Goal: Transaction & Acquisition: Subscribe to service/newsletter

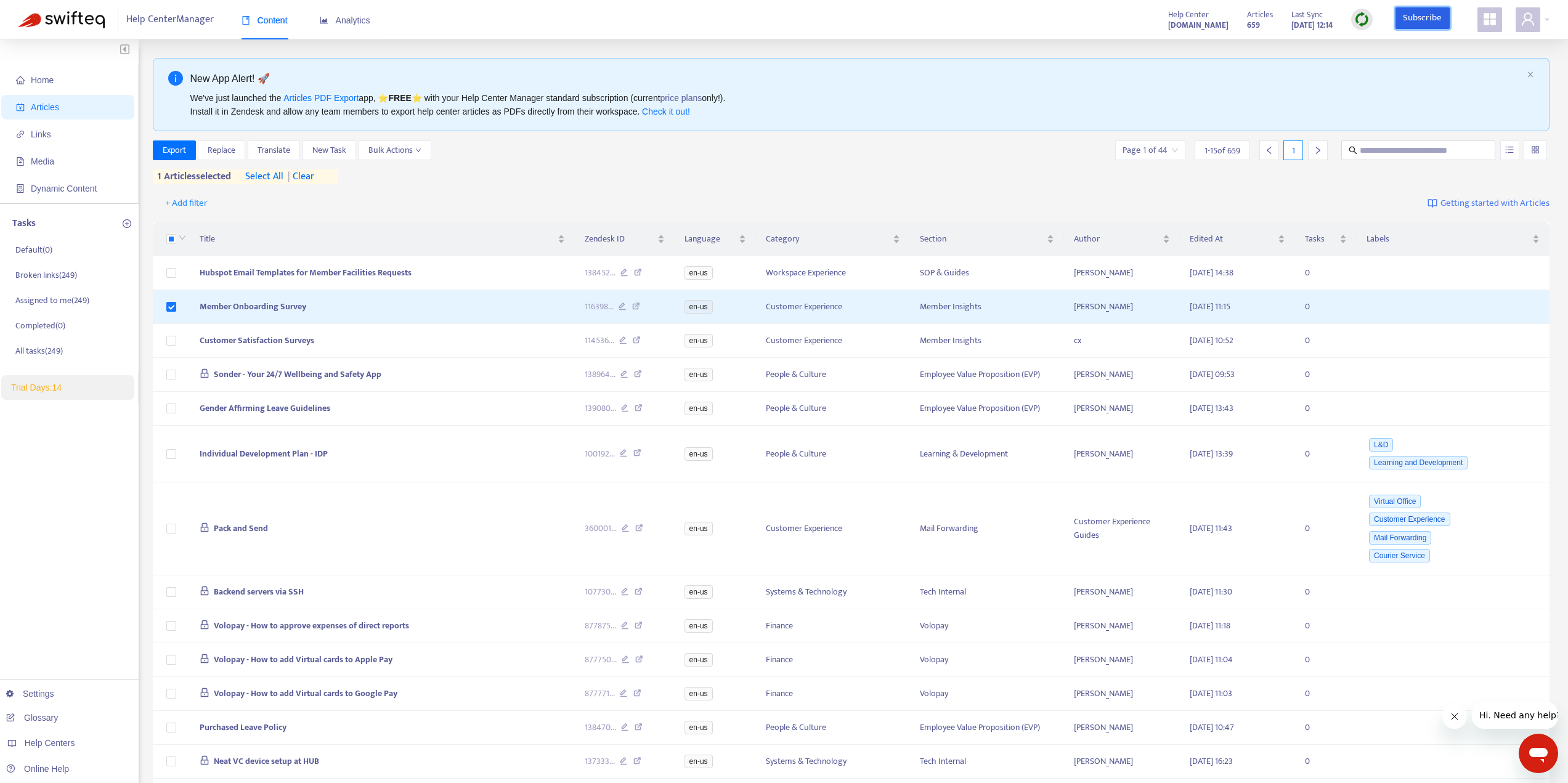
click at [1399, 15] on link "Subscribe" at bounding box center [1423, 19] width 54 height 22
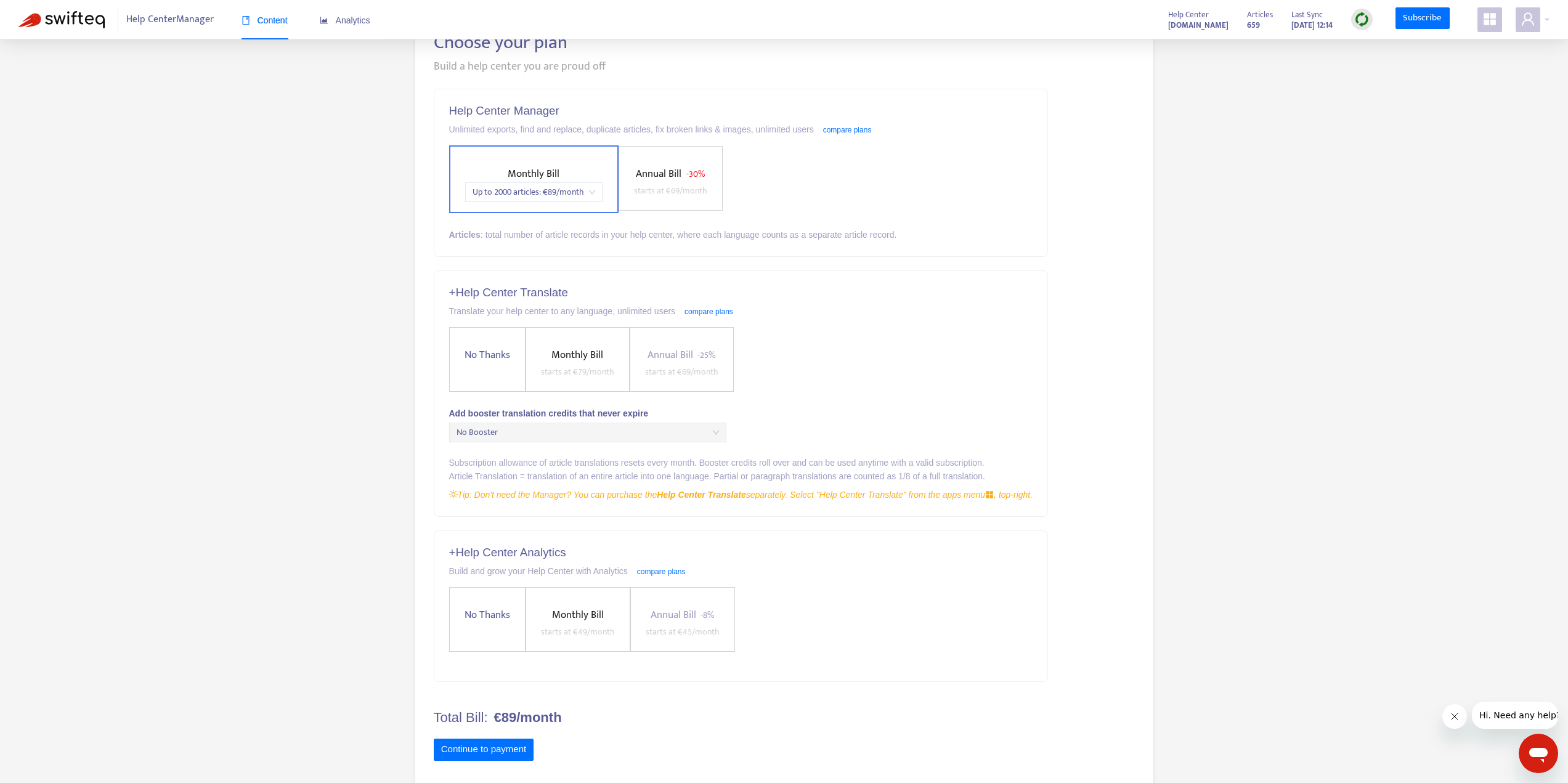
scroll to position [97, 0]
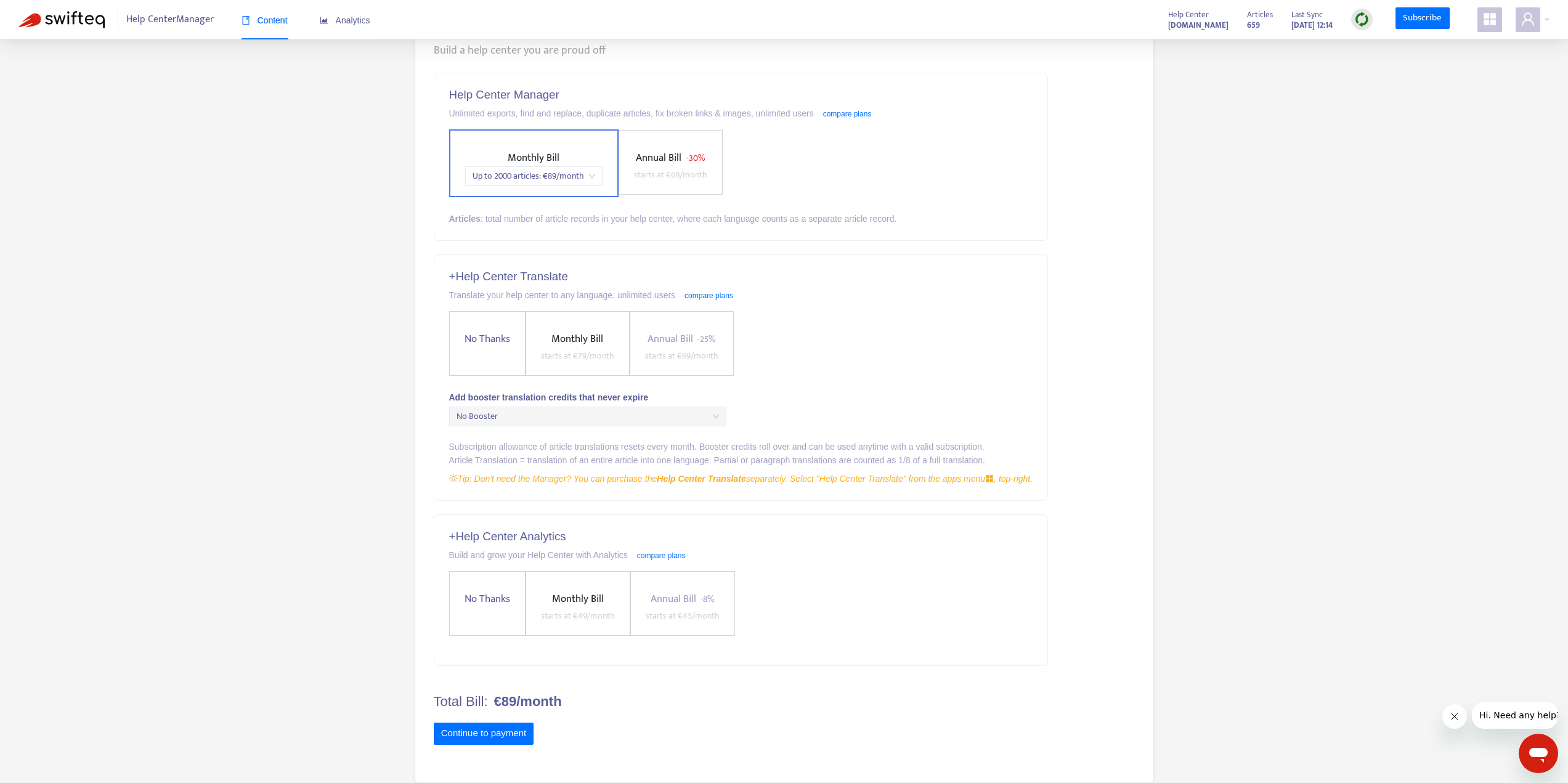
click at [644, 169] on span "starts at € 69 /month" at bounding box center [671, 174] width 73 height 14
click at [521, 161] on span "Monthly Bill" at bounding box center [500, 157] width 52 height 17
click at [489, 727] on button "Continue to payment" at bounding box center [483, 734] width 100 height 22
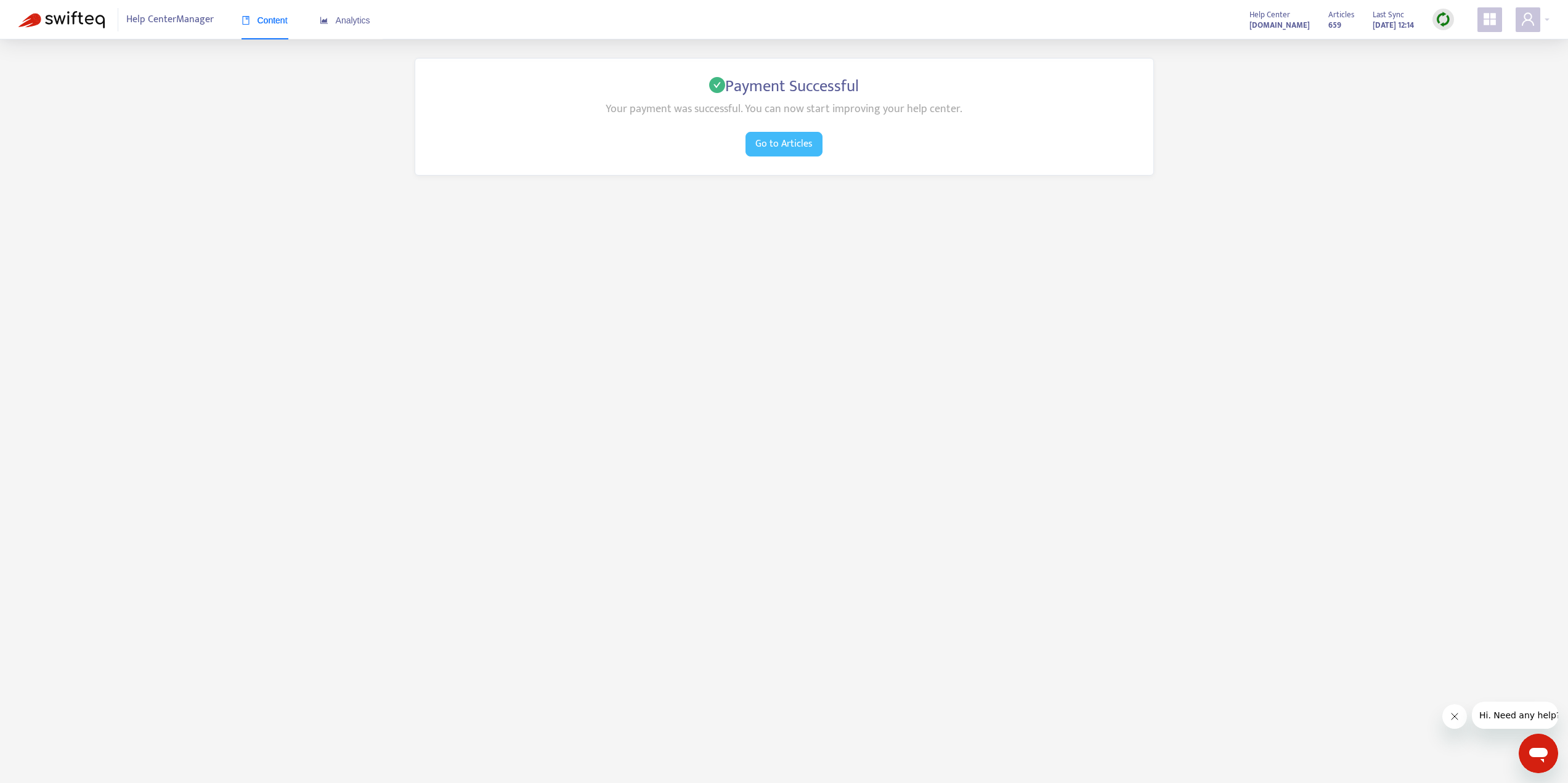
click at [793, 141] on span "Go to Articles" at bounding box center [784, 143] width 57 height 15
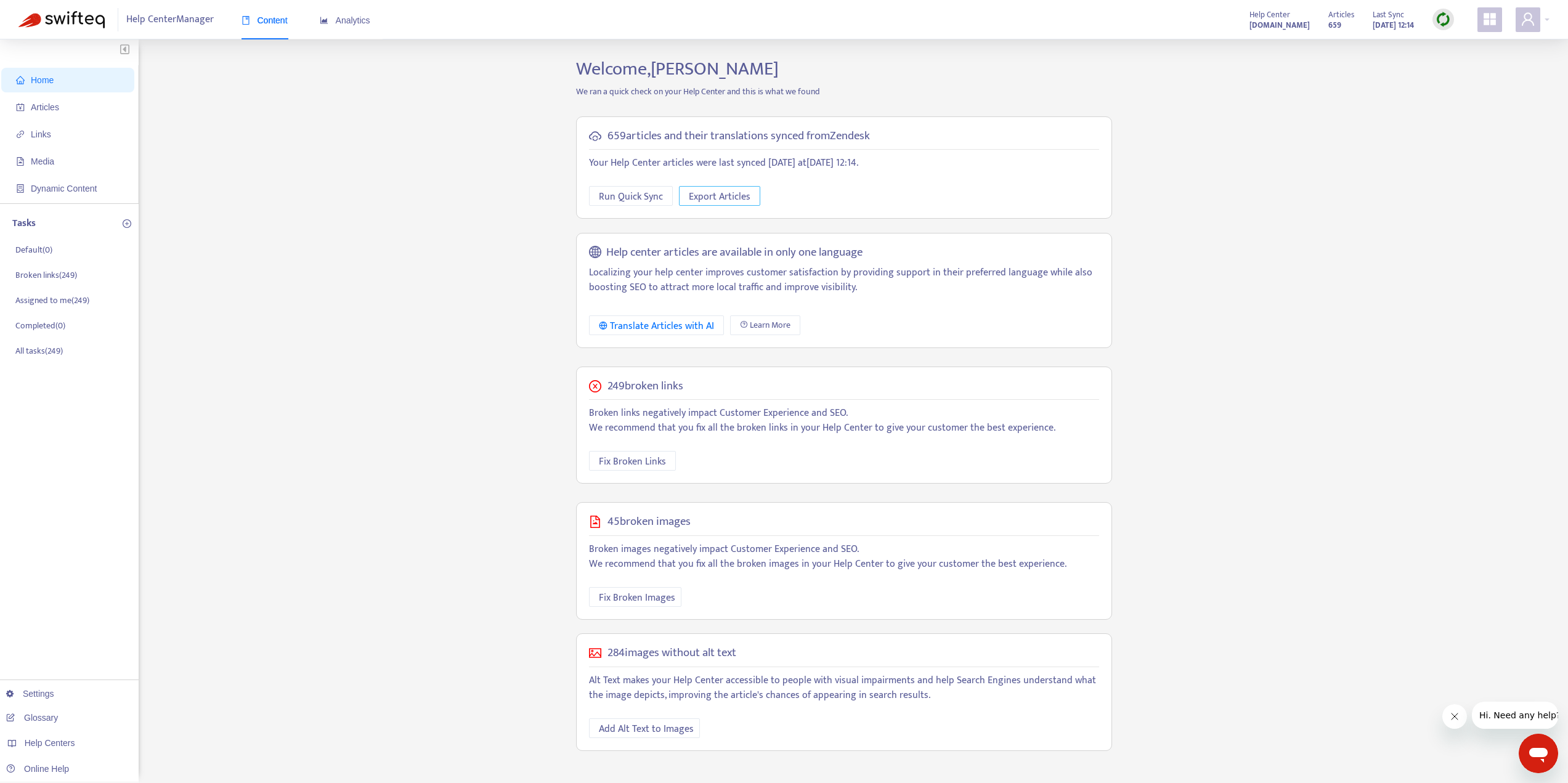
click at [710, 193] on span "Export Articles" at bounding box center [719, 197] width 62 height 15
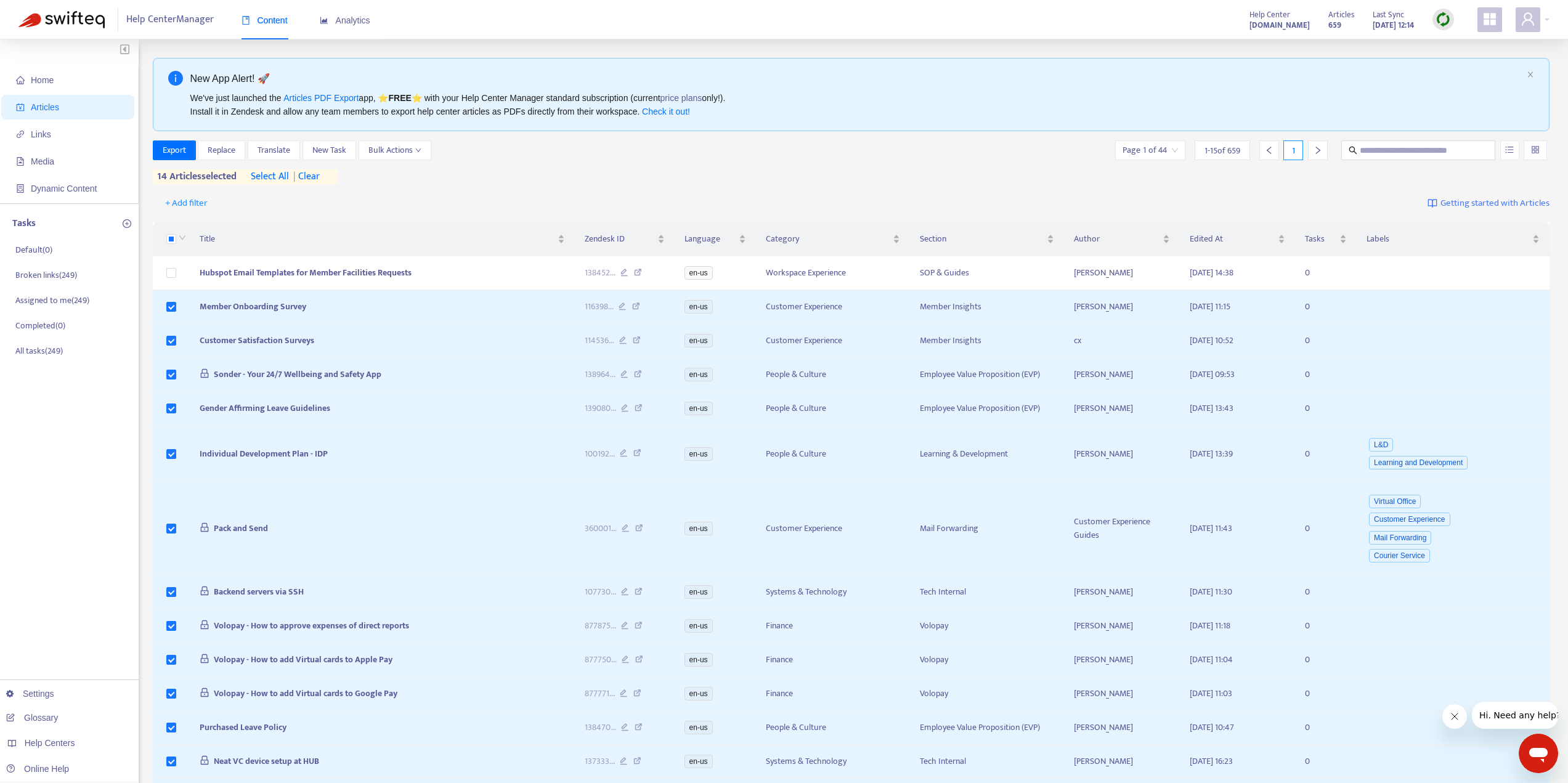
click at [1177, 151] on div "Page 1 of 44" at bounding box center [1150, 150] width 70 height 20
click at [1276, 212] on span "15" at bounding box center [1285, 214] width 78 height 19
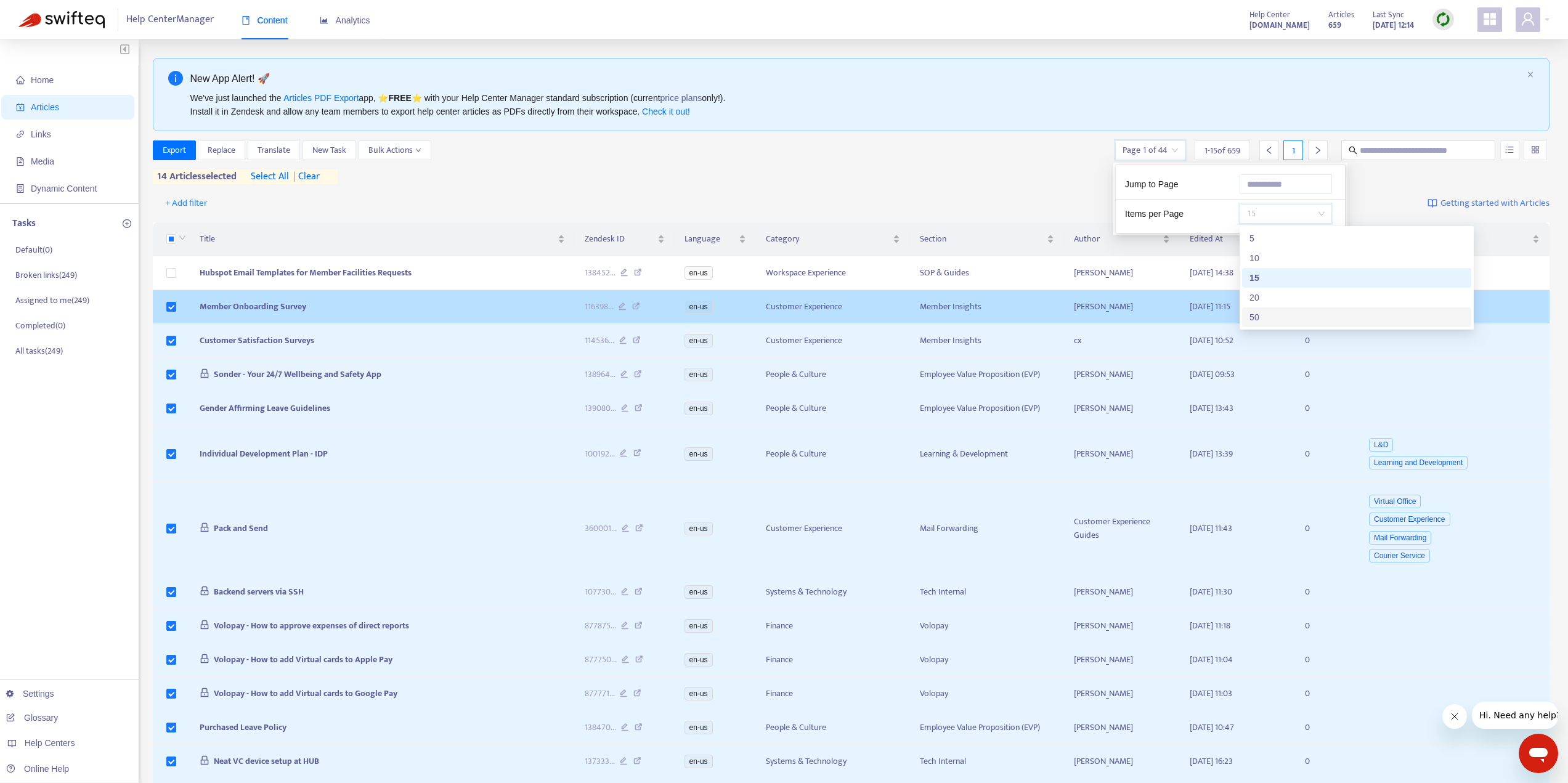
click at [1258, 318] on div "50" at bounding box center [1356, 318] width 214 height 13
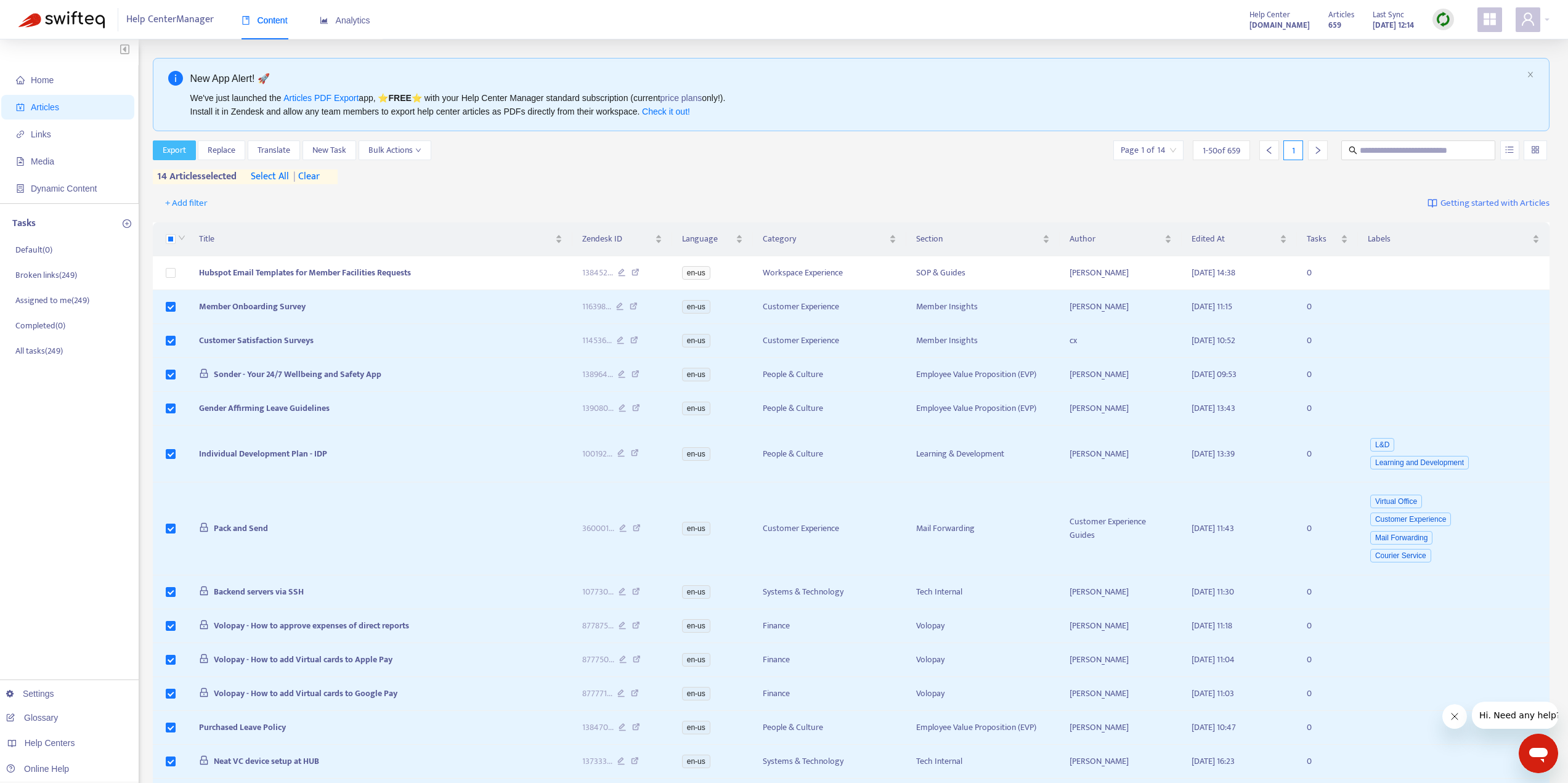
click at [165, 144] on span "Export" at bounding box center [174, 150] width 23 height 13
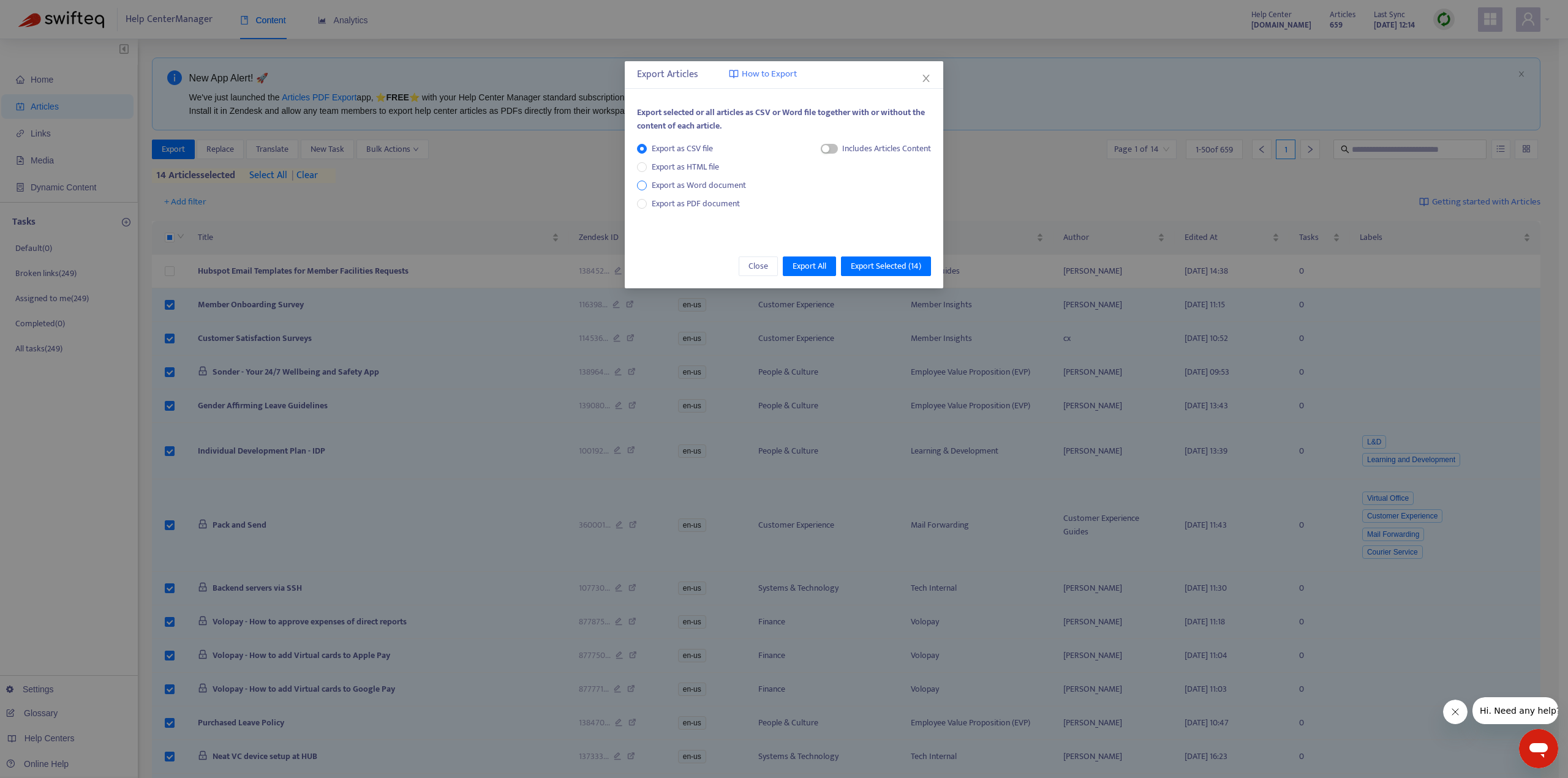
click at [686, 183] on span "Export as Word document" at bounding box center [699, 185] width 104 height 13
click at [819, 265] on span "Export All" at bounding box center [809, 266] width 34 height 13
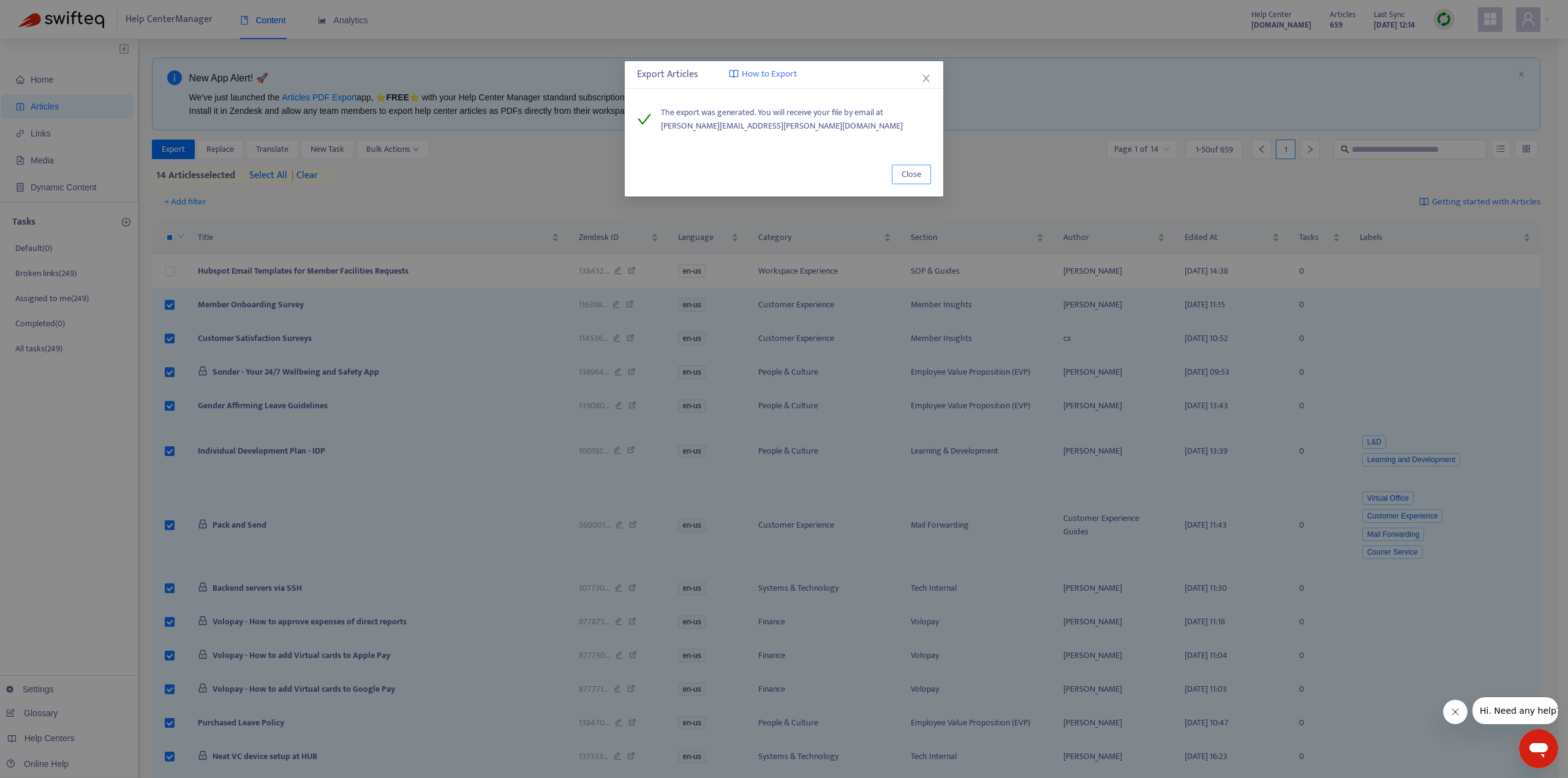
click at [907, 176] on span "Close" at bounding box center [911, 174] width 20 height 13
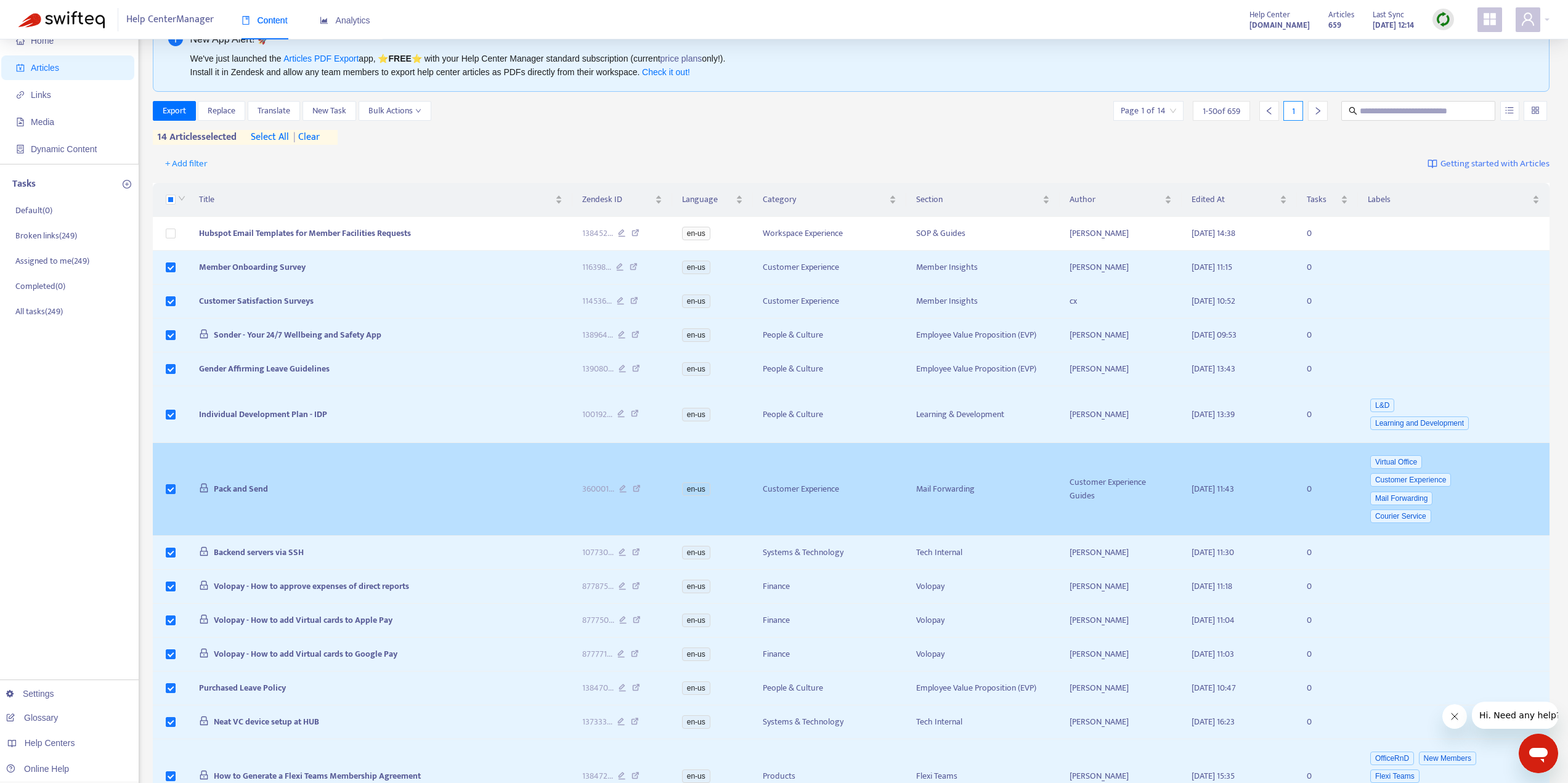
scroll to position [6, 0]
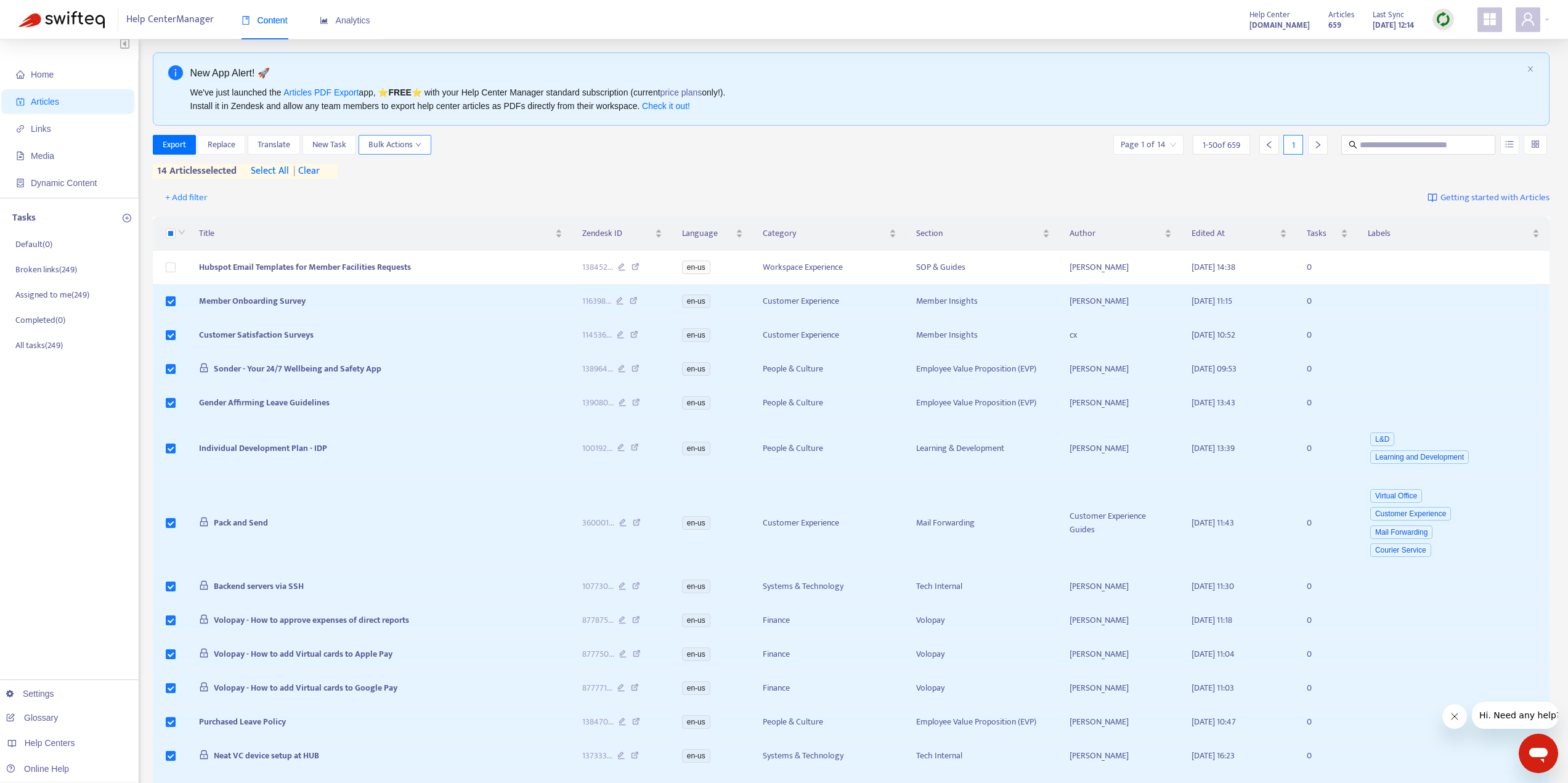
click at [421, 143] on icon "down" at bounding box center [418, 144] width 7 height 7
click at [181, 150] on span "Export" at bounding box center [174, 144] width 23 height 13
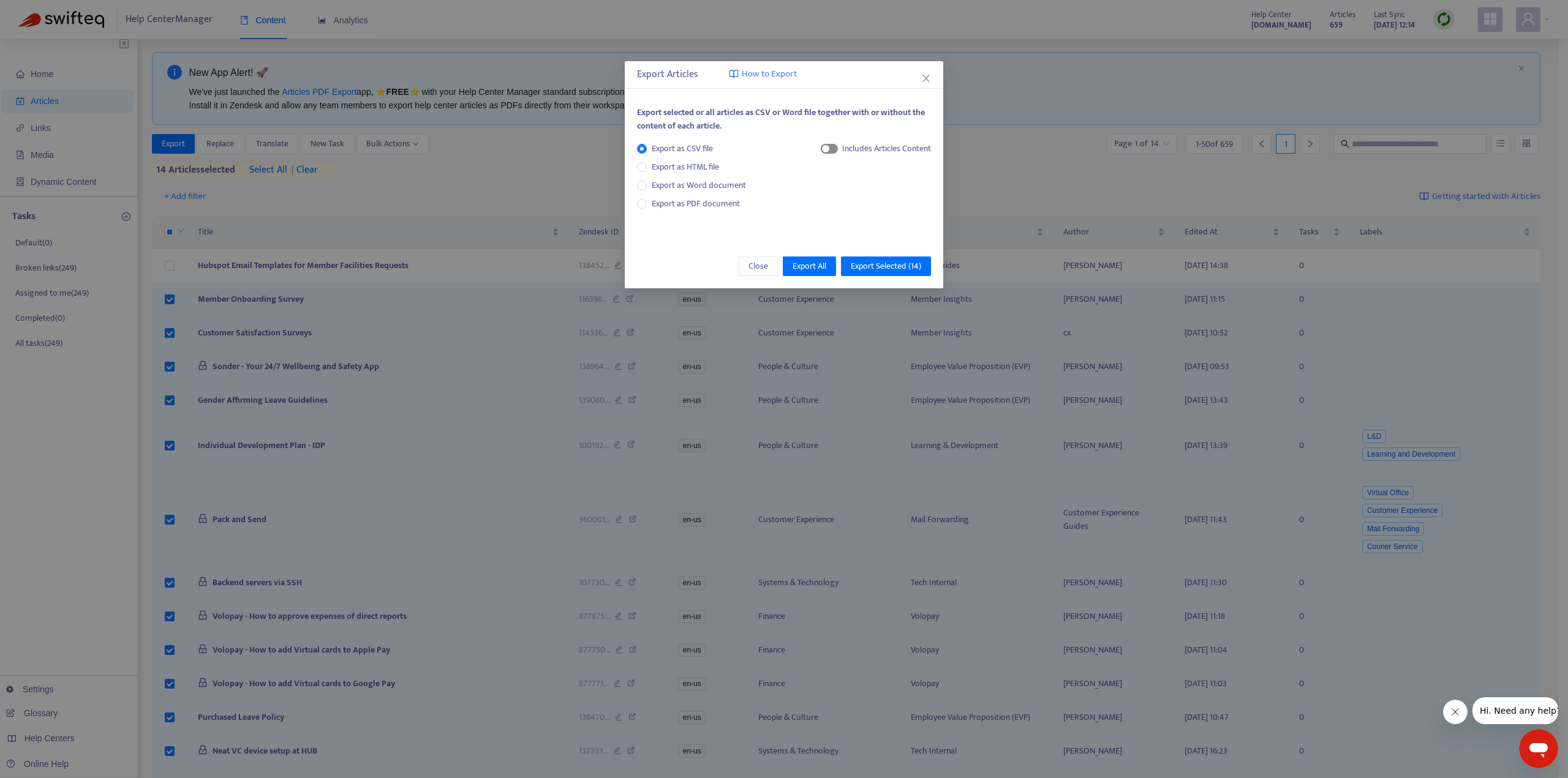
click at [828, 149] on div "button" at bounding box center [826, 149] width 7 height 7
click at [694, 166] on span "Export as HTML file" at bounding box center [685, 167] width 77 height 13
click at [819, 148] on span "button" at bounding box center [818, 149] width 17 height 10
click at [725, 191] on span "Export as Word document" at bounding box center [699, 185] width 104 height 13
click at [806, 151] on div "Each article in a separate file" at bounding box center [869, 152] width 125 height 19
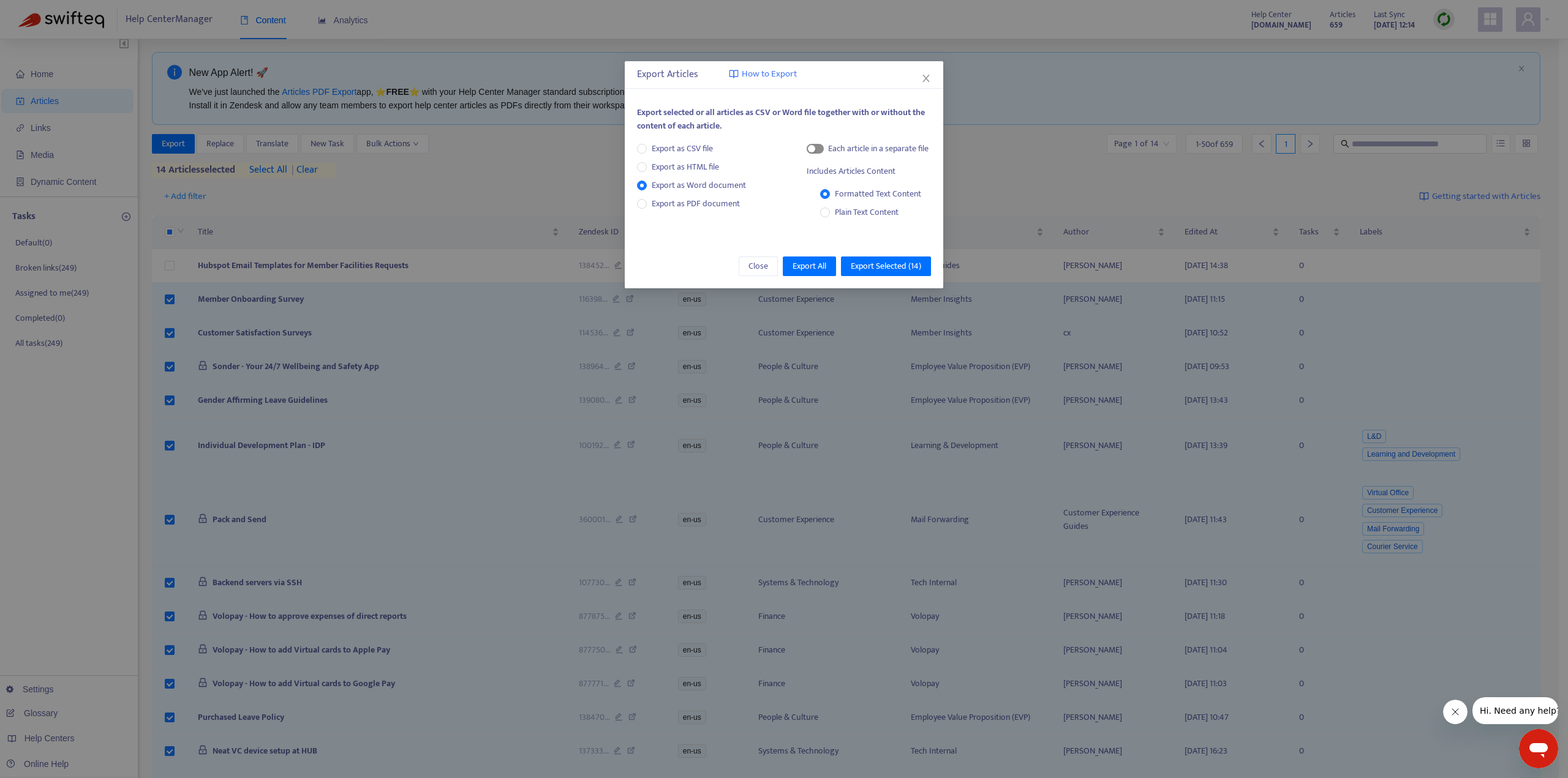
click at [812, 148] on div "button" at bounding box center [812, 149] width 7 height 7
click at [762, 265] on span "Close" at bounding box center [758, 266] width 20 height 13
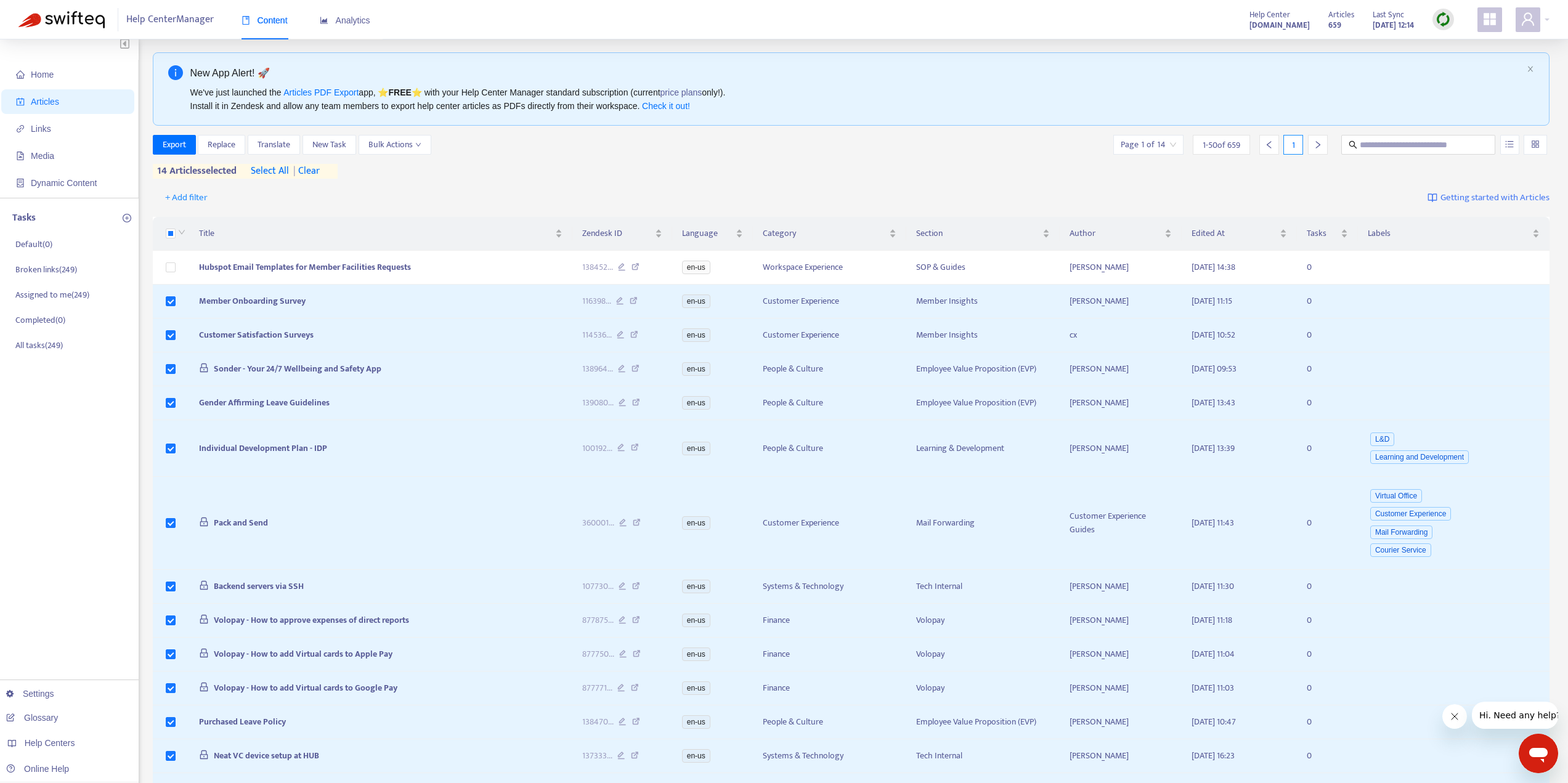
click at [1229, 154] on div "1 - 50 of 659" at bounding box center [1221, 144] width 57 height 20
click at [1233, 151] on span "1 - 50 of 659" at bounding box center [1221, 145] width 37 height 13
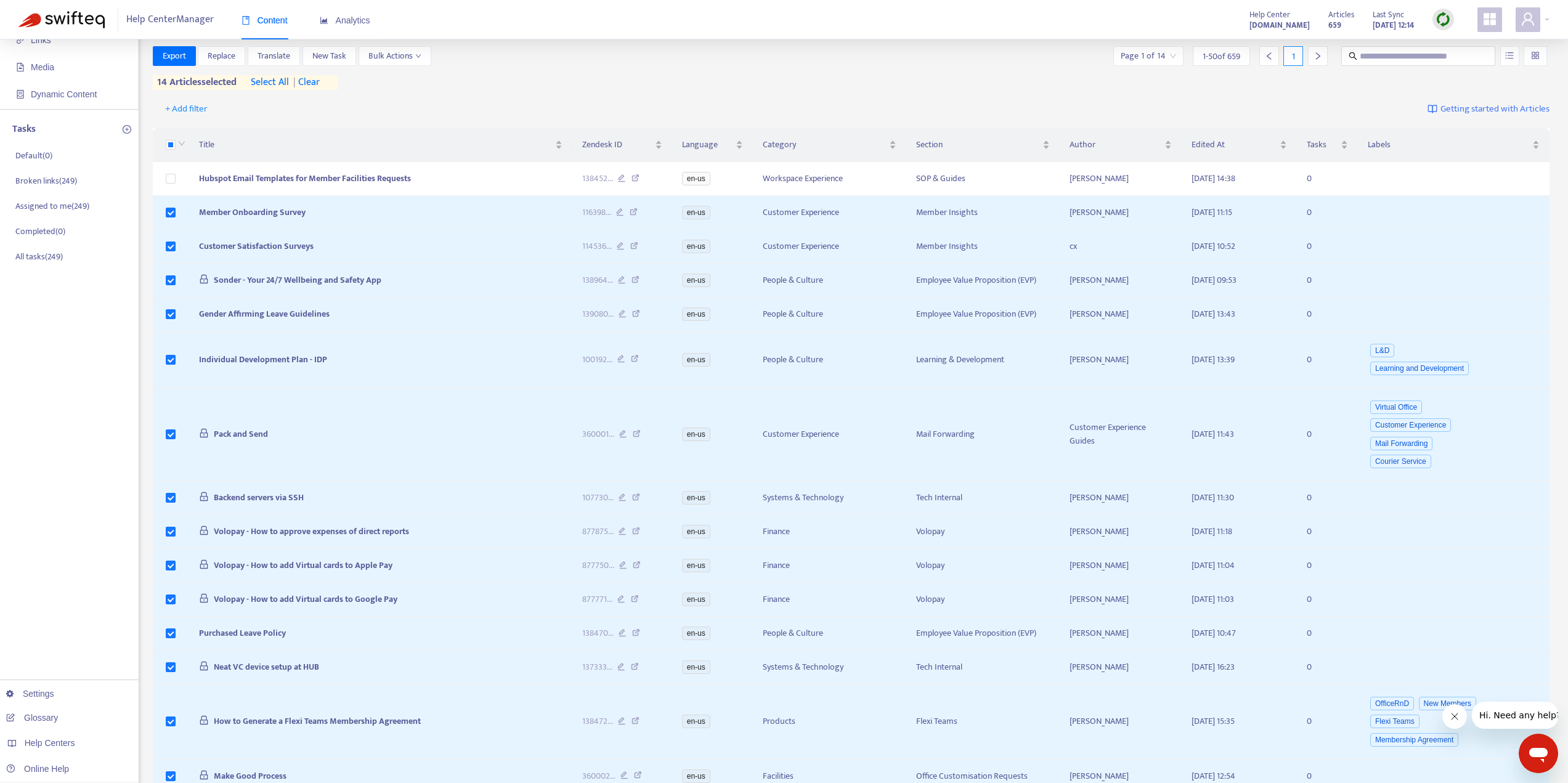
scroll to position [0, 0]
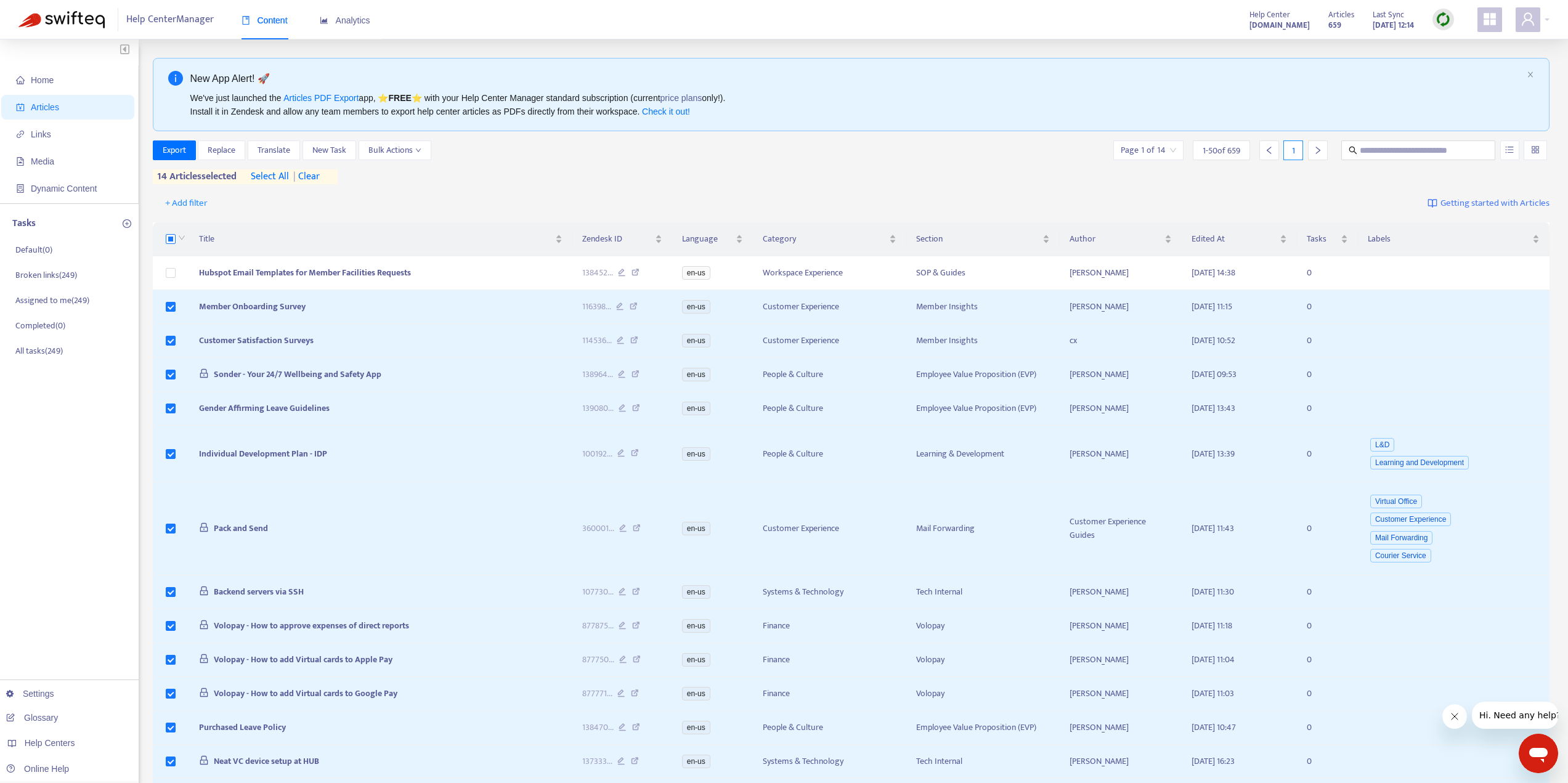
click at [174, 245] on label at bounding box center [170, 239] width 10 height 13
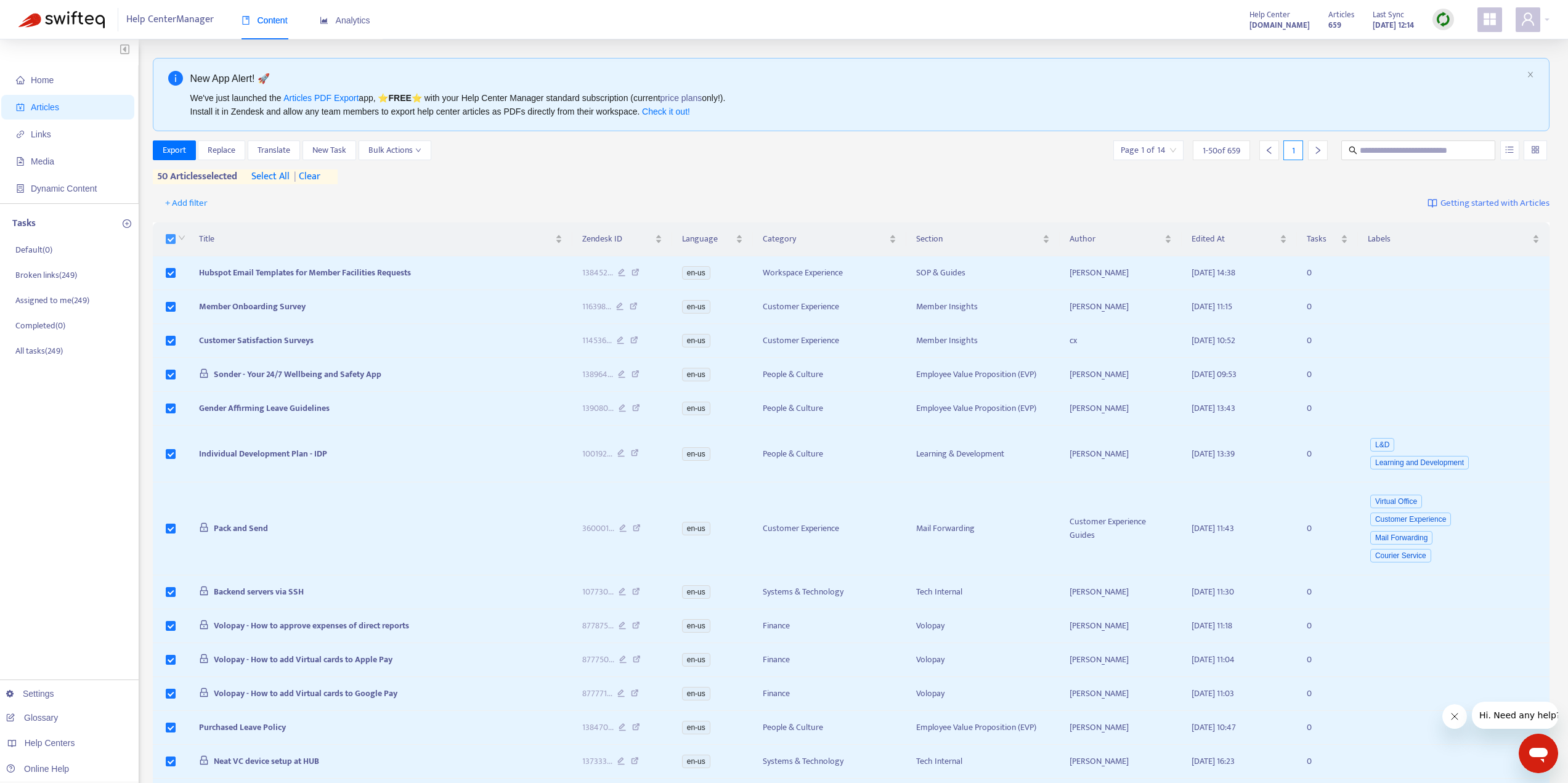
click at [165, 237] on th at bounding box center [170, 239] width 37 height 34
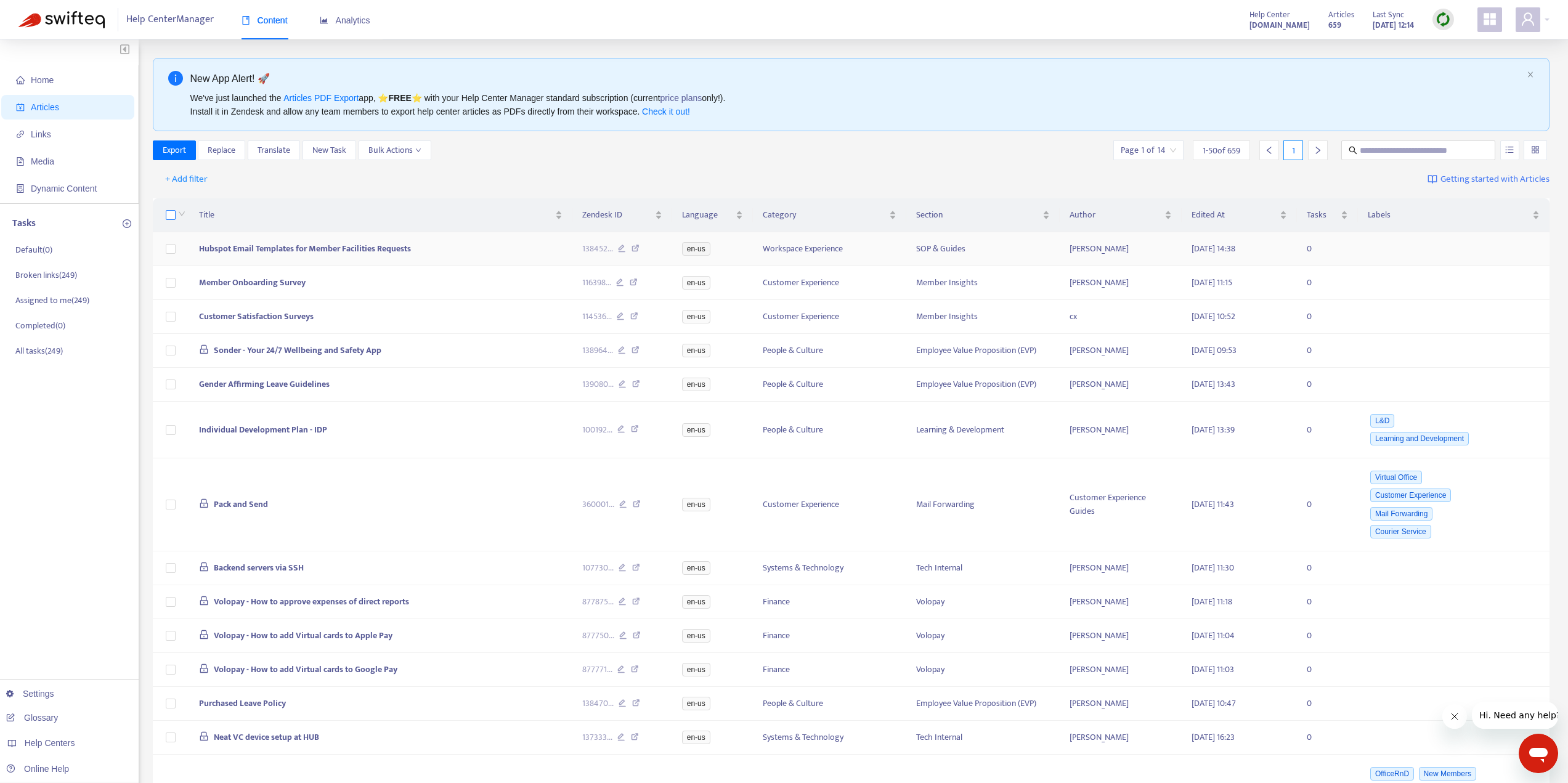
click at [168, 238] on td at bounding box center [170, 249] width 37 height 34
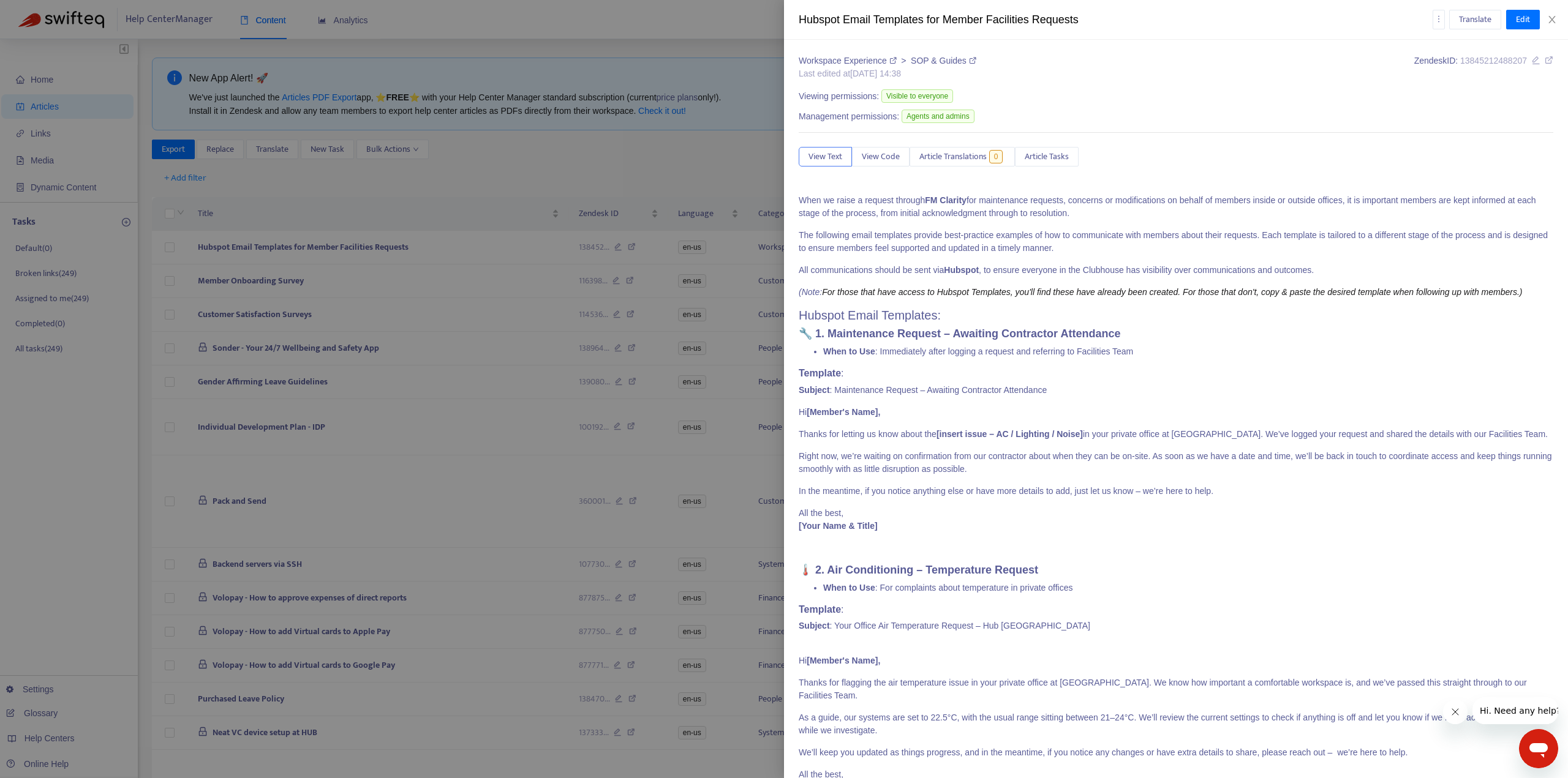
click at [169, 212] on div at bounding box center [784, 389] width 1568 height 778
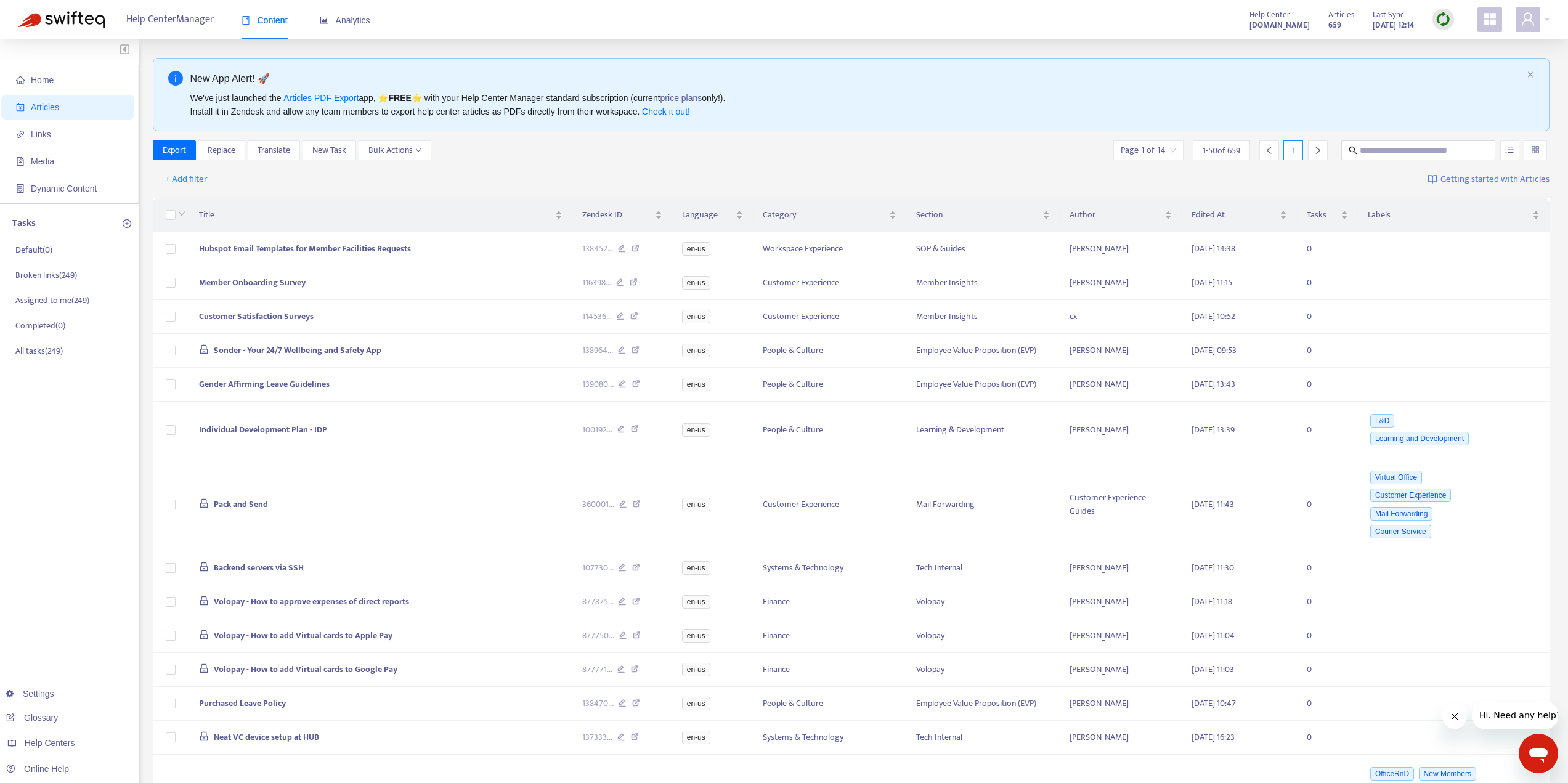
click at [164, 212] on th at bounding box center [170, 215] width 37 height 34
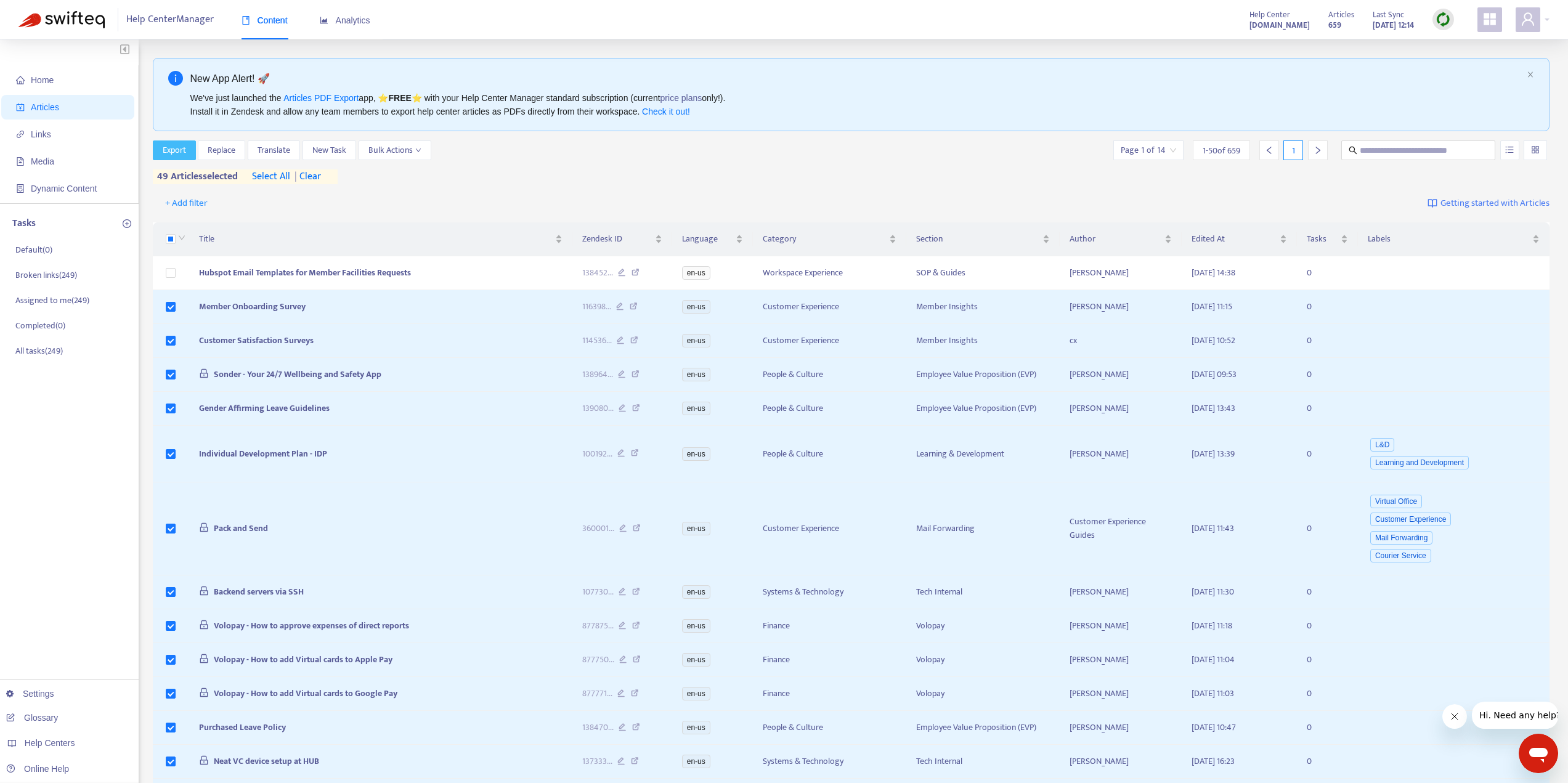
click at [172, 147] on span "Export" at bounding box center [174, 150] width 23 height 13
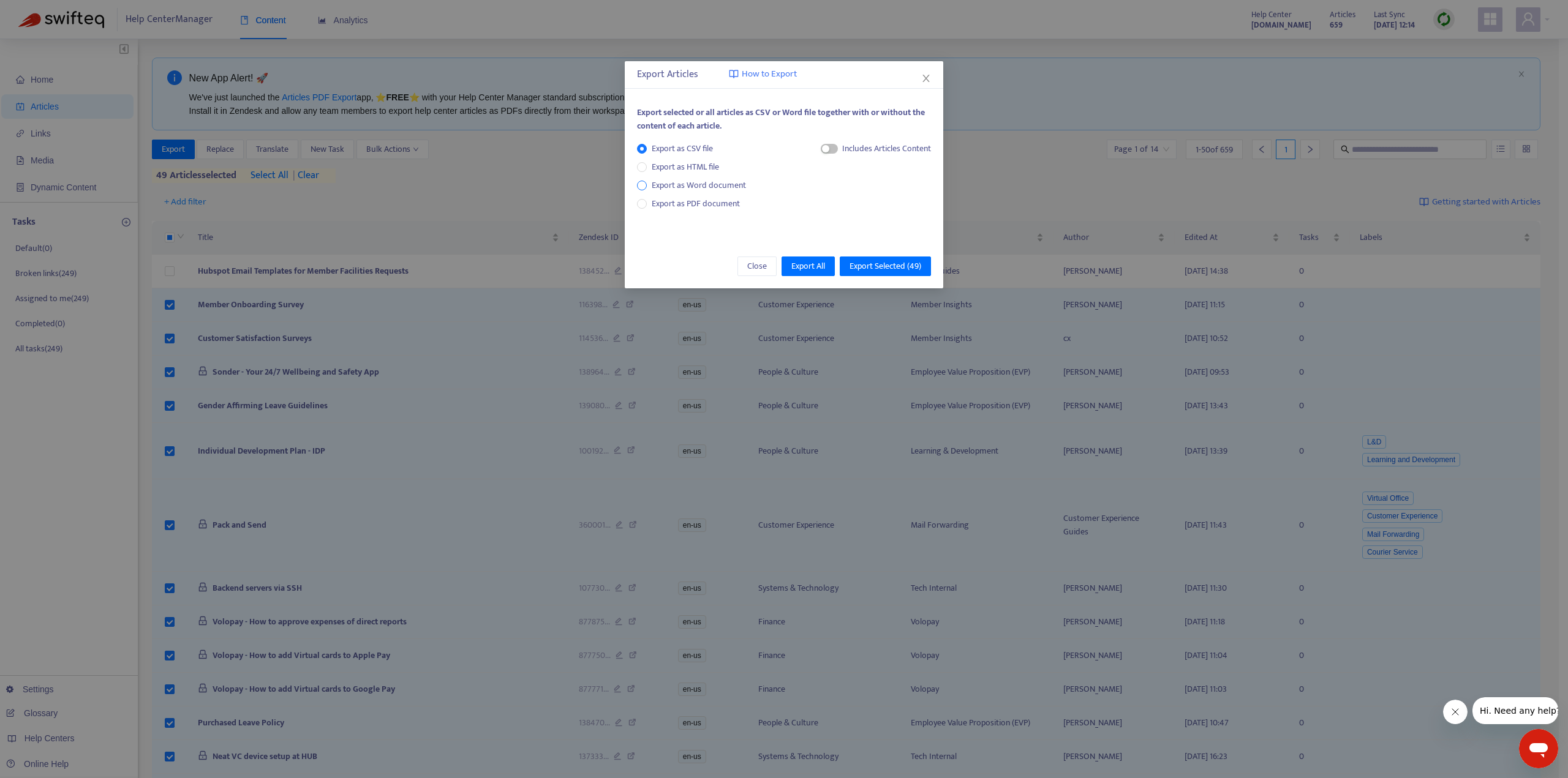
click at [663, 181] on span "Export as Word document" at bounding box center [699, 185] width 104 height 13
click at [820, 152] on span "button" at bounding box center [815, 149] width 17 height 10
click at [866, 273] on span "Export Selected ( 49 )" at bounding box center [885, 266] width 72 height 13
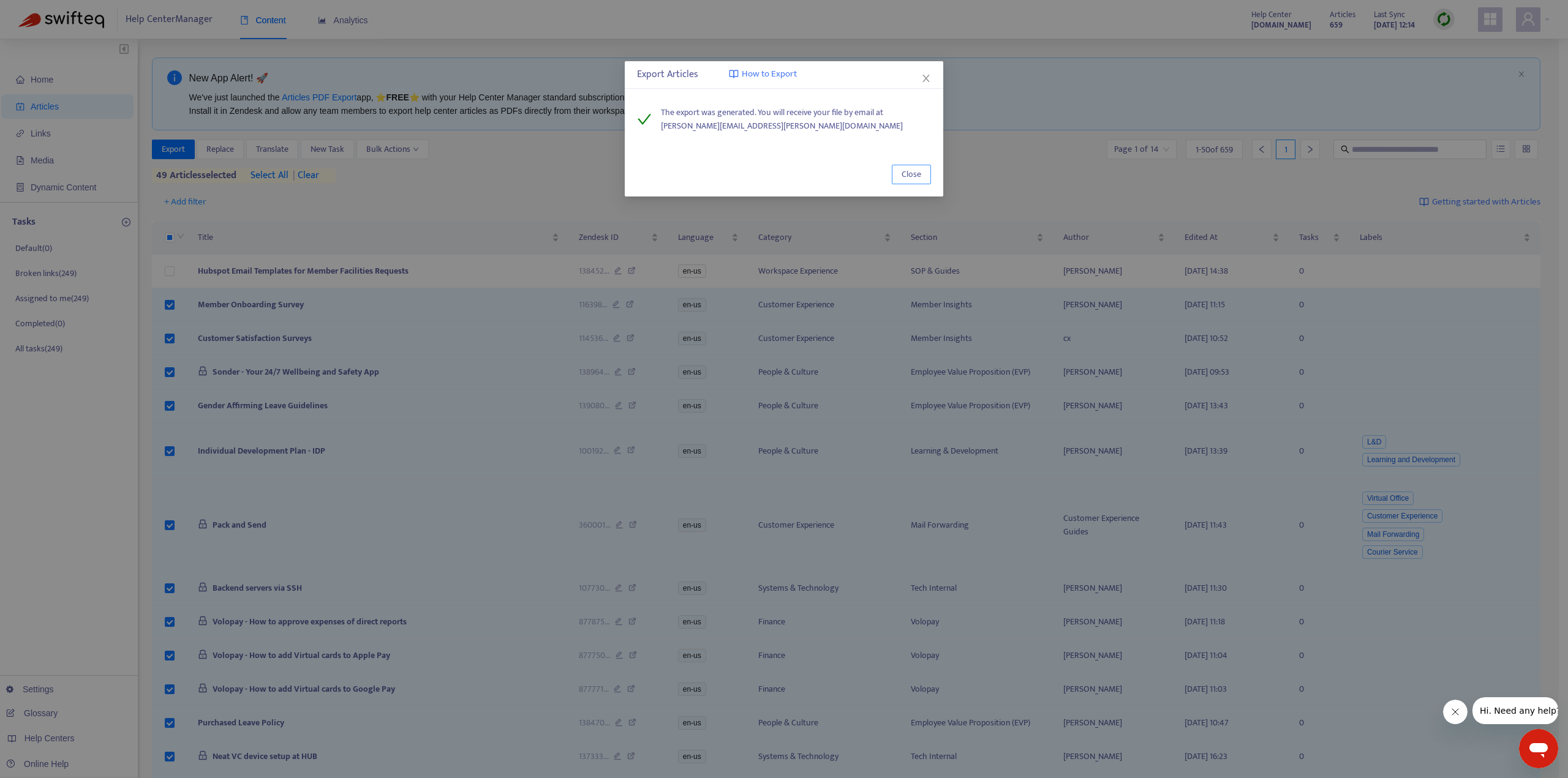
click at [917, 175] on span "Close" at bounding box center [911, 174] width 20 height 13
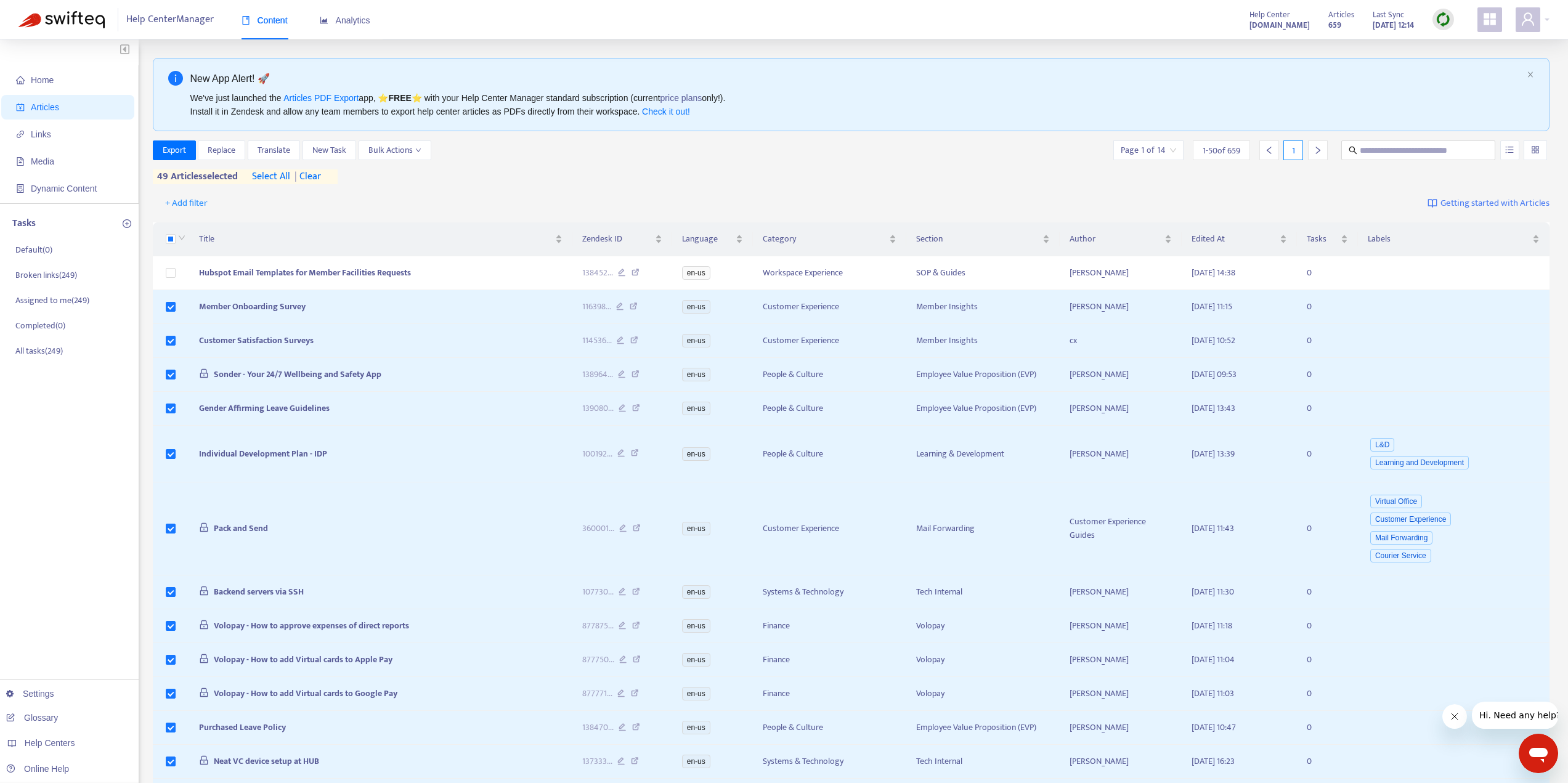
click at [1309, 153] on div at bounding box center [1318, 150] width 20 height 20
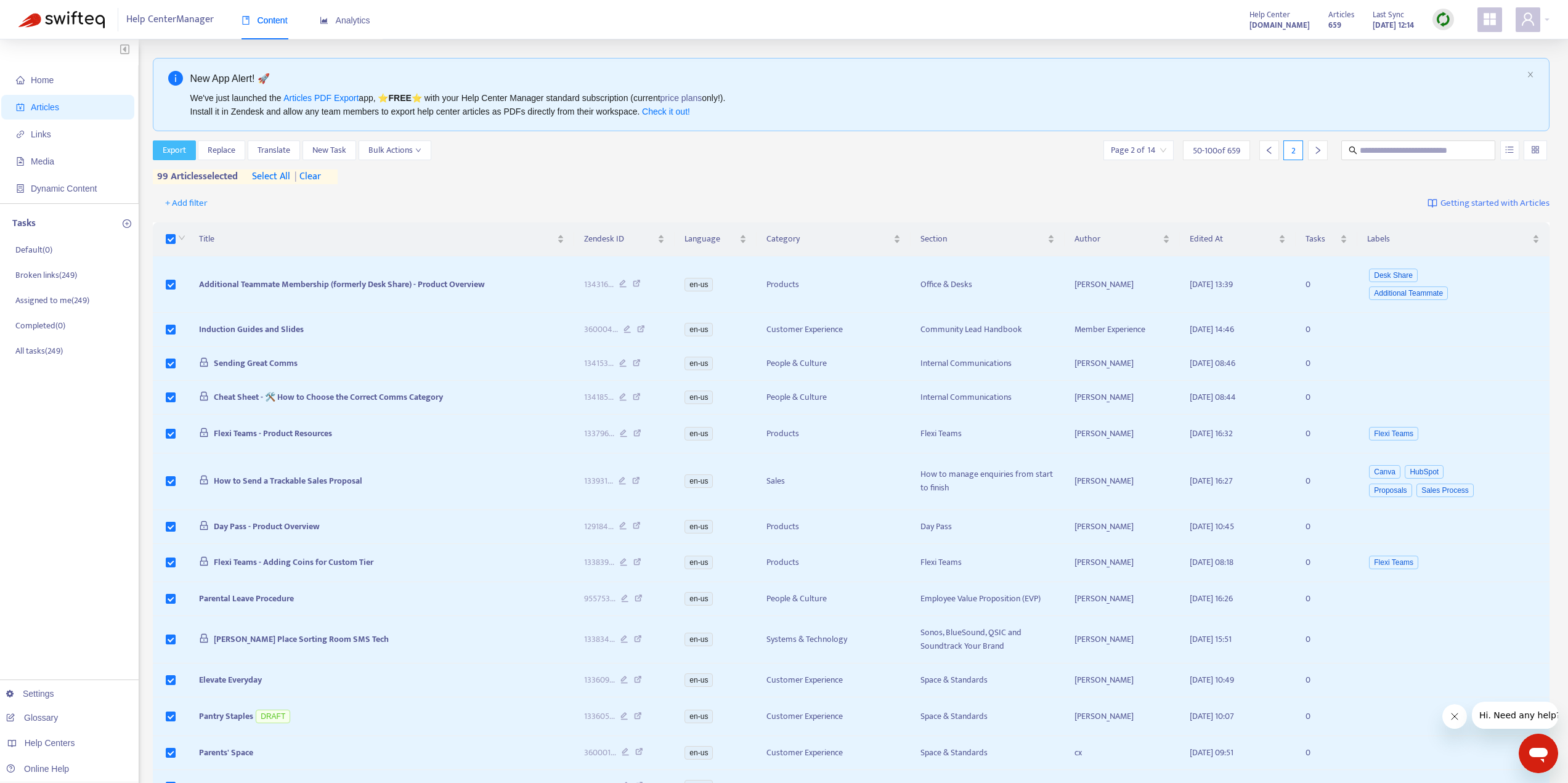
click at [180, 153] on span "Export" at bounding box center [174, 150] width 23 height 13
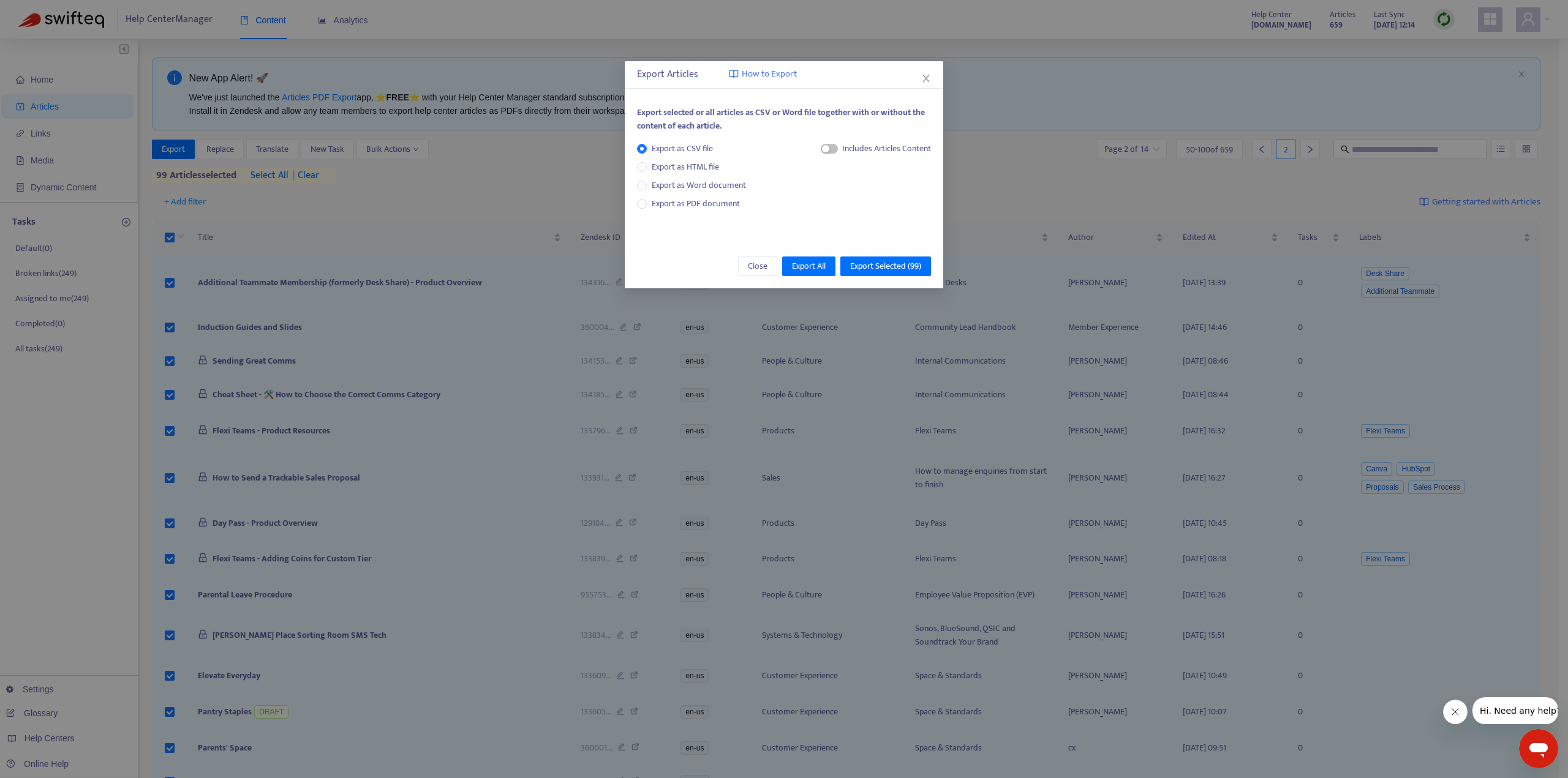
click at [685, 194] on div "Export as CSV file Export as HTML file Export as Word document Export as PDF do…" at bounding box center [696, 177] width 119 height 69
click at [681, 188] on span "Export as Word document" at bounding box center [699, 185] width 104 height 13
click at [806, 144] on div "Each article in a separate file" at bounding box center [869, 152] width 125 height 19
click at [822, 152] on span "button" at bounding box center [815, 149] width 17 height 10
click at [886, 265] on span "Export Selected ( 99 )" at bounding box center [885, 266] width 71 height 13
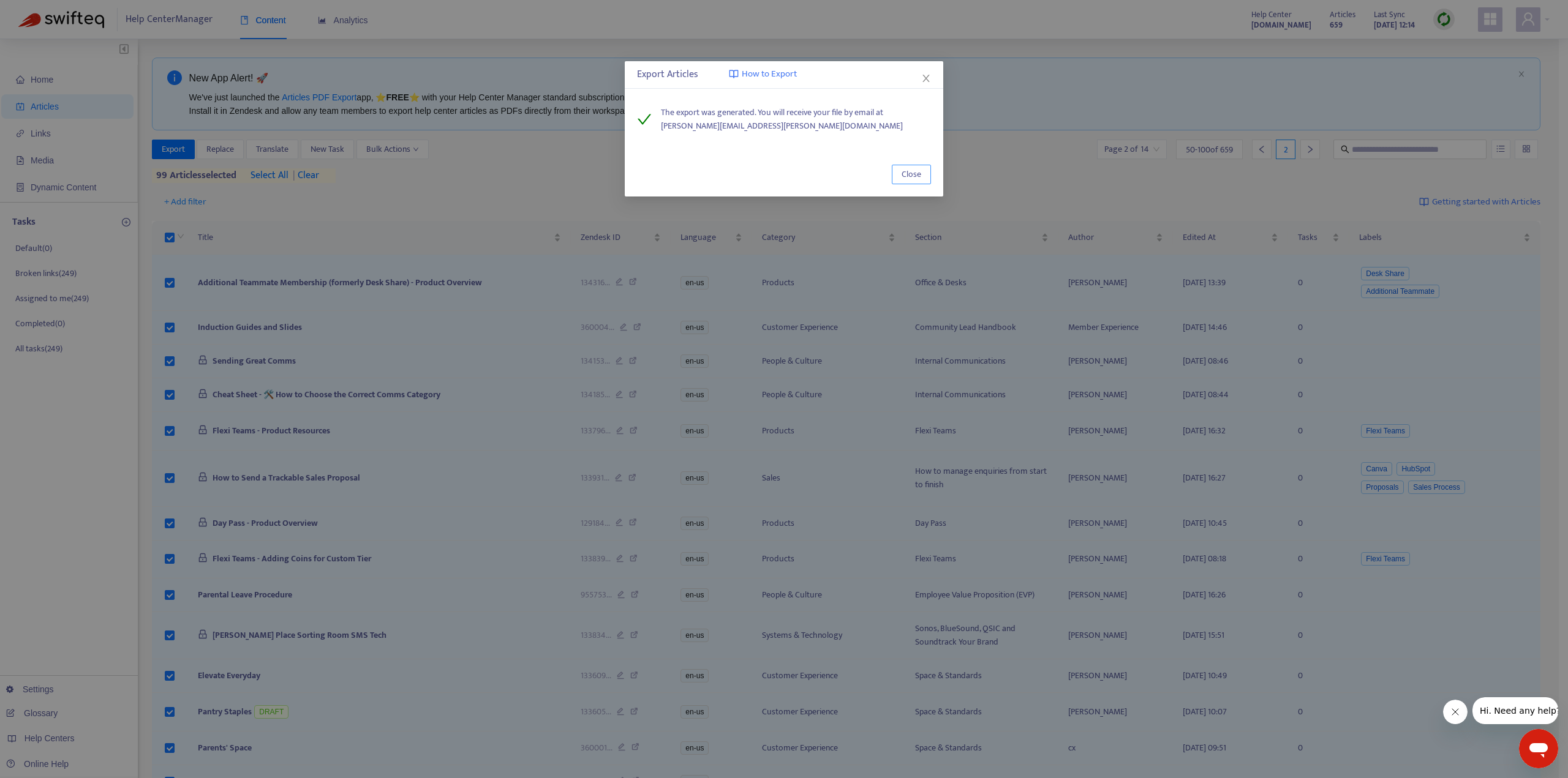
click at [912, 171] on span "Close" at bounding box center [911, 174] width 20 height 13
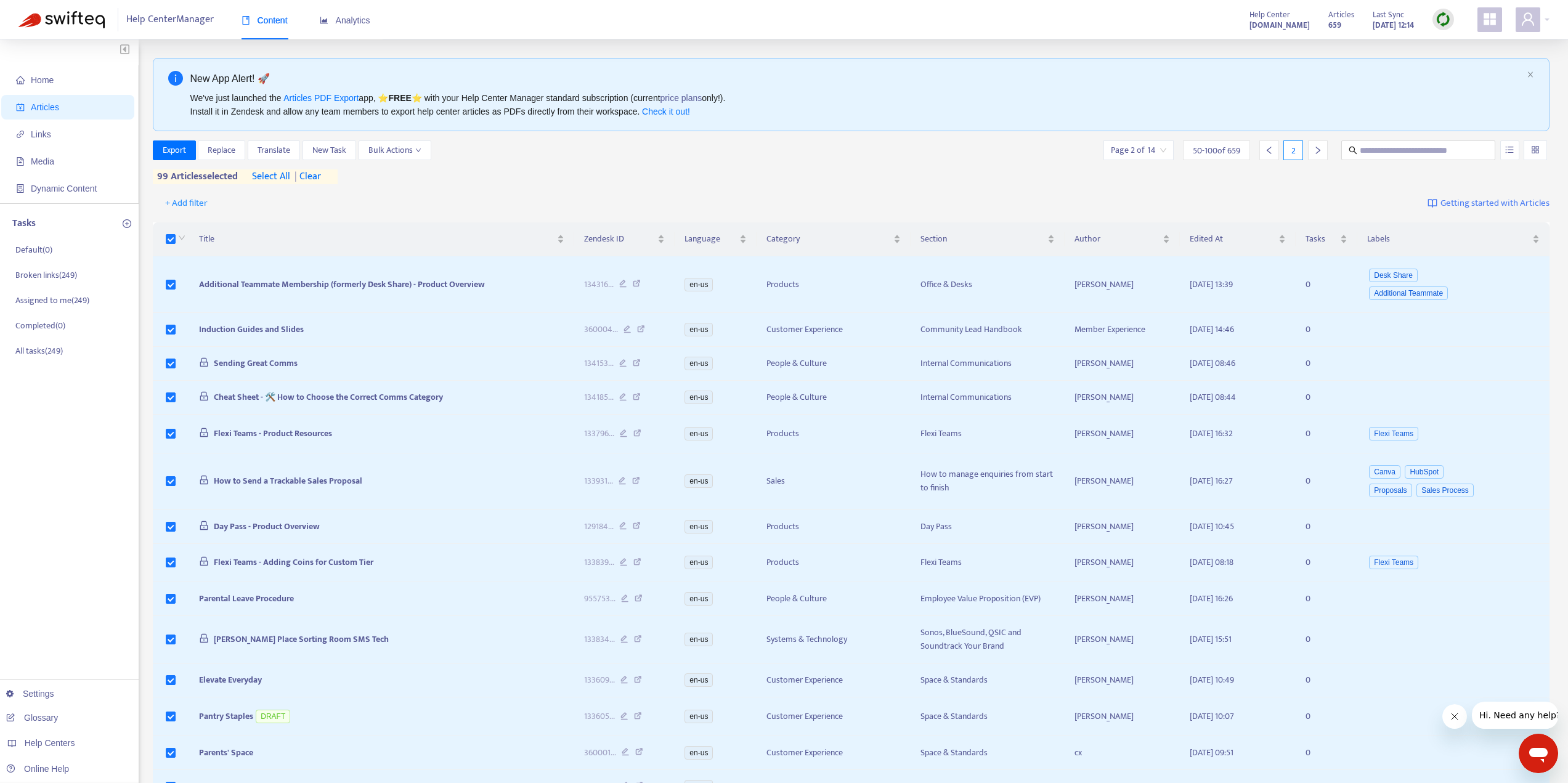
click at [1318, 156] on div at bounding box center [1318, 150] width 20 height 20
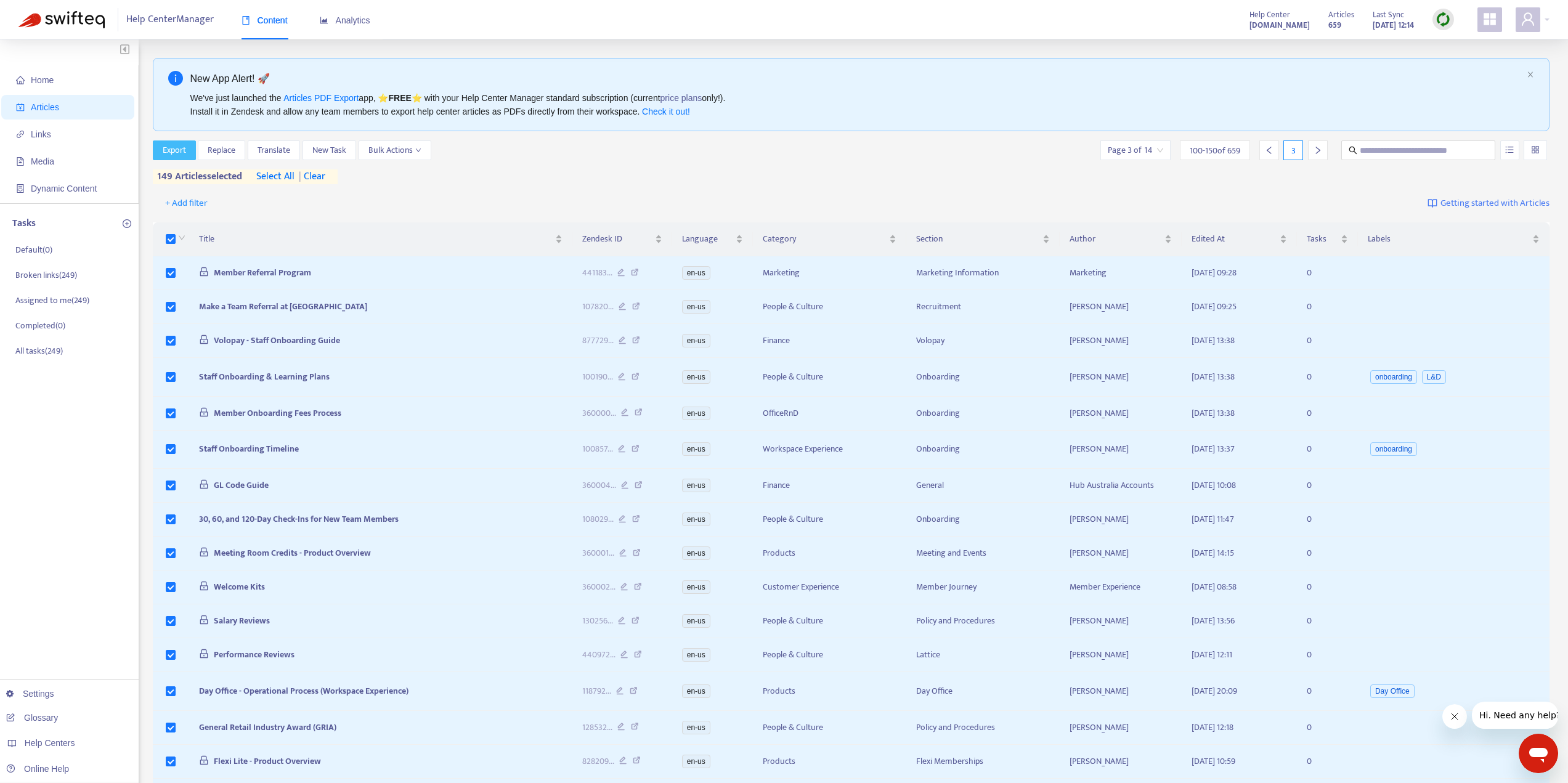
click at [194, 147] on button "Export" at bounding box center [174, 150] width 43 height 20
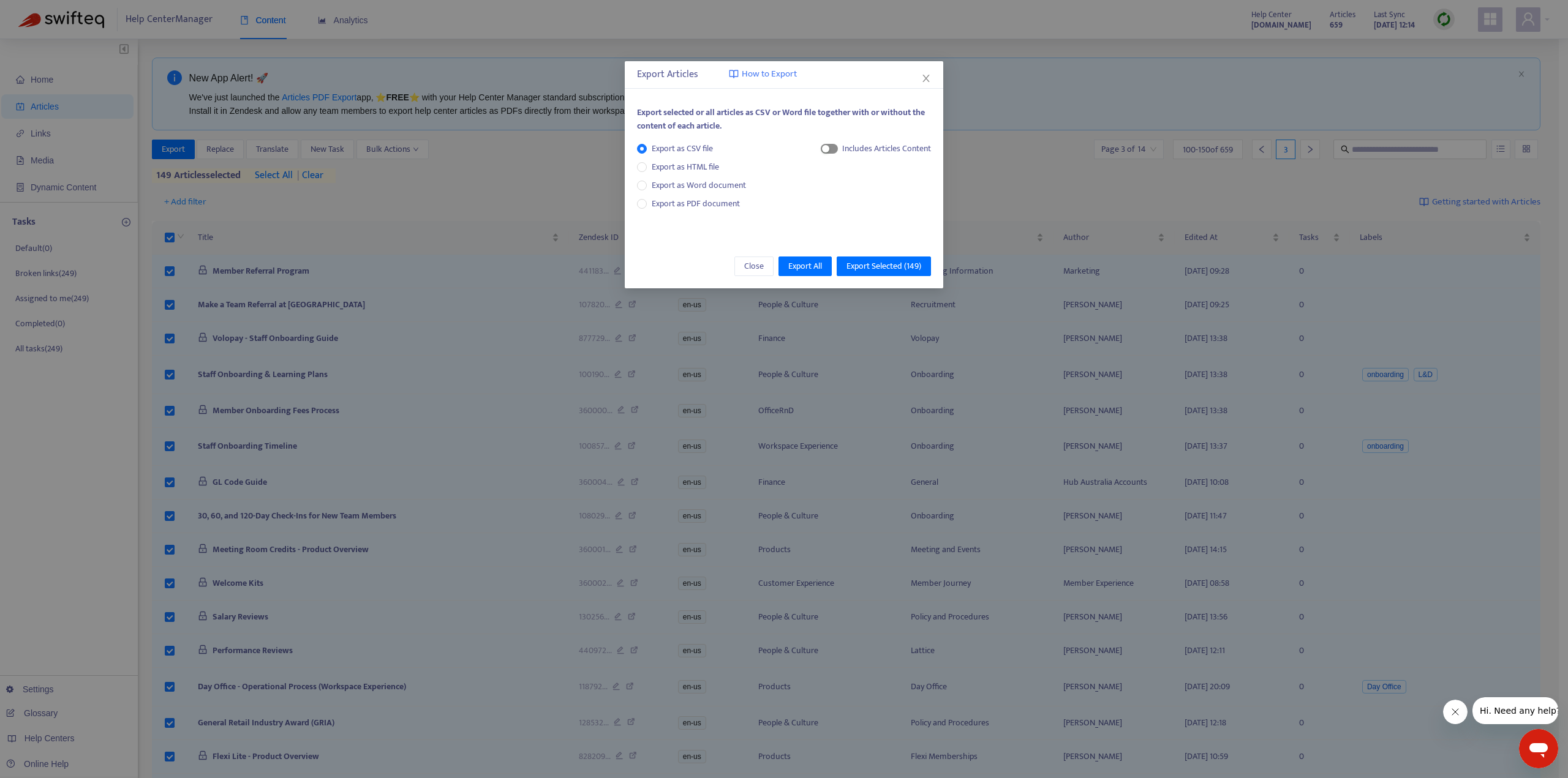
click at [824, 149] on div "button" at bounding box center [826, 149] width 7 height 7
click at [674, 186] on span "Export as Word document" at bounding box center [699, 185] width 104 height 13
click at [819, 154] on div "Each article in a separate file" at bounding box center [869, 152] width 125 height 19
click at [819, 151] on span "button" at bounding box center [815, 149] width 17 height 10
click at [1010, 110] on div "Export Articles How to Export Export selected or all articles as CSV or Word fi…" at bounding box center [784, 389] width 1568 height 778
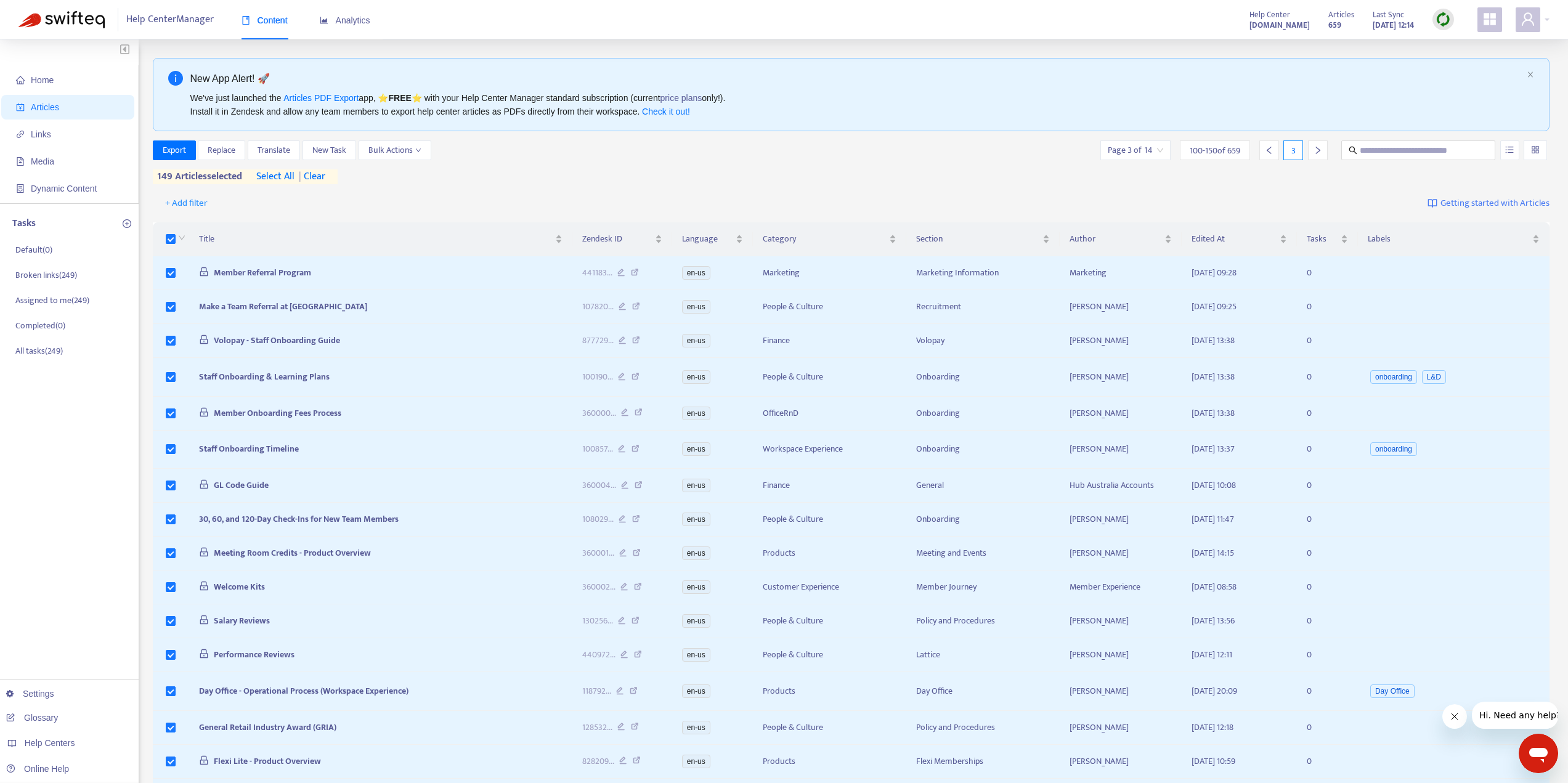
click at [1324, 155] on div at bounding box center [1318, 150] width 20 height 20
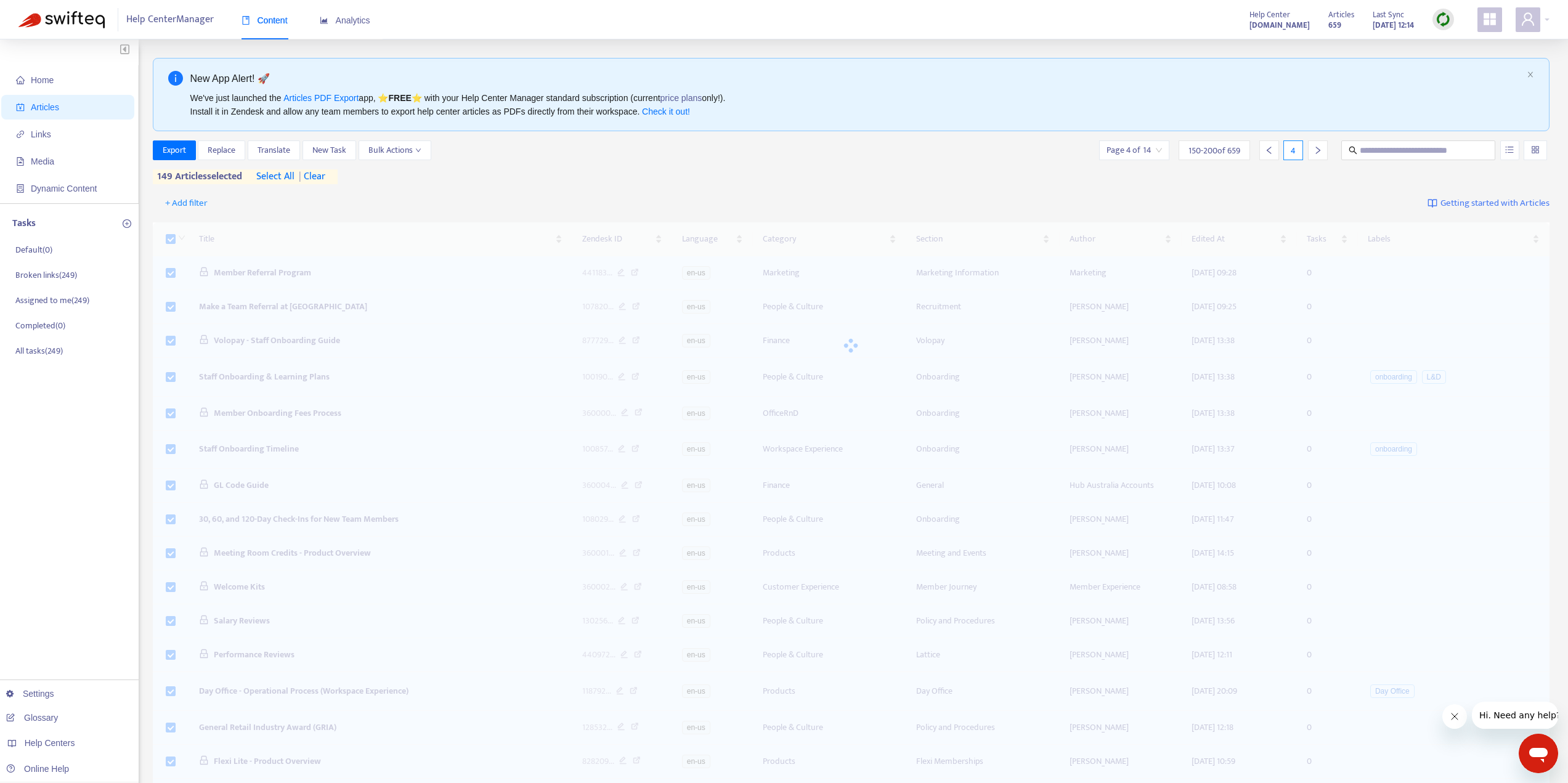
click at [1324, 155] on div at bounding box center [1318, 150] width 20 height 20
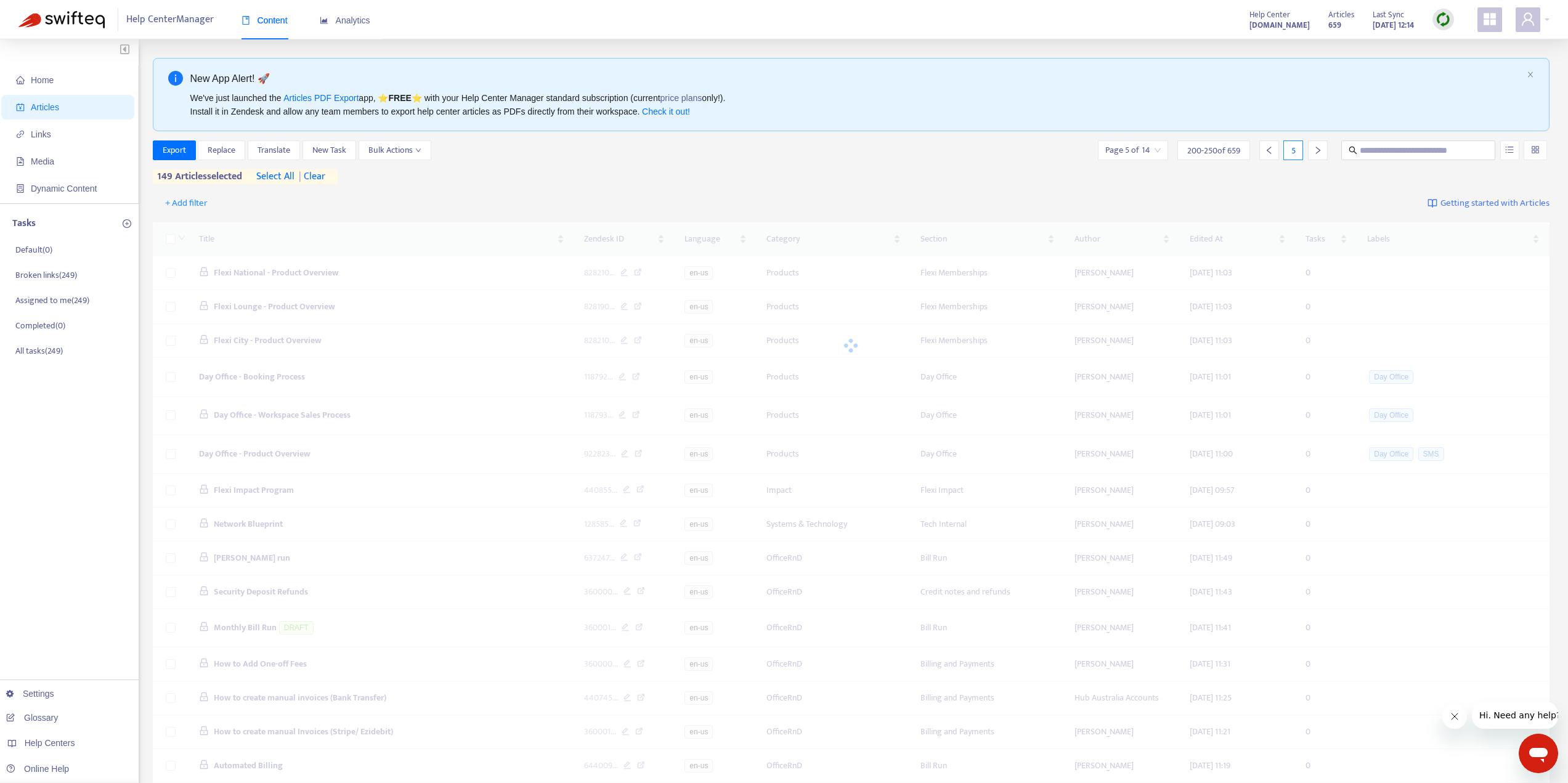
click at [1324, 155] on div at bounding box center [1318, 150] width 20 height 20
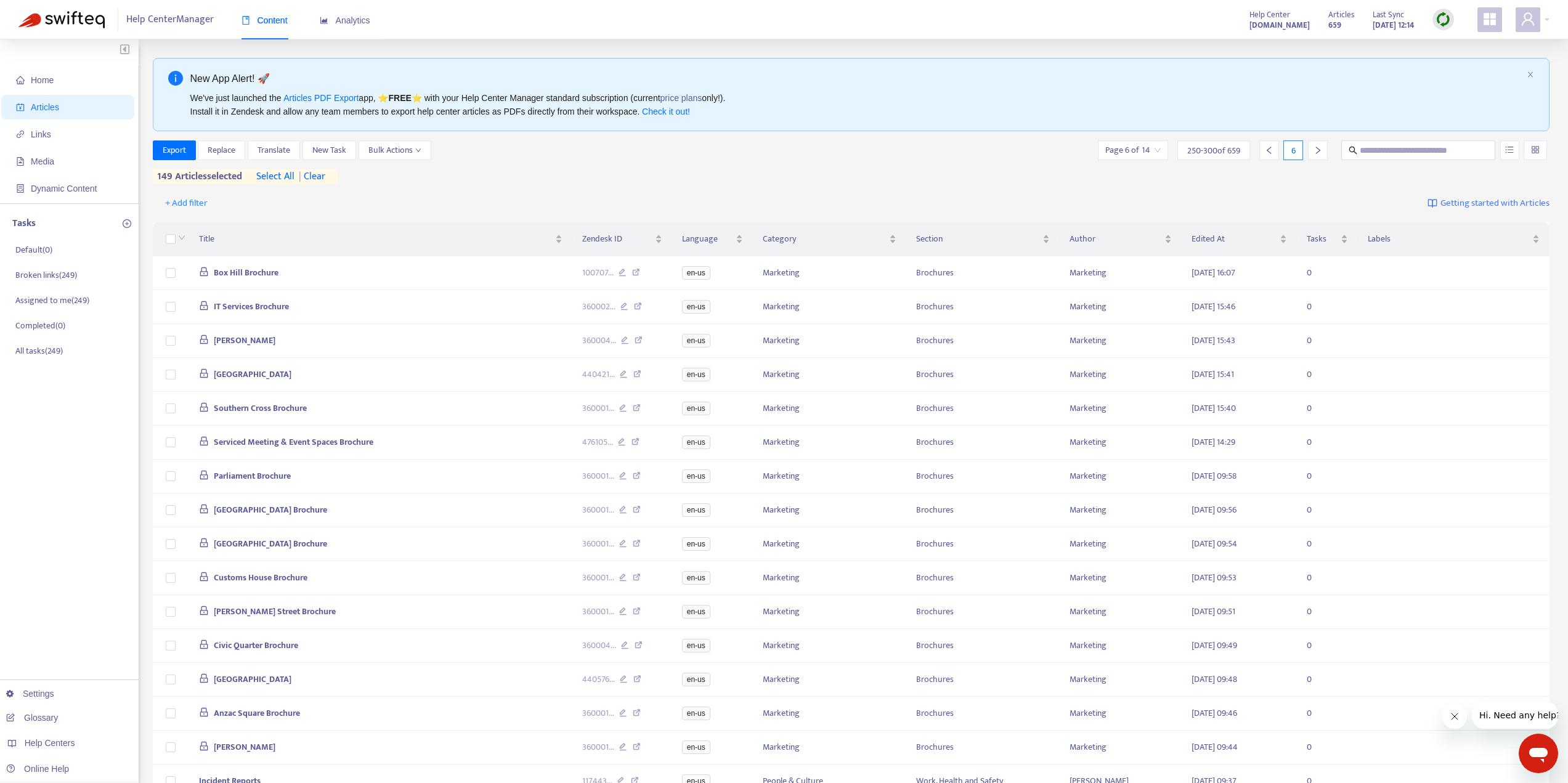
click at [1324, 155] on div at bounding box center [1318, 150] width 20 height 20
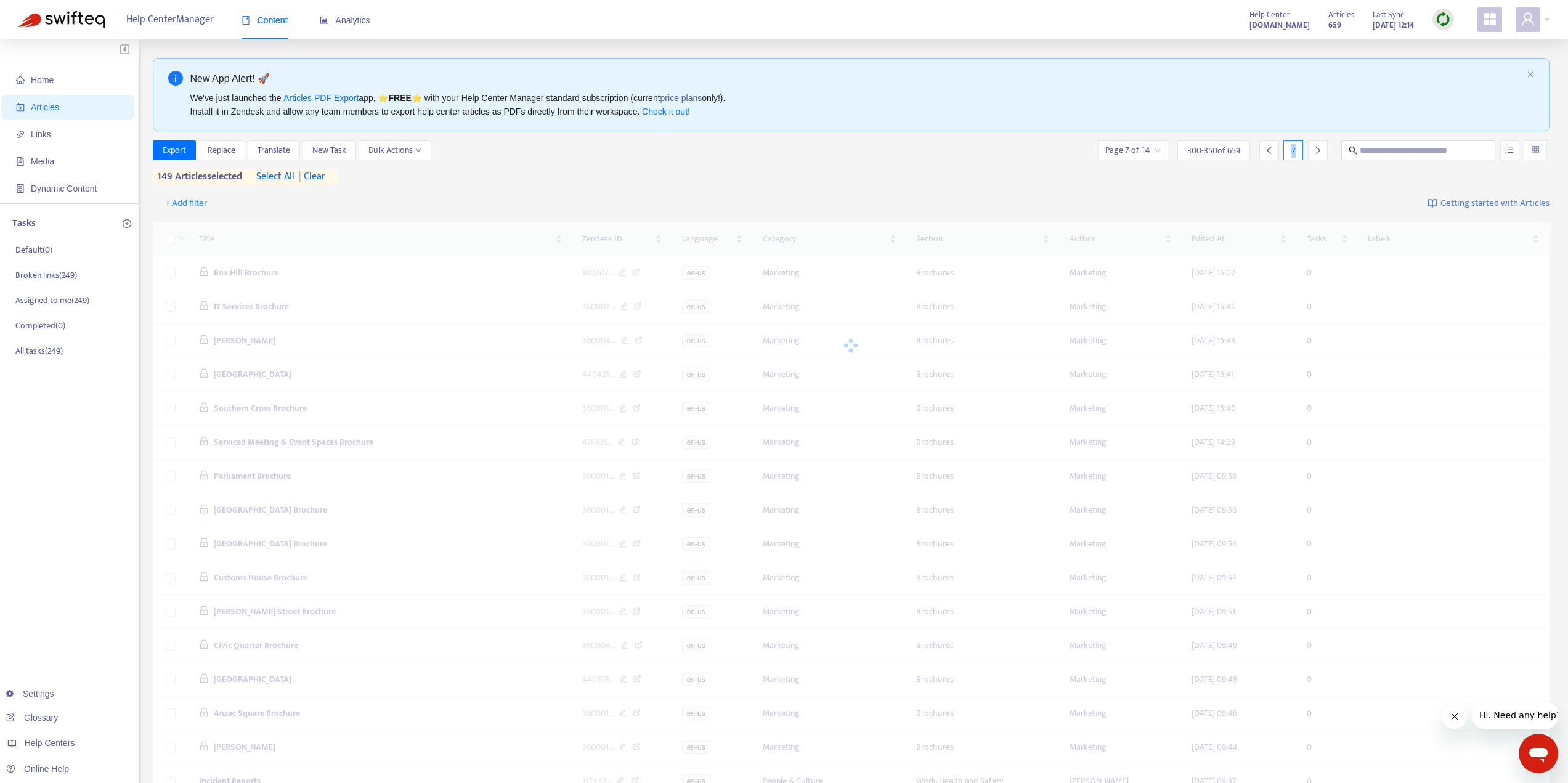
click at [1324, 155] on div at bounding box center [1318, 150] width 20 height 20
click at [1323, 155] on div at bounding box center [1318, 150] width 20 height 20
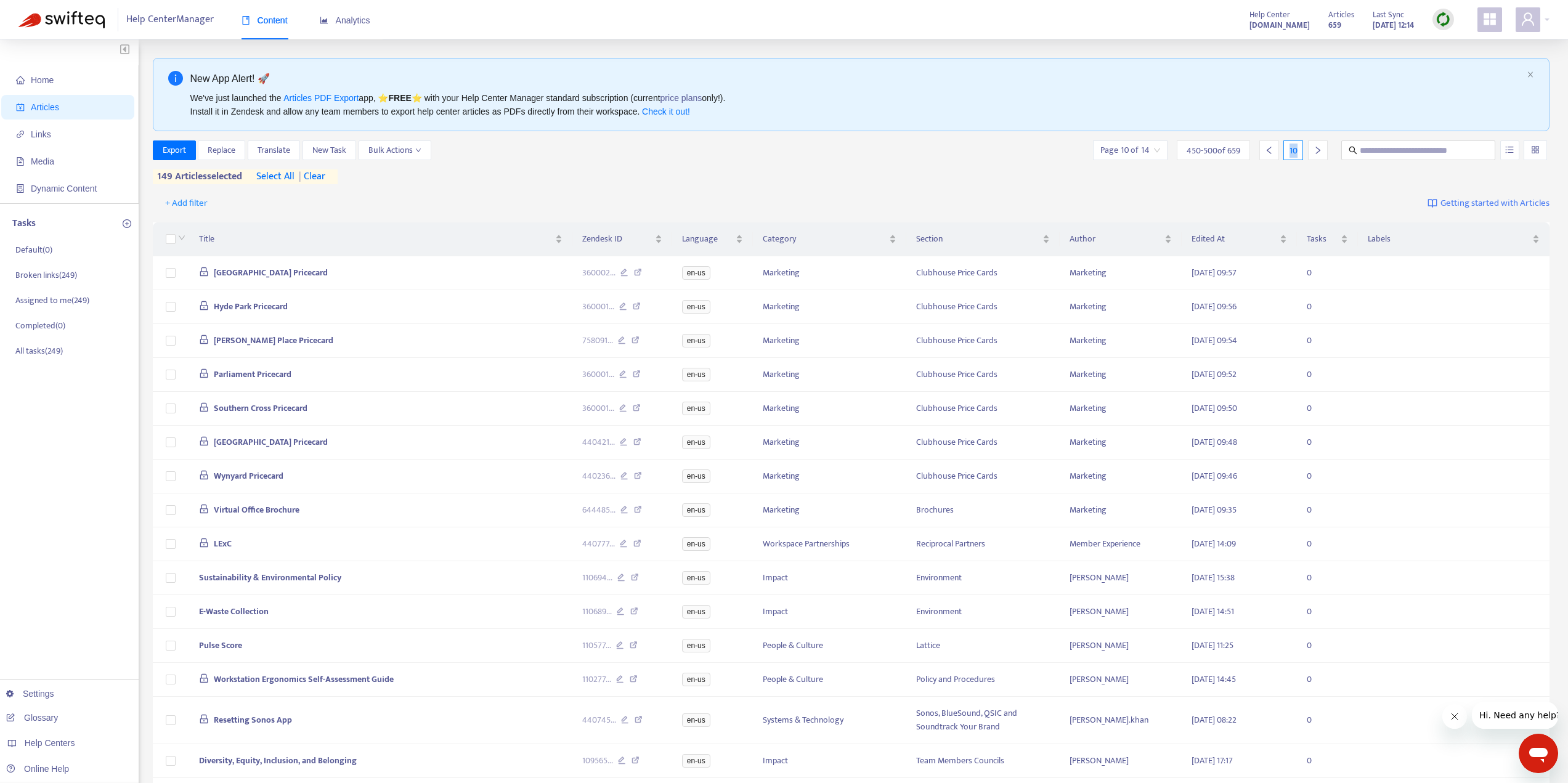
click at [1323, 155] on div at bounding box center [1318, 150] width 20 height 20
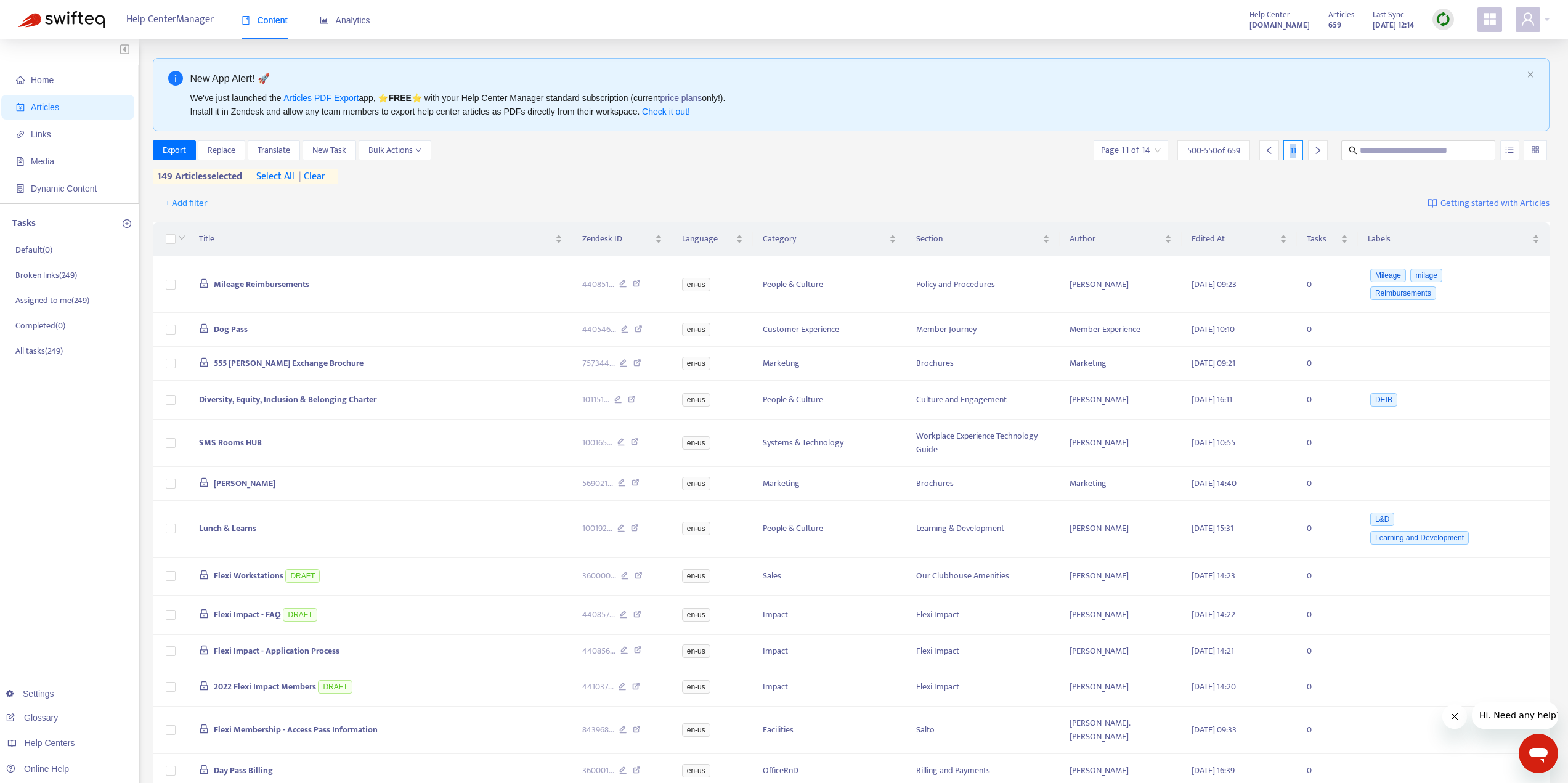
click at [1323, 155] on div at bounding box center [1318, 150] width 20 height 20
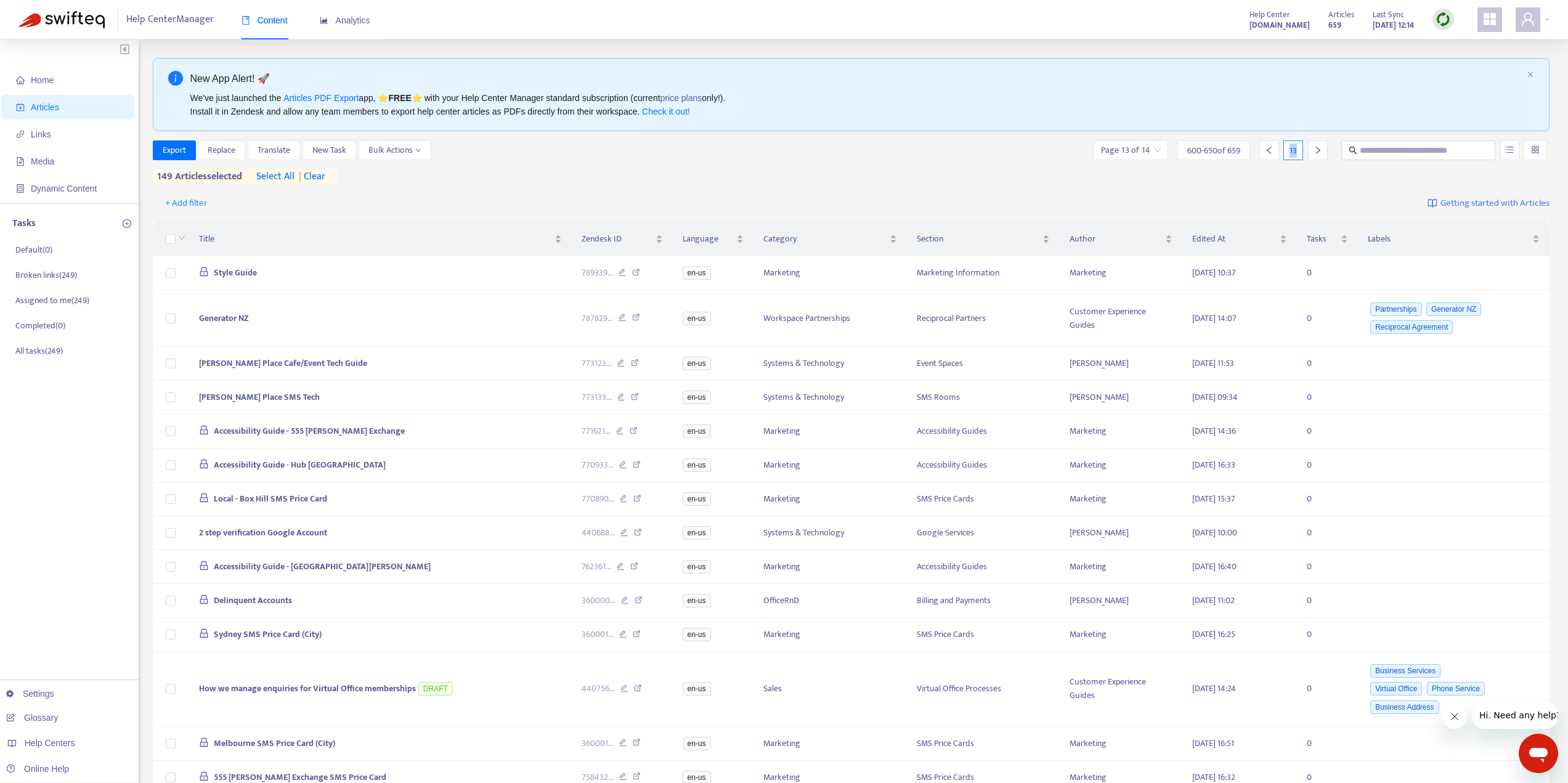
click at [1323, 155] on div at bounding box center [1318, 150] width 20 height 20
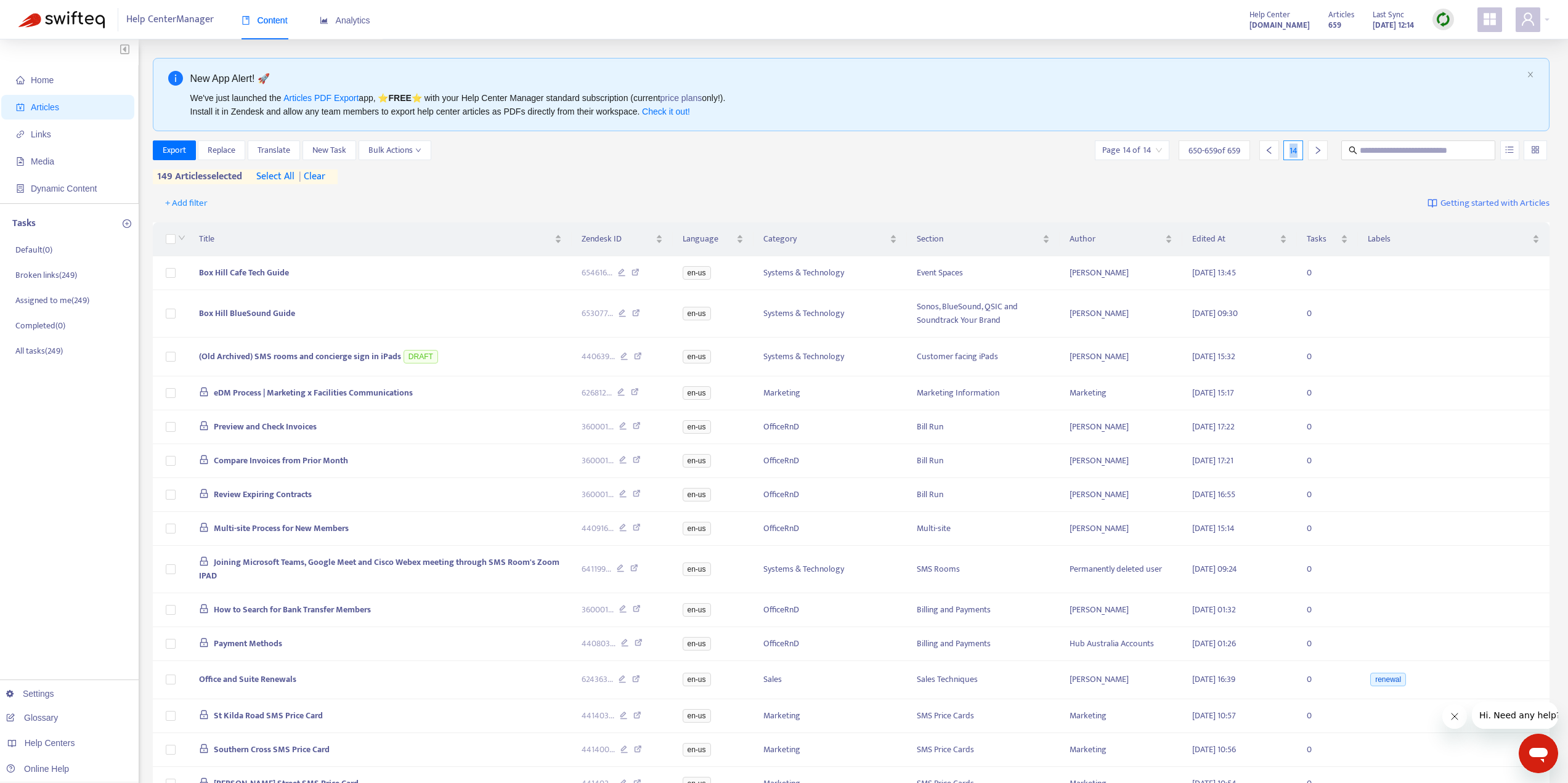
click at [1323, 155] on div at bounding box center [1318, 150] width 20 height 20
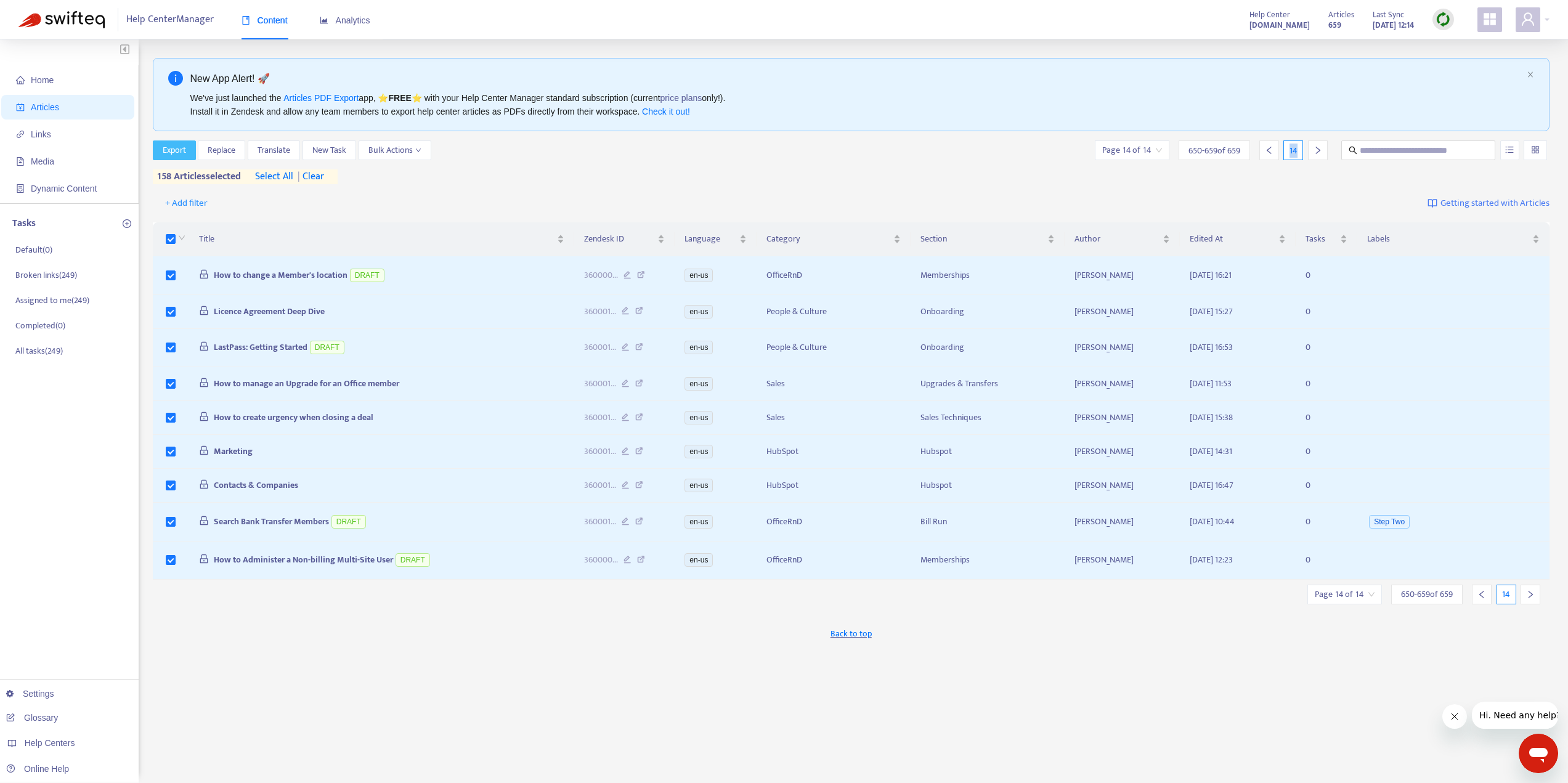
click at [175, 145] on span "Export" at bounding box center [174, 150] width 23 height 13
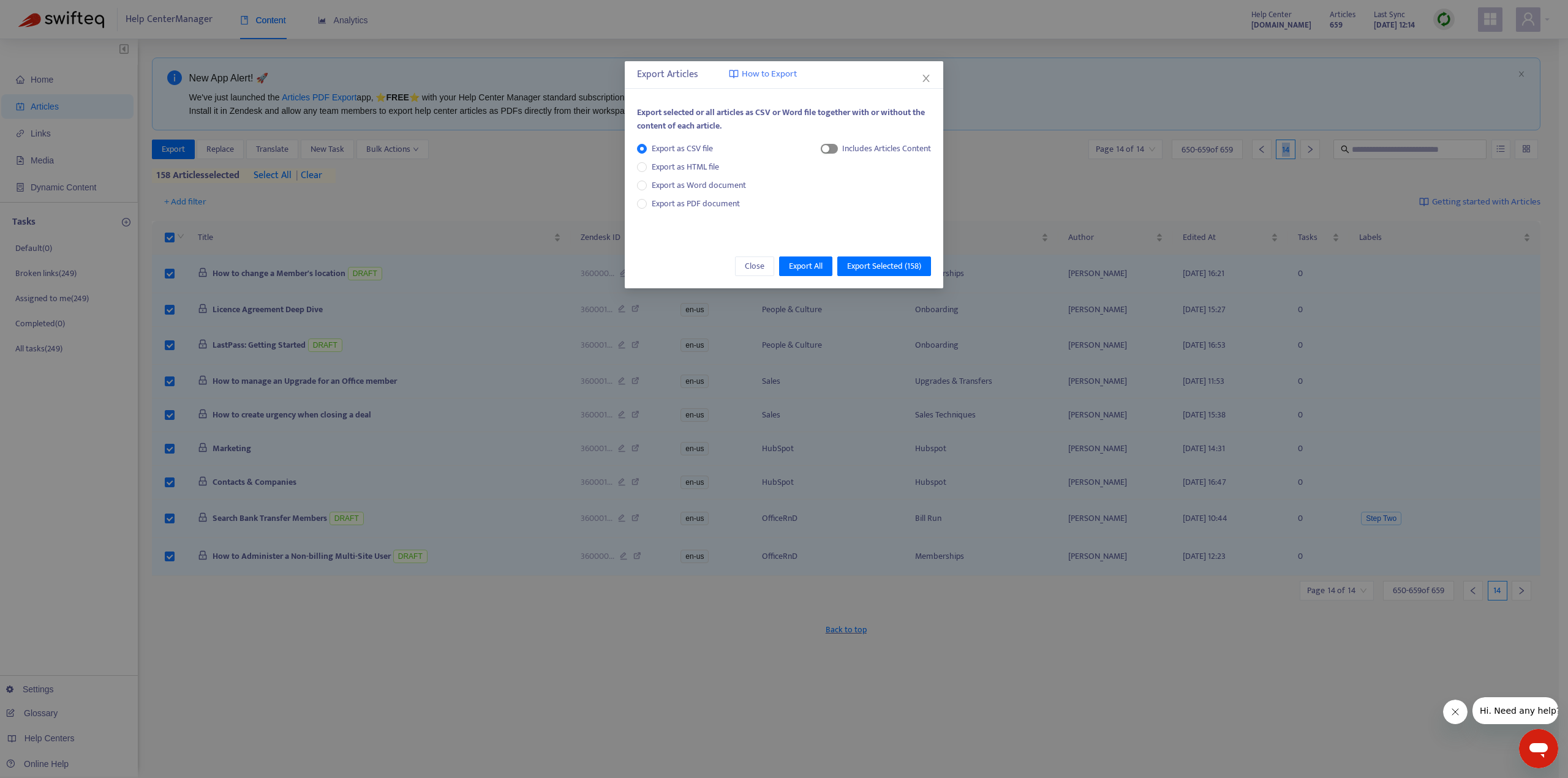
click at [830, 145] on span "button" at bounding box center [829, 149] width 17 height 10
click at [686, 183] on span "Export as Word document" at bounding box center [699, 185] width 104 height 13
click at [832, 149] on div "Each article in a separate file" at bounding box center [878, 149] width 101 height 13
click at [816, 156] on div "Each article in a separate file" at bounding box center [869, 152] width 125 height 19
click at [814, 151] on div "button" at bounding box center [812, 149] width 7 height 7
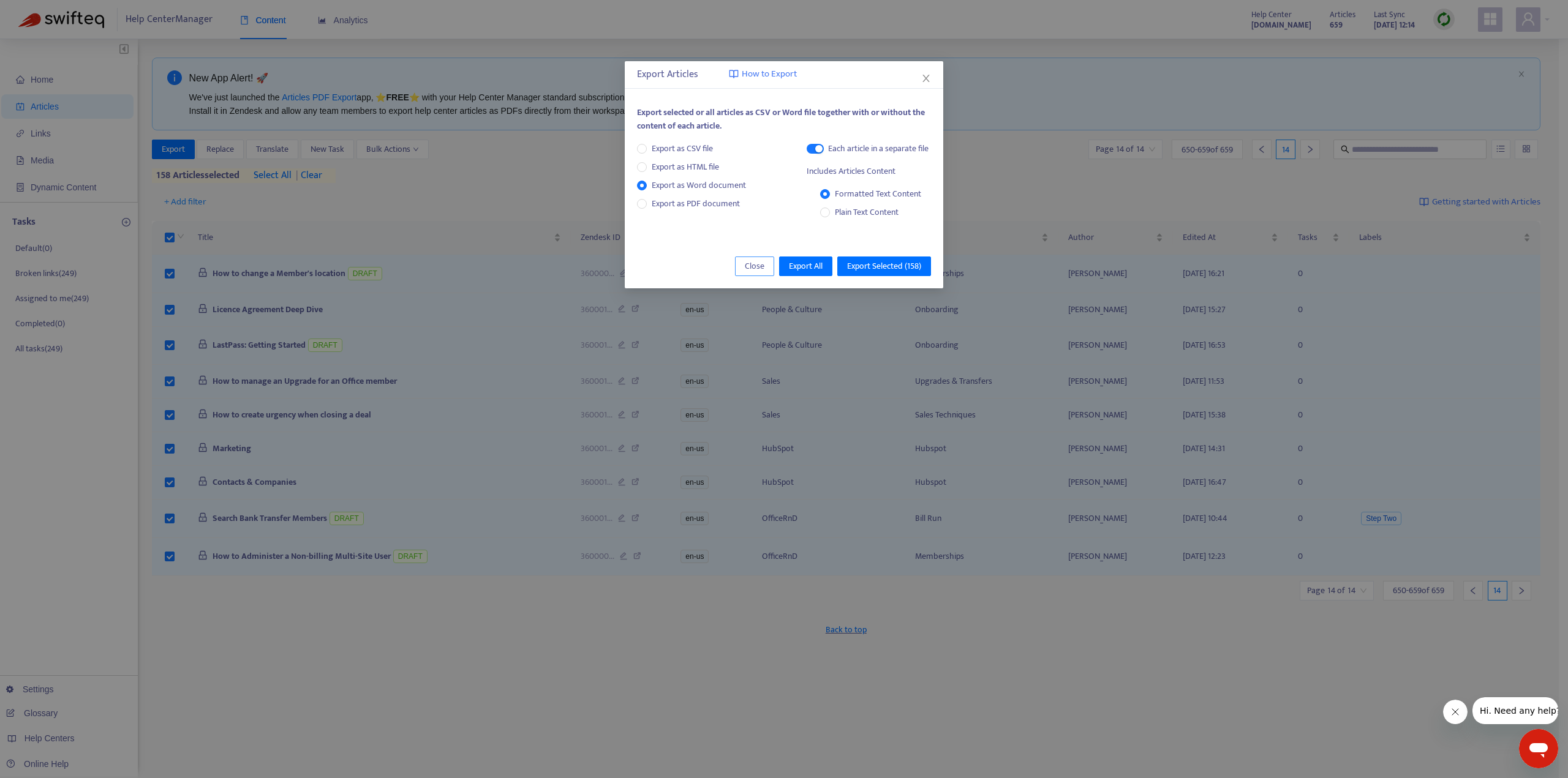
click at [752, 261] on span "Close" at bounding box center [754, 266] width 20 height 13
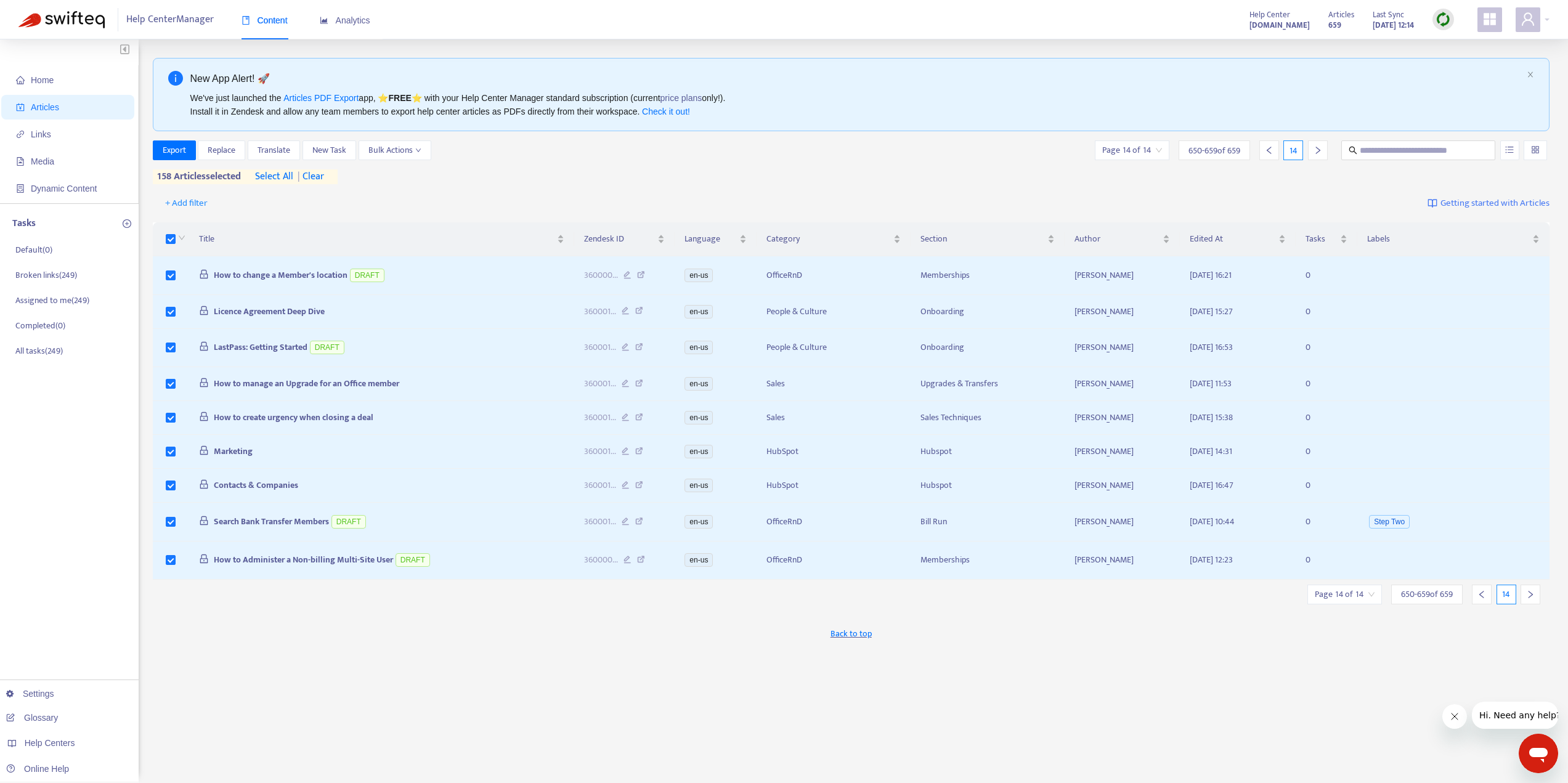
click at [1275, 152] on div at bounding box center [1269, 150] width 20 height 20
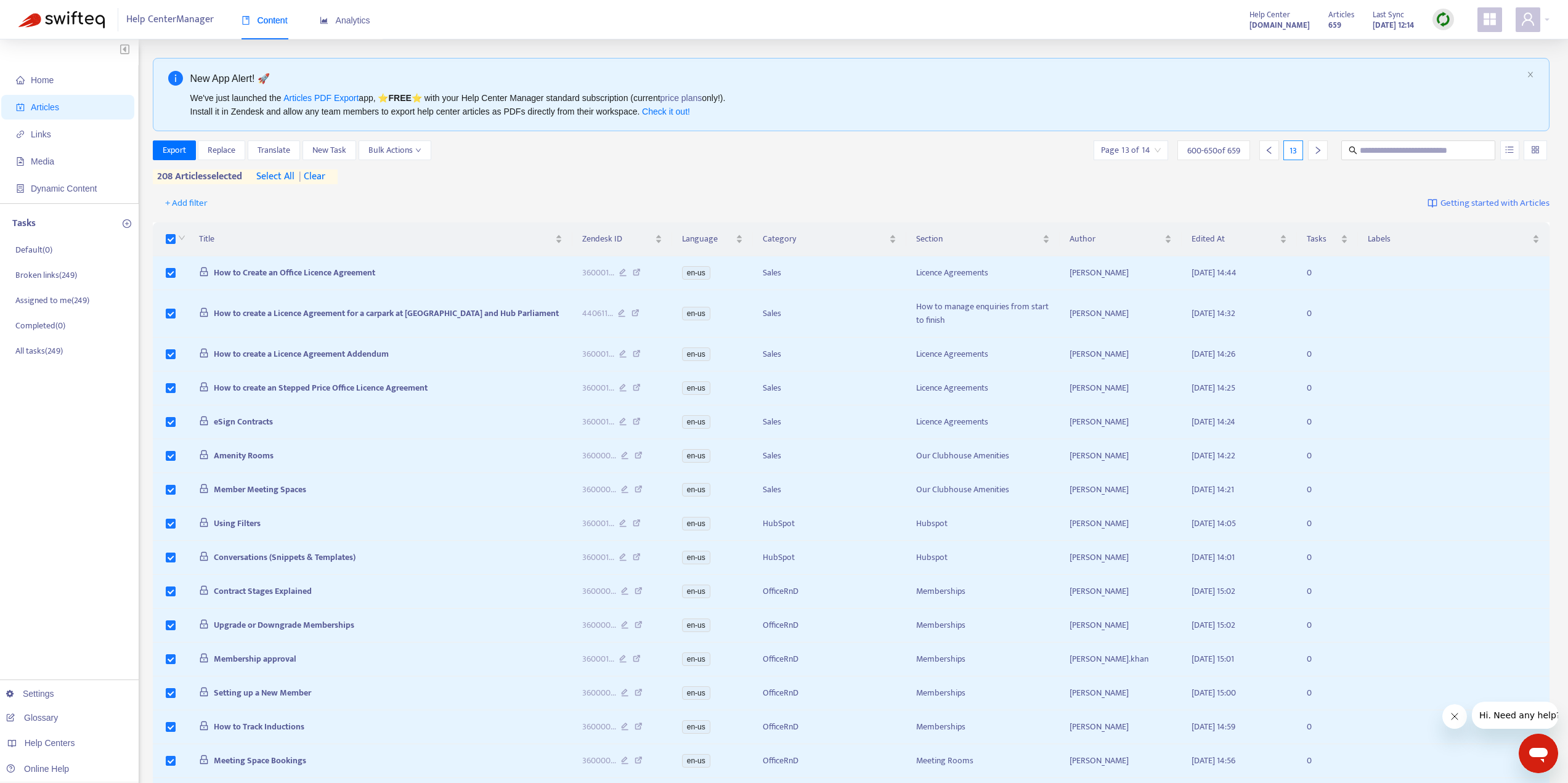
click at [1279, 149] on div at bounding box center [1269, 150] width 20 height 20
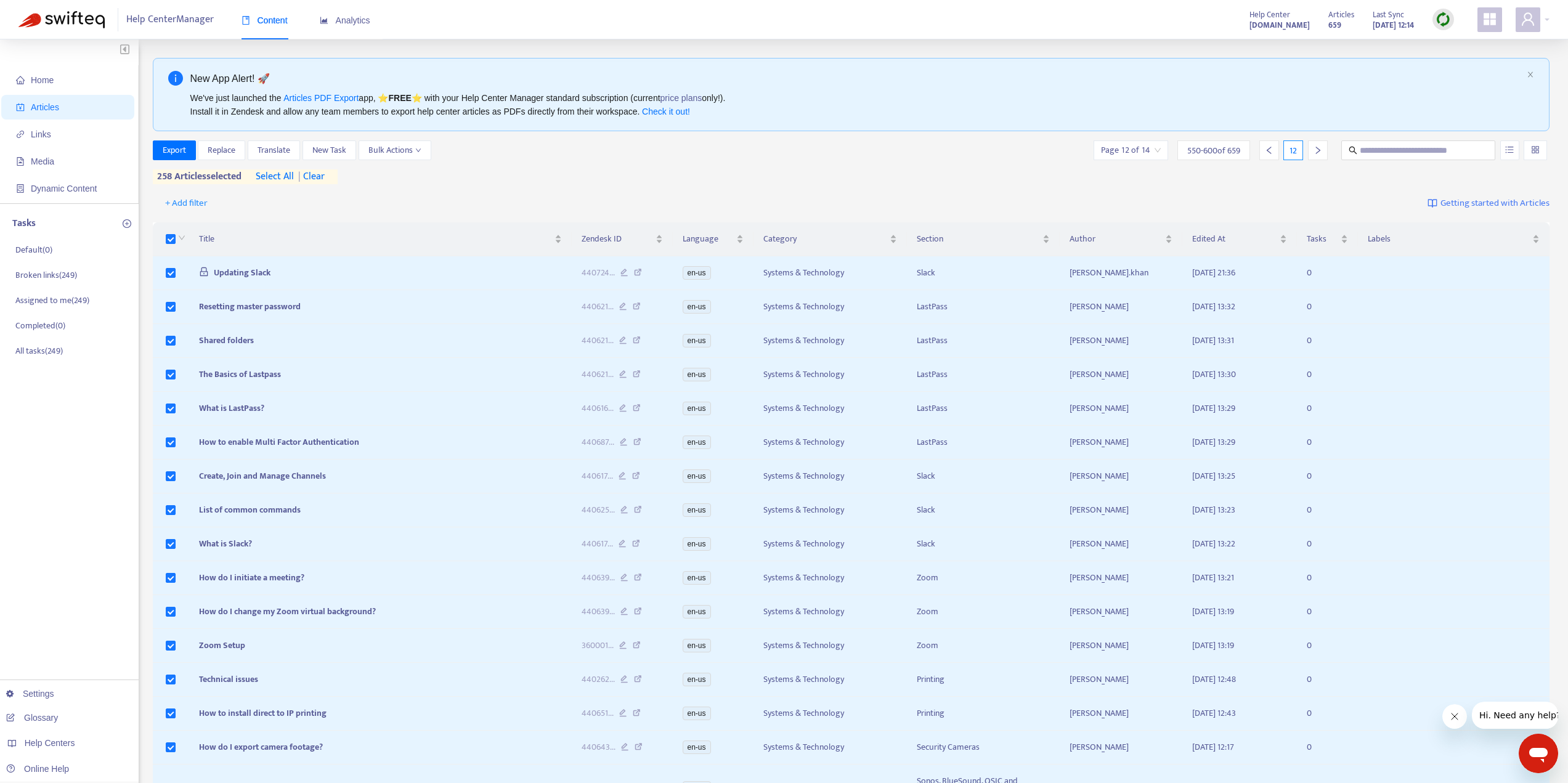
click at [1275, 147] on div at bounding box center [1269, 150] width 20 height 20
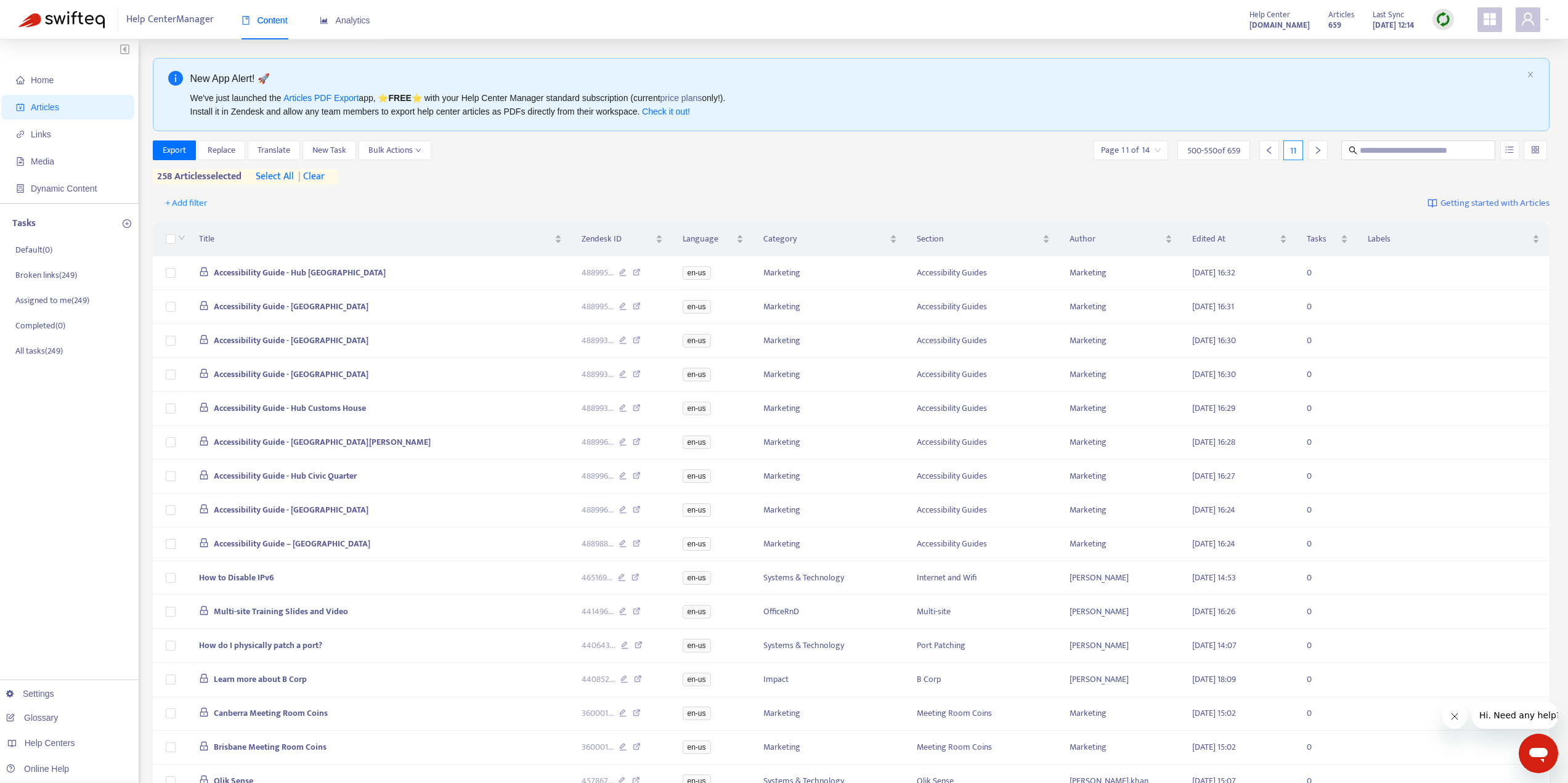
click at [175, 239] on div at bounding box center [180, 239] width 10 height 13
click at [174, 245] on label at bounding box center [170, 239] width 10 height 13
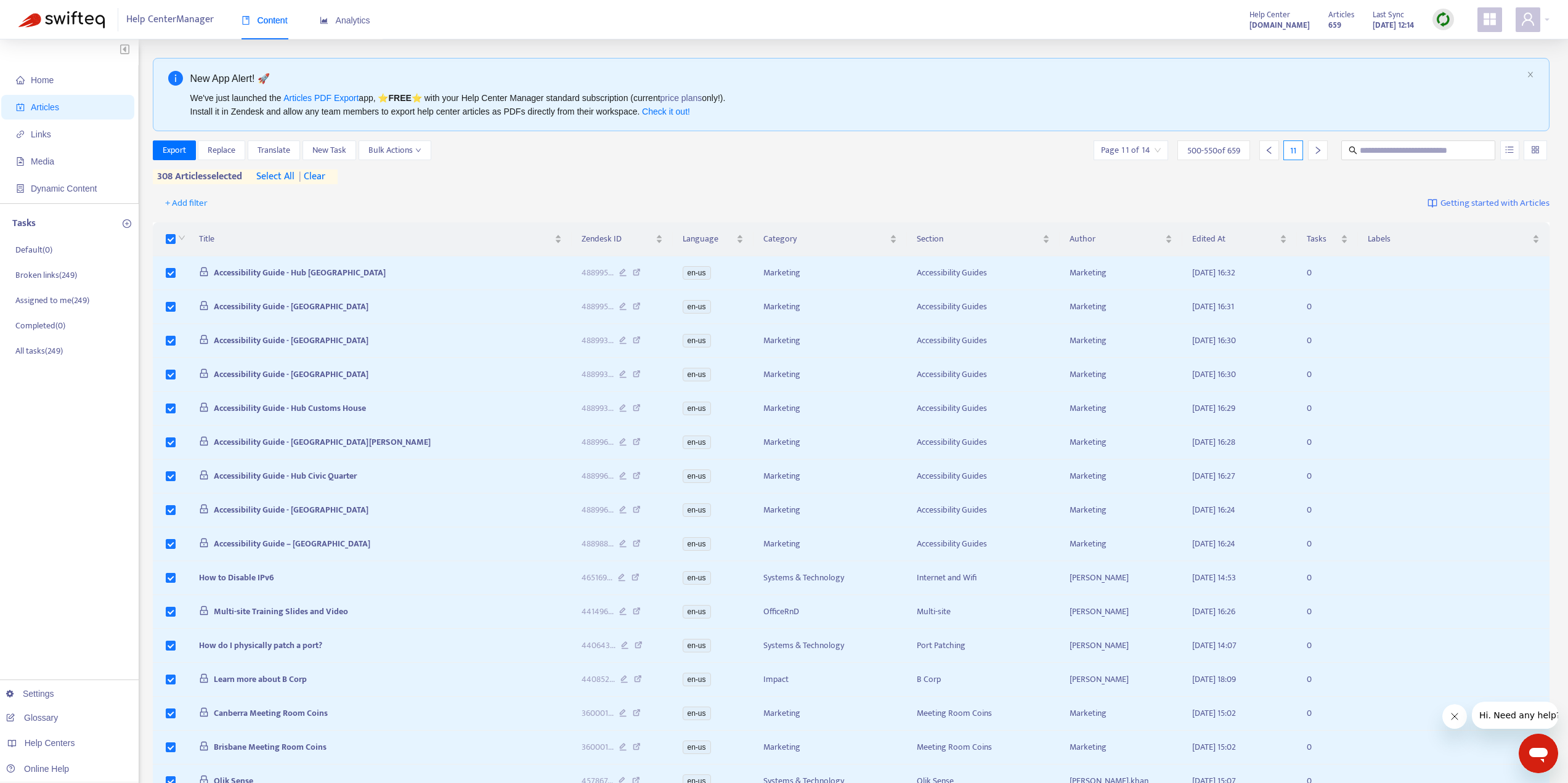
click at [1272, 147] on icon "left" at bounding box center [1269, 150] width 8 height 8
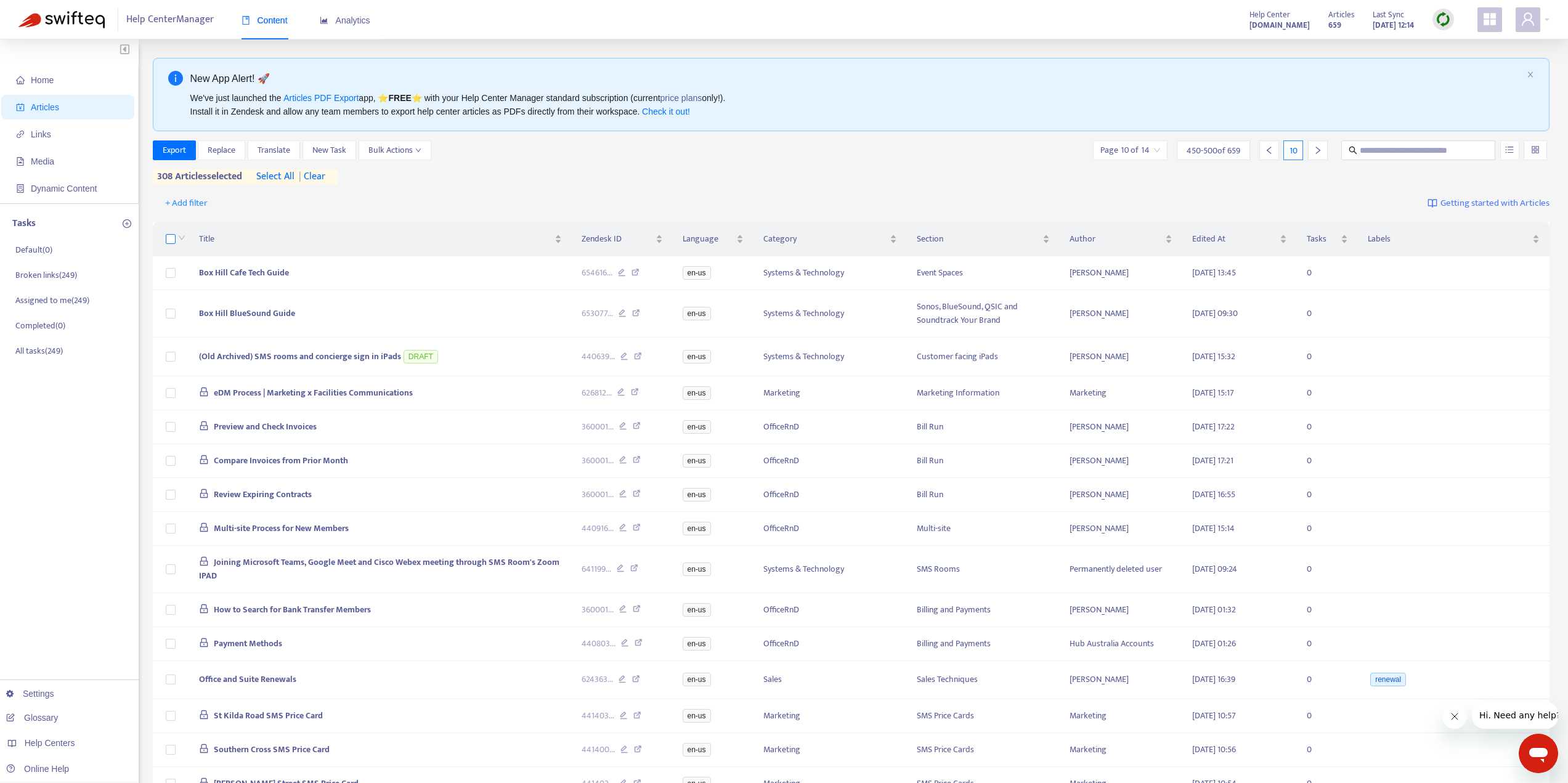
click at [172, 233] on label at bounding box center [170, 239] width 10 height 13
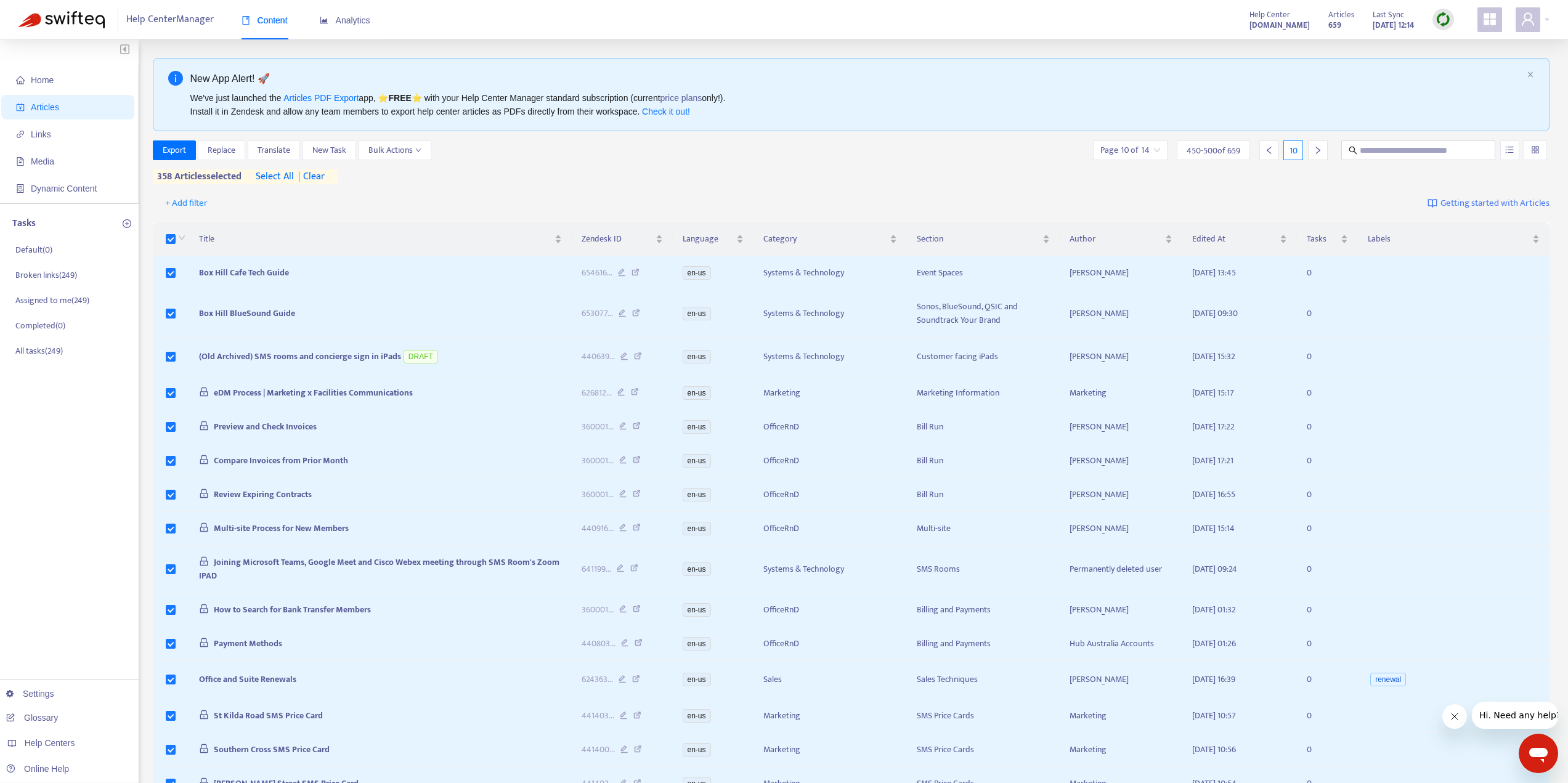
click at [1267, 148] on icon "left" at bounding box center [1269, 150] width 8 height 8
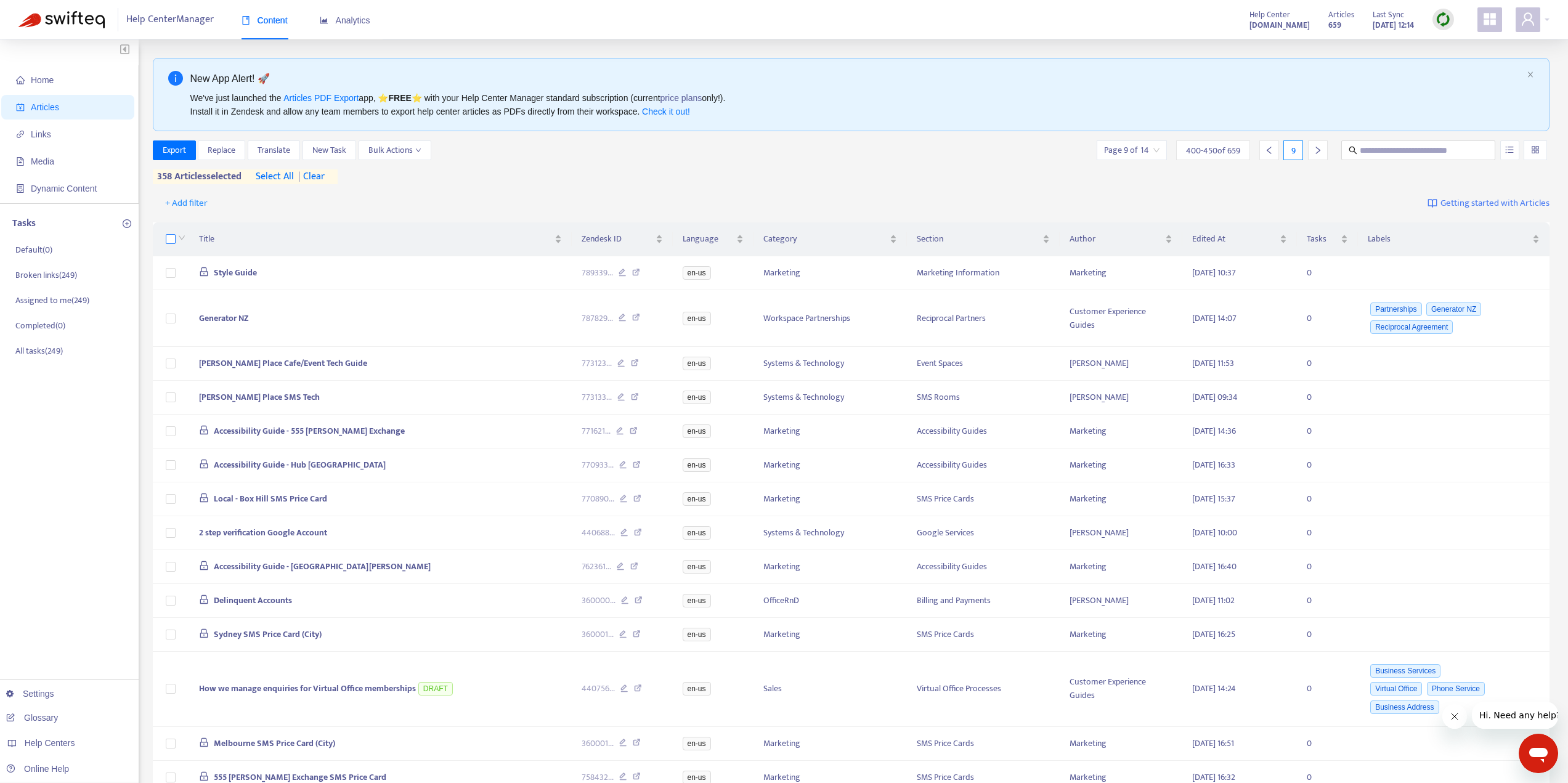
click at [166, 244] on label at bounding box center [170, 239] width 10 height 13
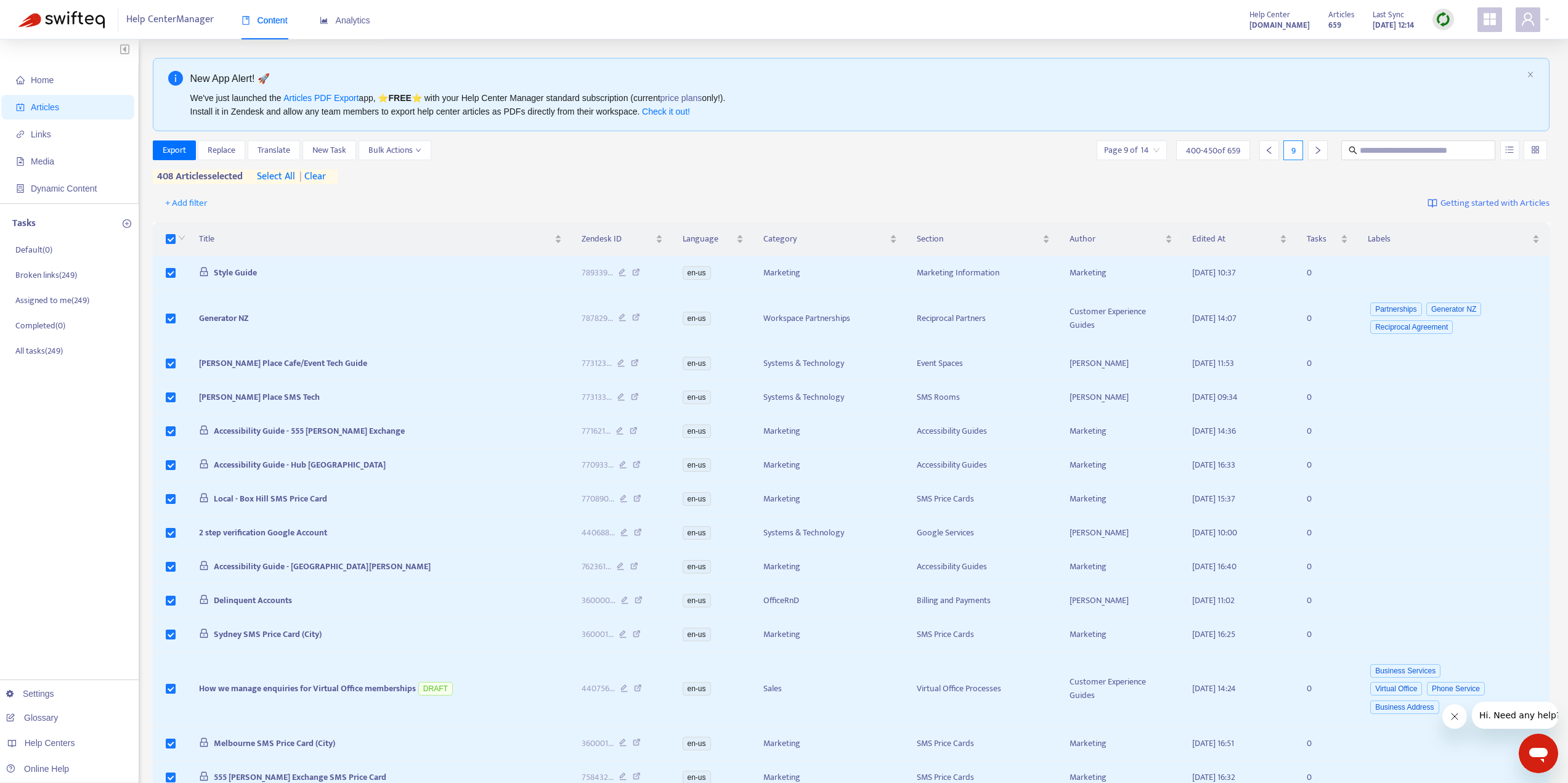
click at [1270, 144] on div at bounding box center [1269, 150] width 20 height 20
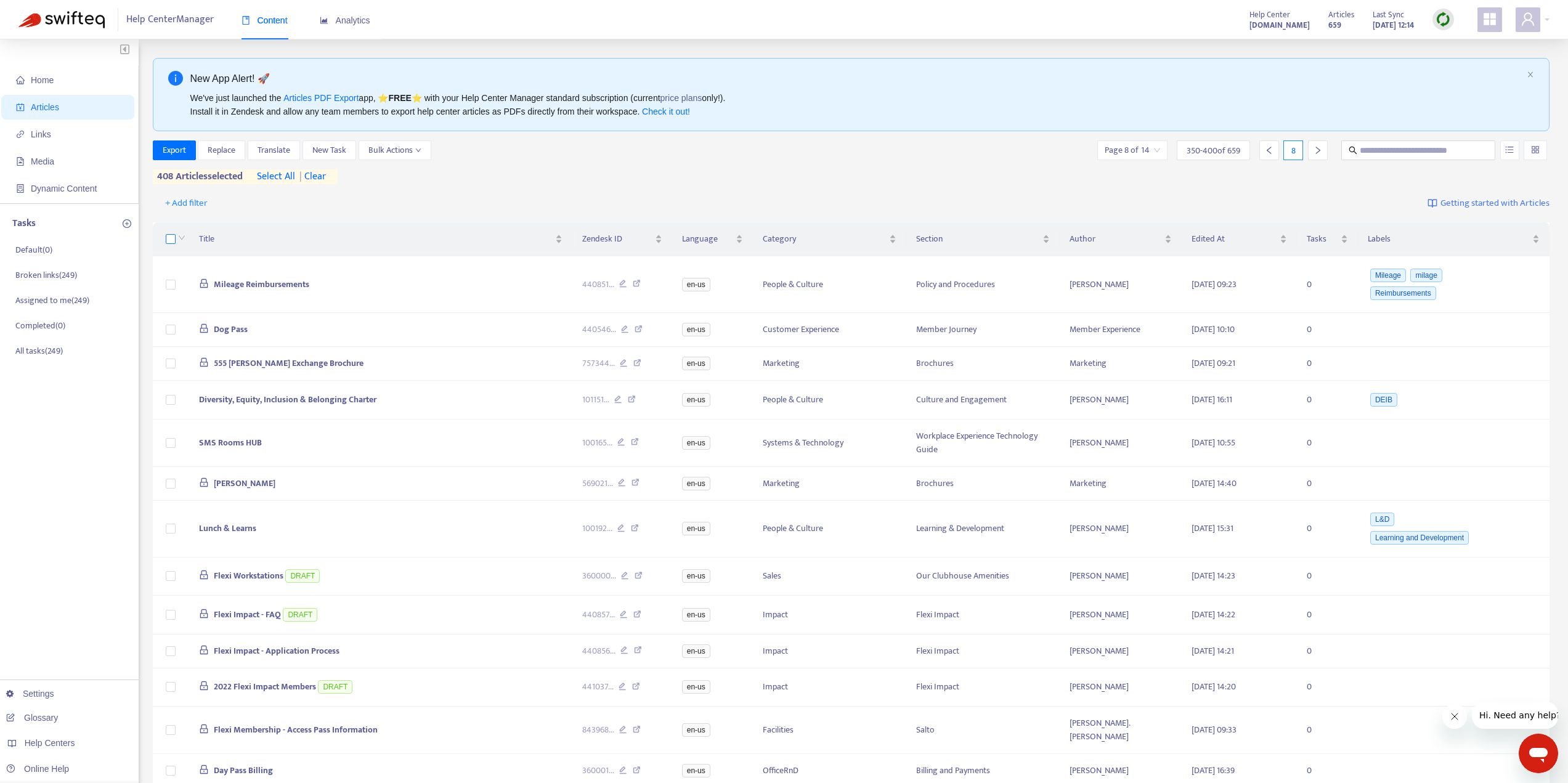
click at [172, 245] on label at bounding box center [170, 239] width 10 height 13
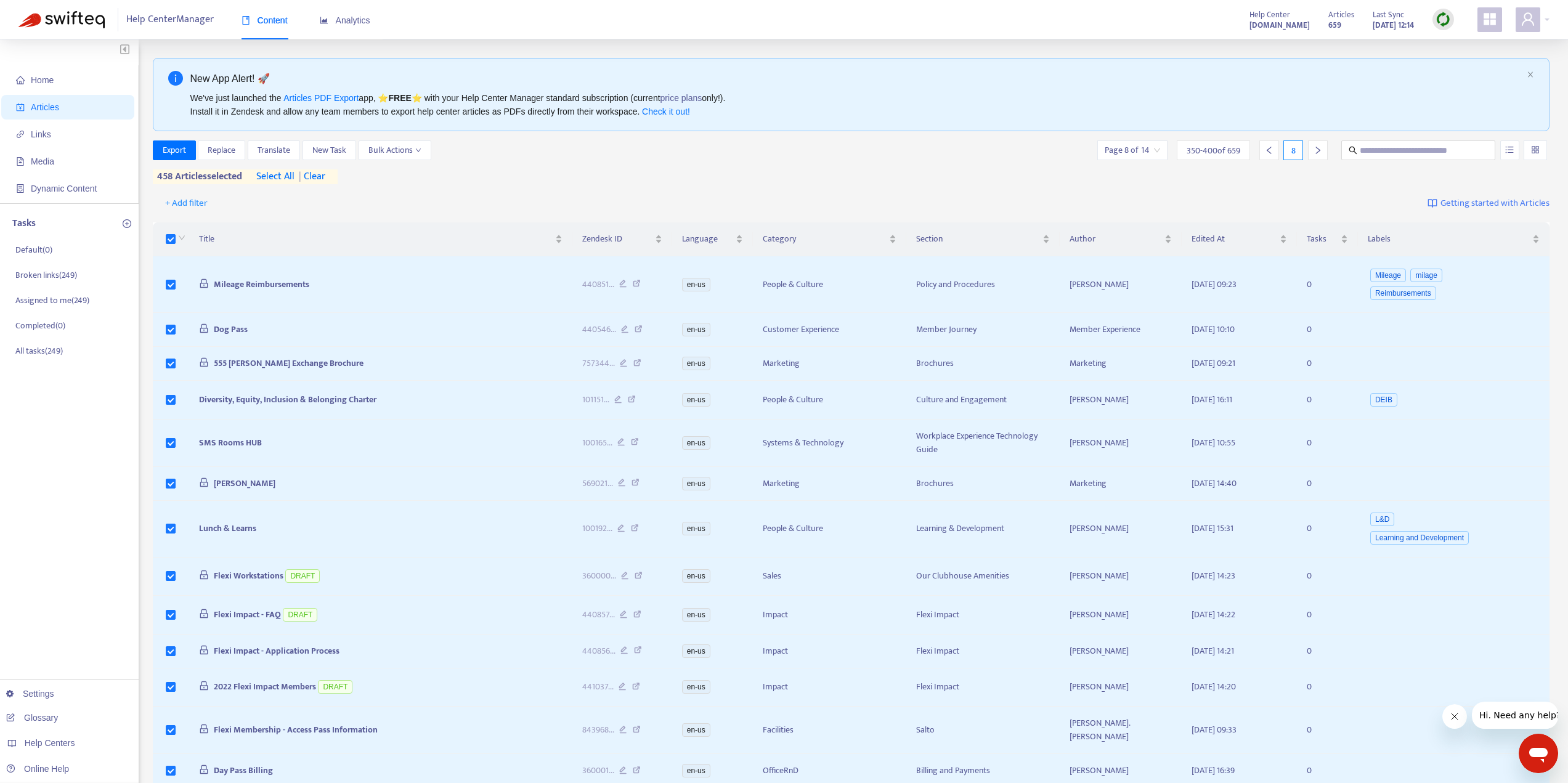
click at [1268, 145] on div at bounding box center [1269, 150] width 20 height 20
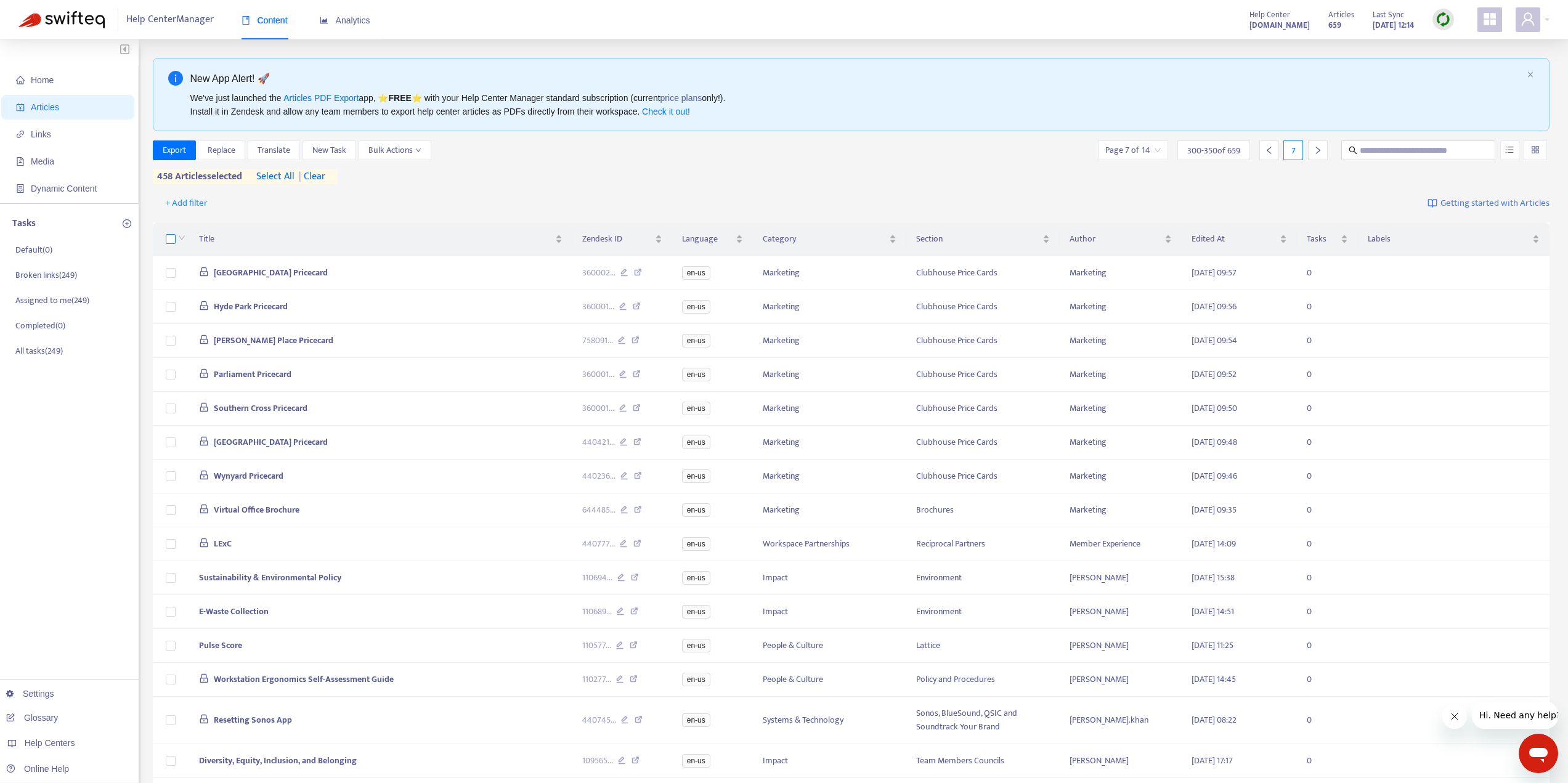
click at [174, 233] on label at bounding box center [170, 239] width 10 height 13
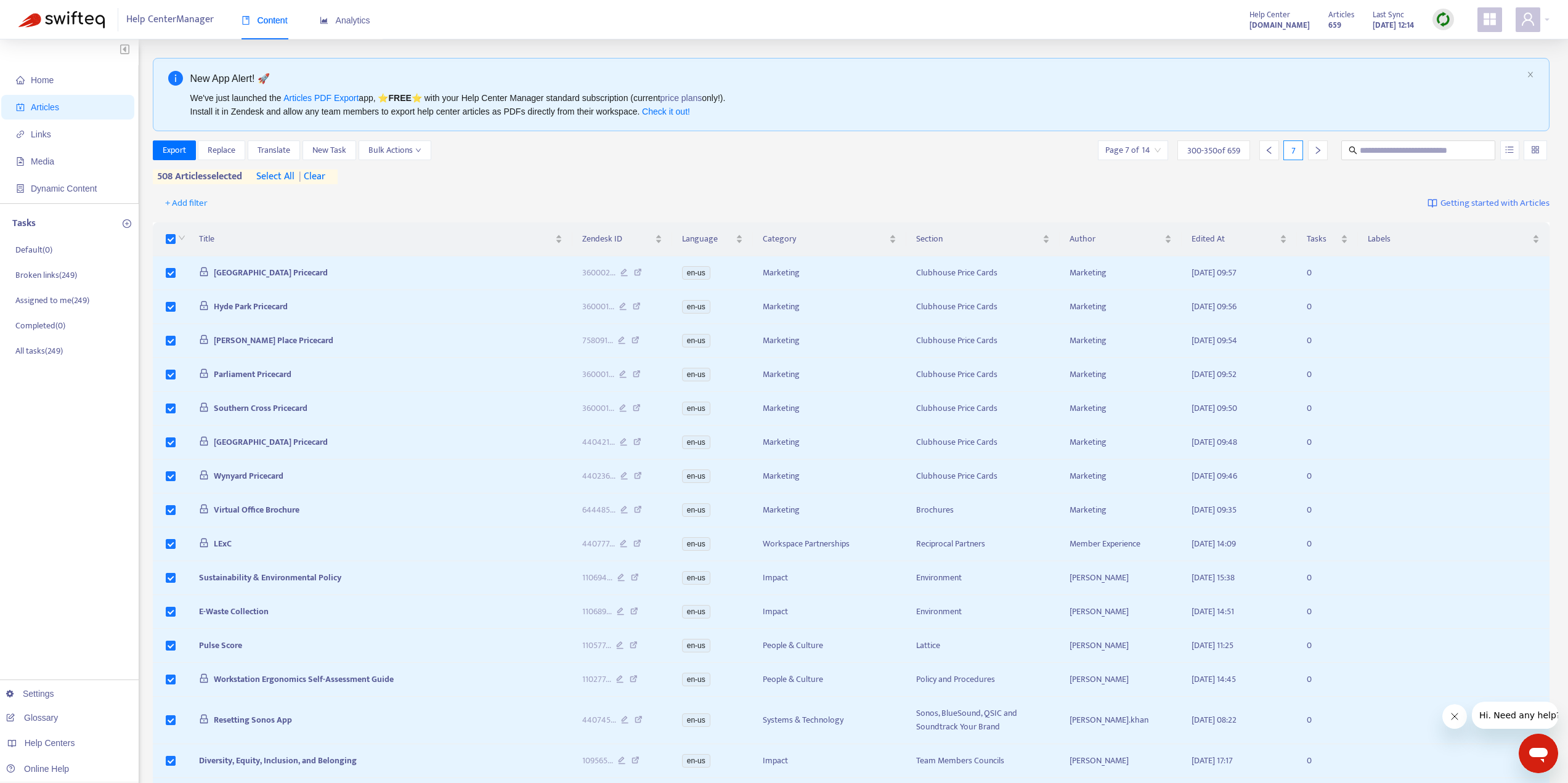
click at [1274, 152] on div at bounding box center [1269, 150] width 20 height 20
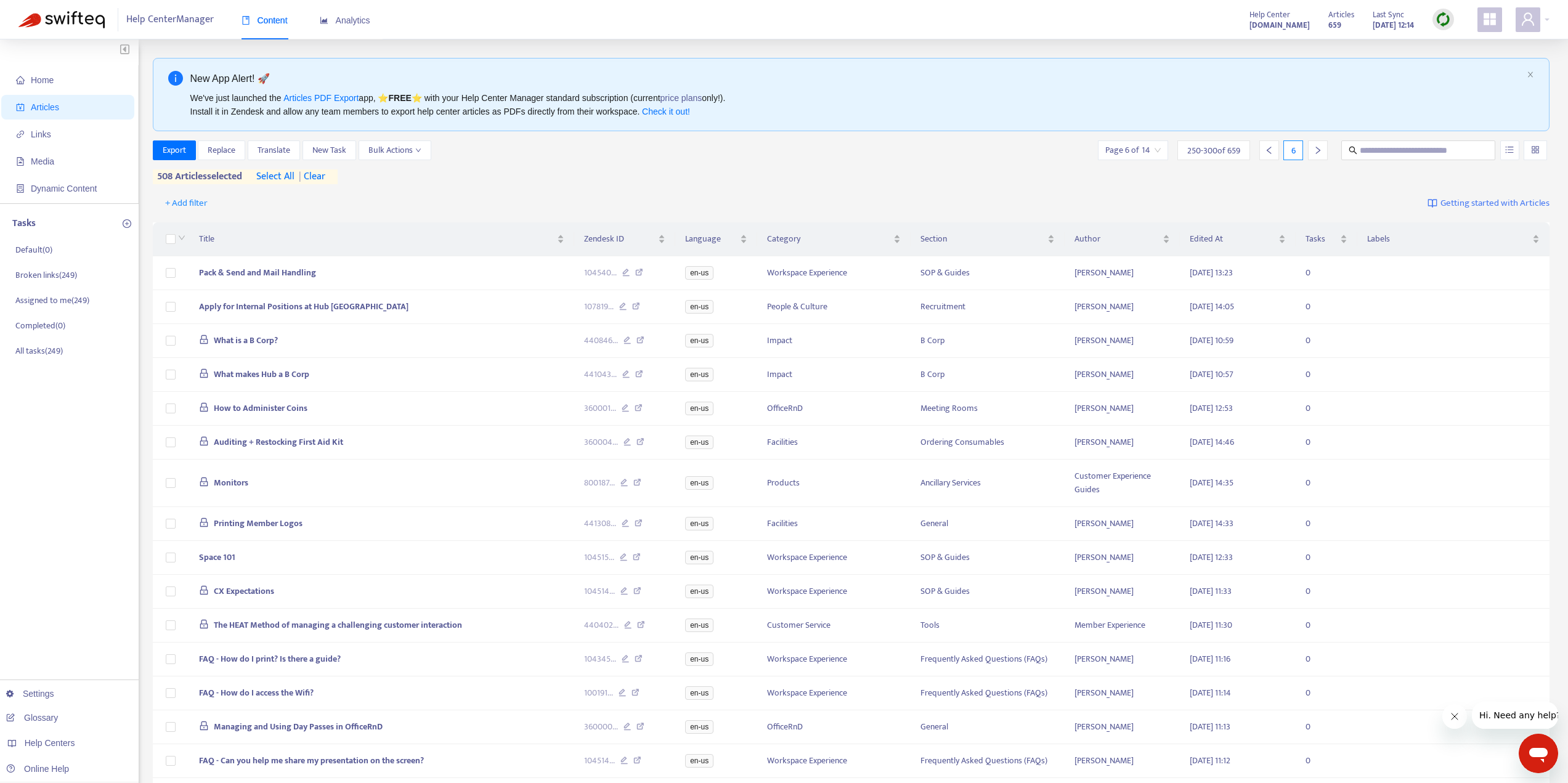
click at [177, 244] on div at bounding box center [180, 239] width 10 height 13
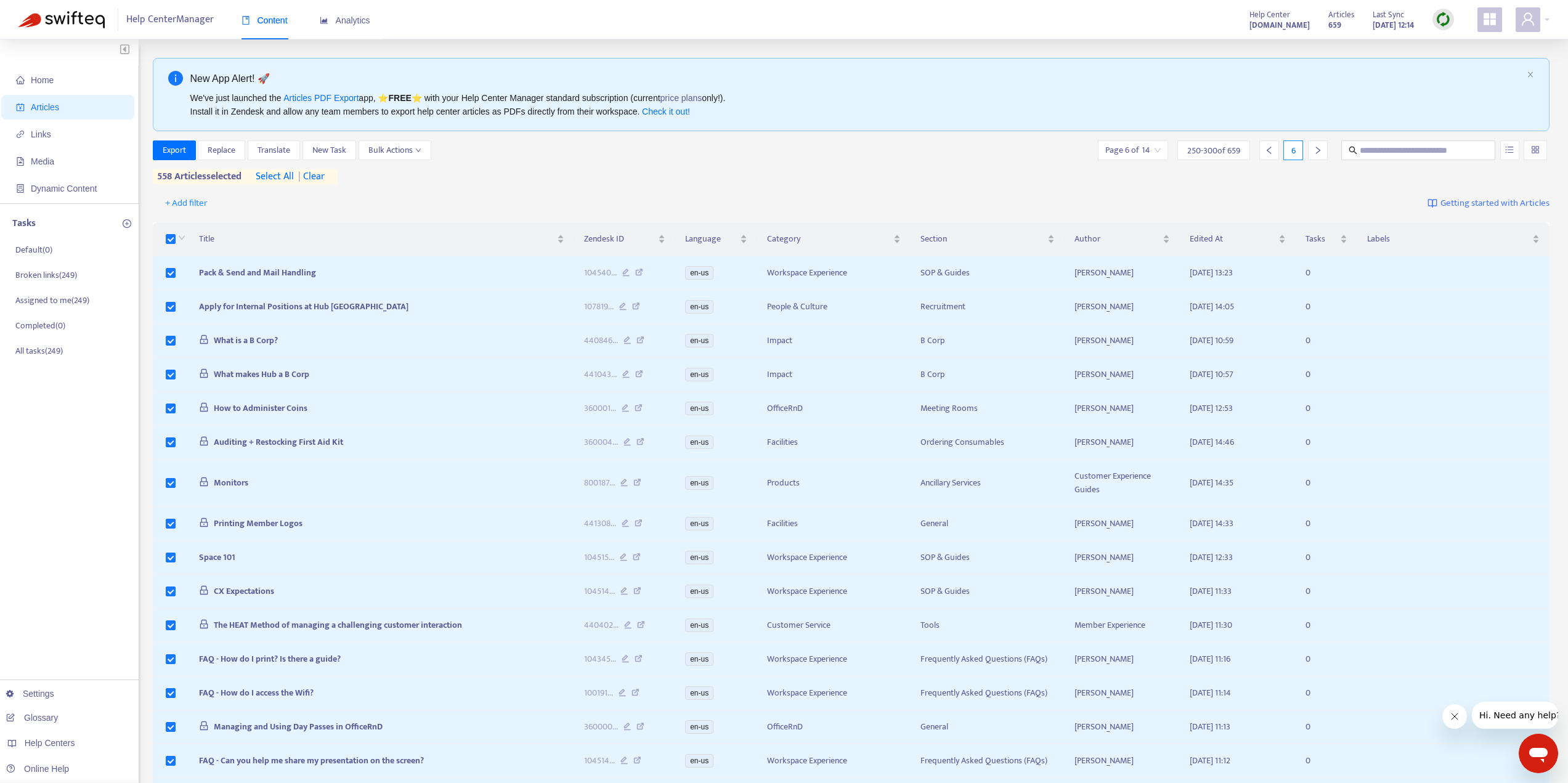
click at [1267, 159] on div at bounding box center [1269, 150] width 20 height 20
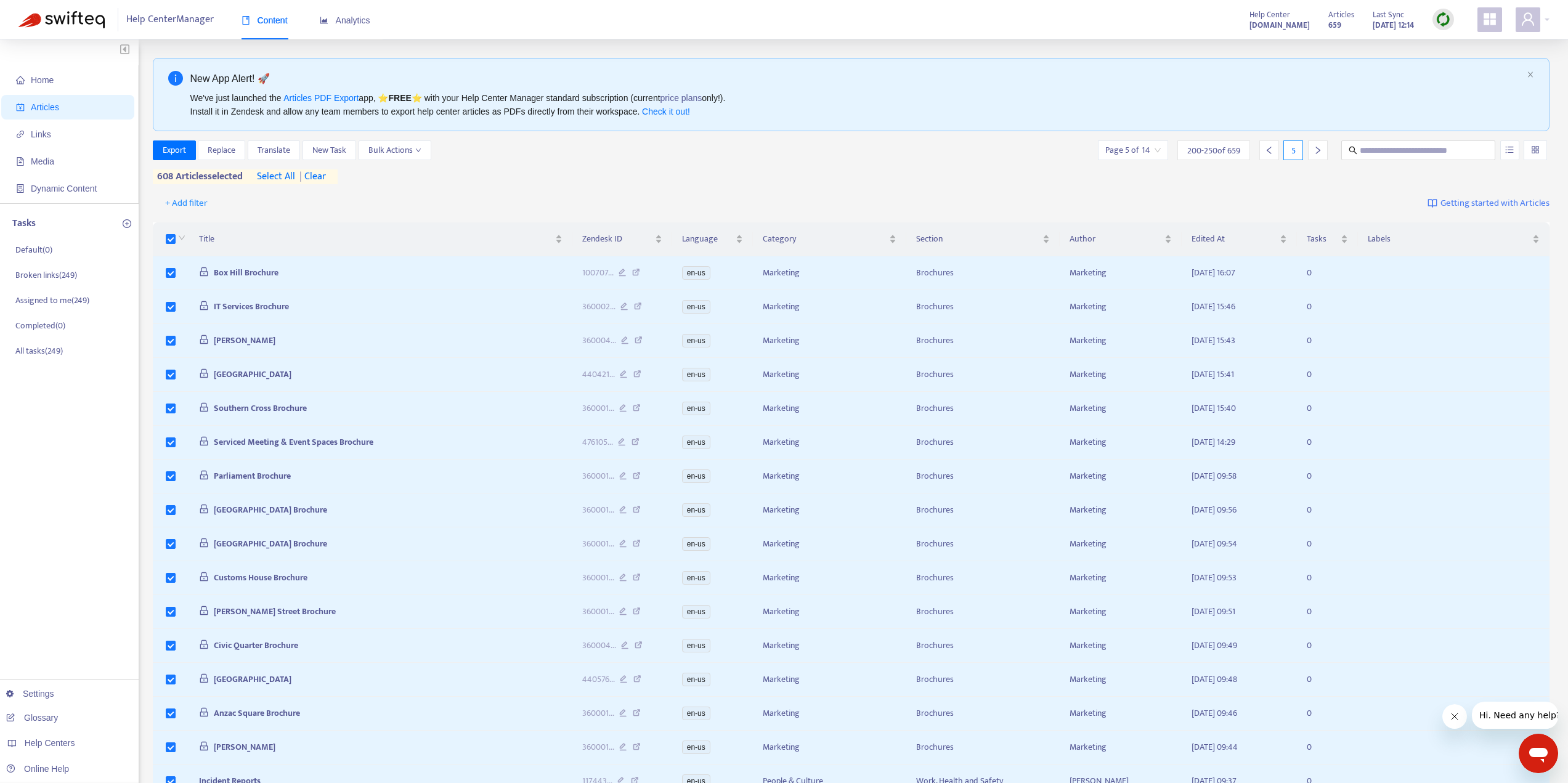
click at [1266, 146] on icon "left" at bounding box center [1269, 150] width 8 height 8
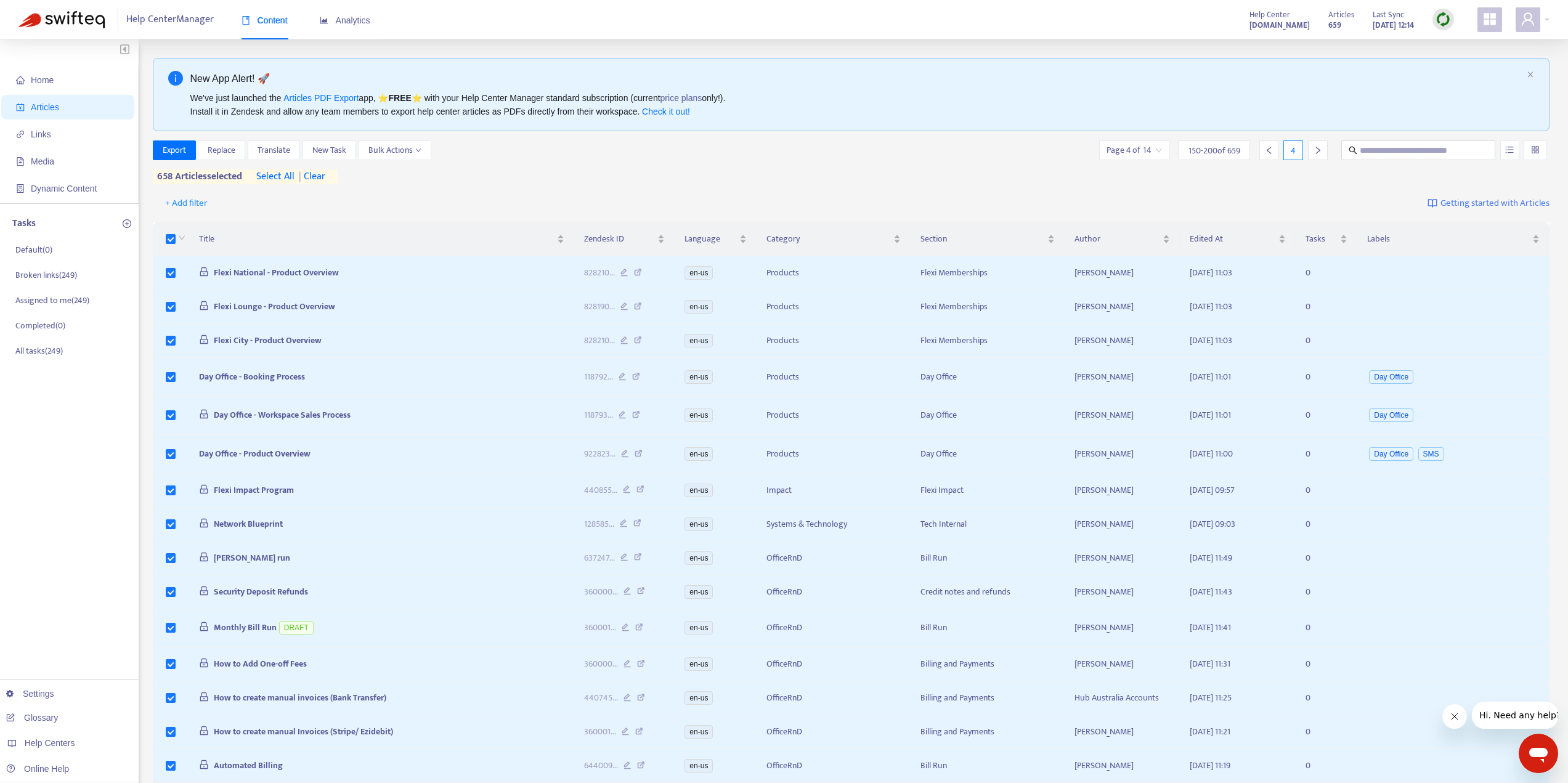
click at [1278, 154] on div at bounding box center [1269, 150] width 20 height 20
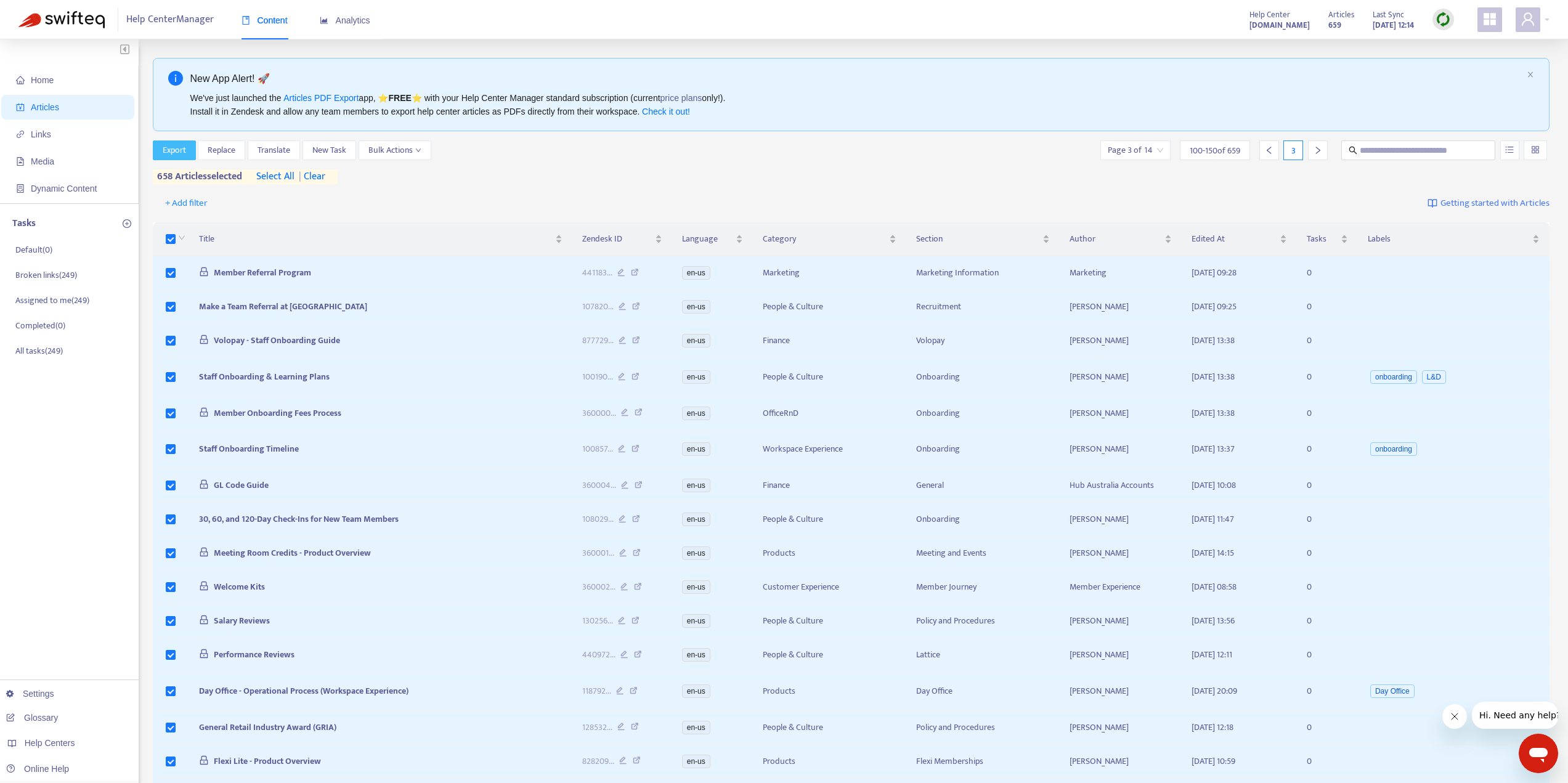
click at [183, 147] on span "Export" at bounding box center [174, 150] width 23 height 13
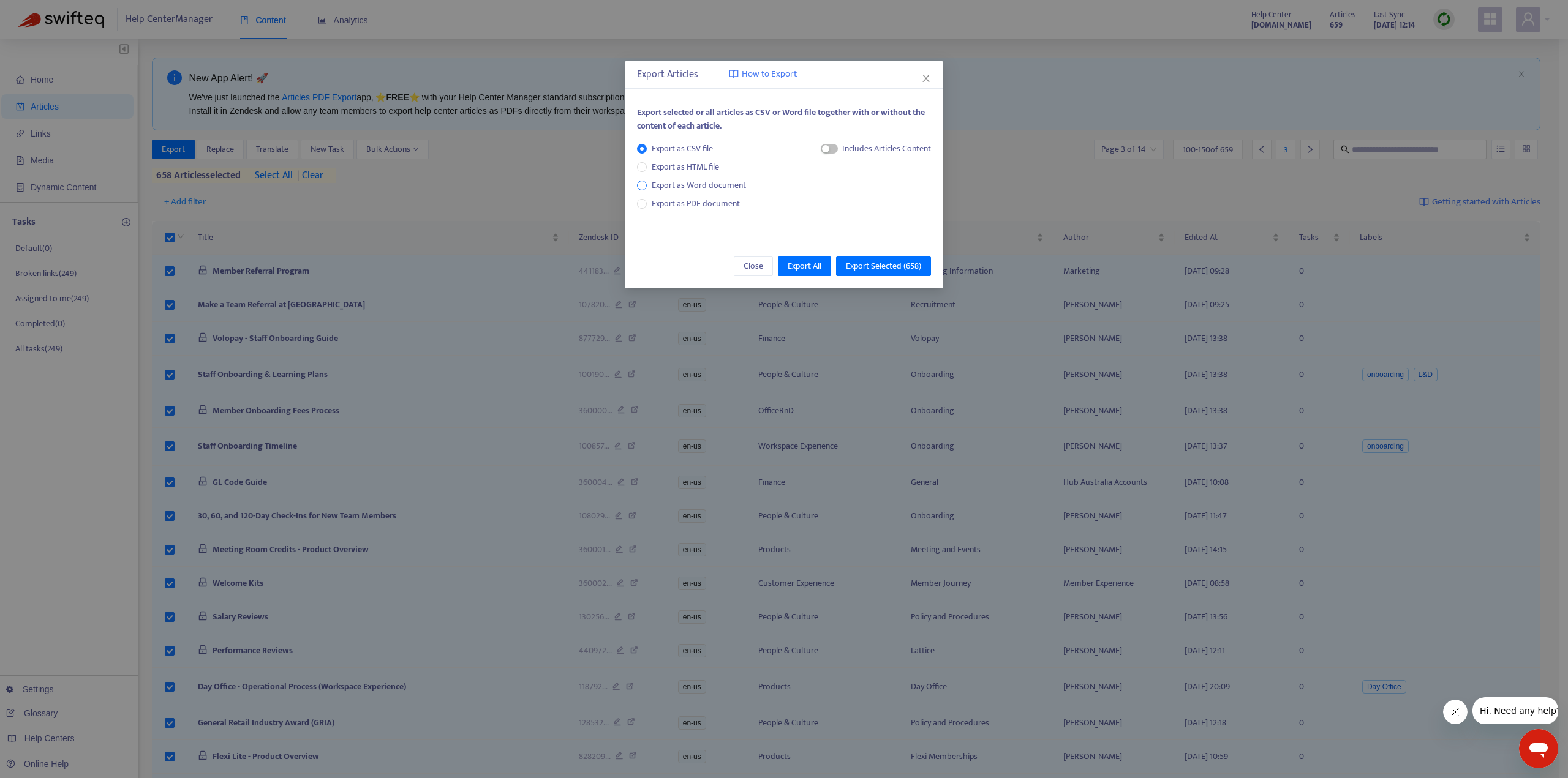
click at [651, 185] on span "Export as Word document" at bounding box center [699, 185] width 104 height 13
click at [816, 152] on span "button" at bounding box center [815, 149] width 17 height 10
click at [902, 262] on span "Export Selected ( 658 )" at bounding box center [883, 266] width 75 height 13
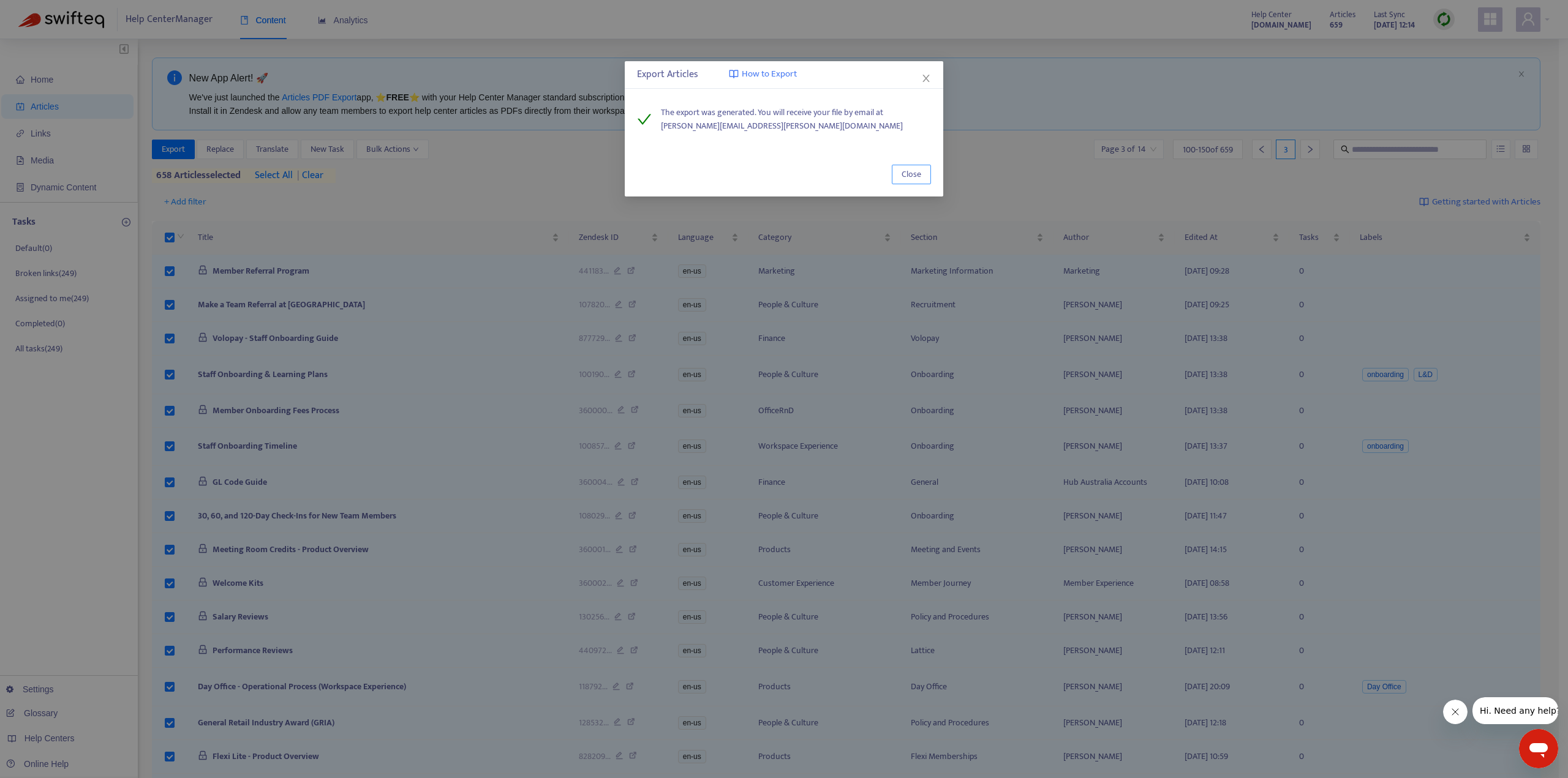
click at [914, 171] on span "Close" at bounding box center [911, 174] width 20 height 13
